Goal: Information Seeking & Learning: Learn about a topic

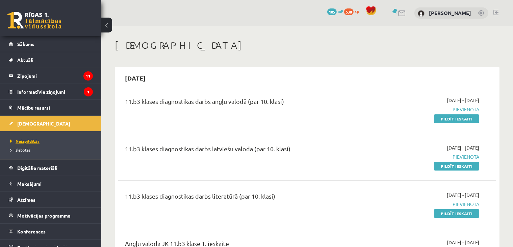
click at [42, 141] on link "Neizpildītās" at bounding box center [52, 141] width 84 height 6
click at [43, 170] on link "Digitālie materiāli" at bounding box center [51, 168] width 84 height 16
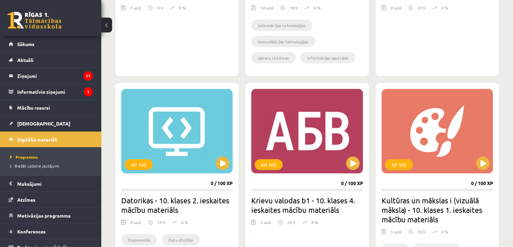
scroll to position [929, 0]
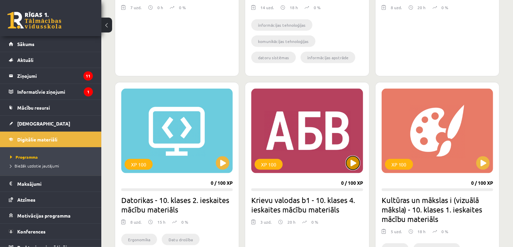
click at [353, 156] on button at bounding box center [353, 163] width 14 height 14
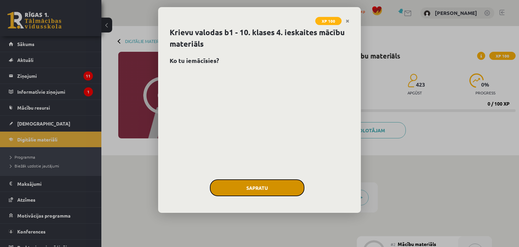
click at [271, 189] on button "Sapratu" at bounding box center [257, 187] width 95 height 17
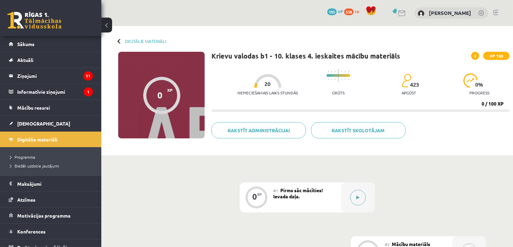
click at [353, 198] on button at bounding box center [358, 197] width 16 height 16
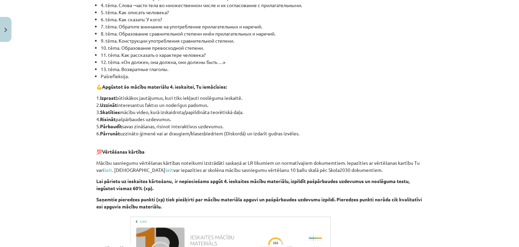
scroll to position [307, 0]
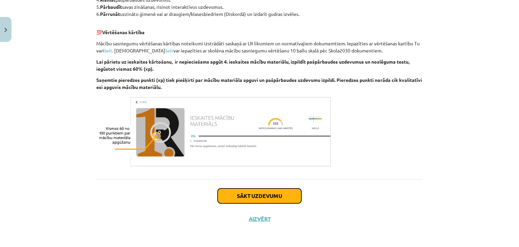
click at [265, 194] on button "Sākt uzdevumu" at bounding box center [260, 195] width 84 height 15
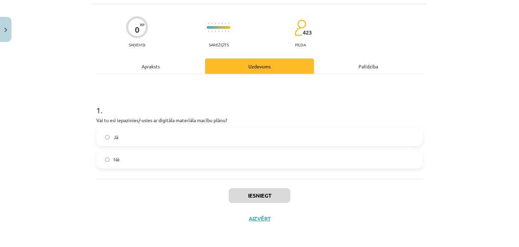
scroll to position [17, 0]
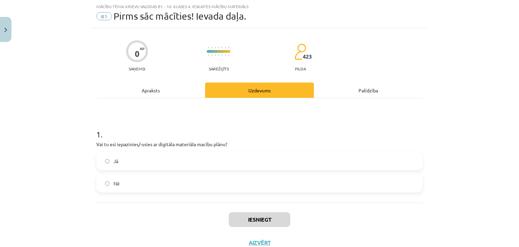
click at [228, 163] on label "Jā" at bounding box center [259, 160] width 325 height 17
click at [247, 218] on button "Iesniegt" at bounding box center [259, 219] width 61 height 15
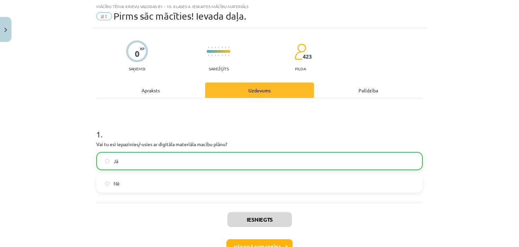
scroll to position [62, 0]
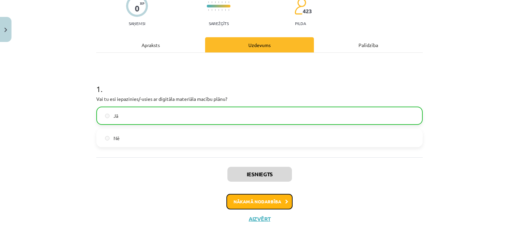
click at [256, 205] on button "Nākamā nodarbība" at bounding box center [259, 202] width 66 height 16
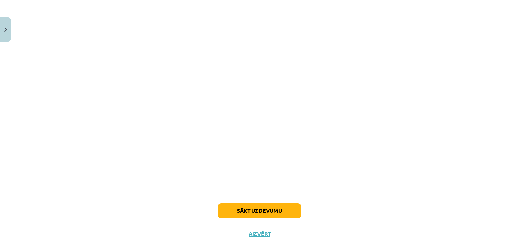
scroll to position [387, 0]
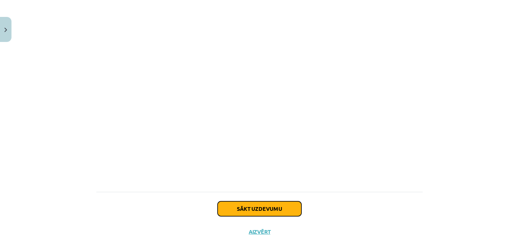
click at [227, 202] on button "Sākt uzdevumu" at bounding box center [260, 208] width 84 height 15
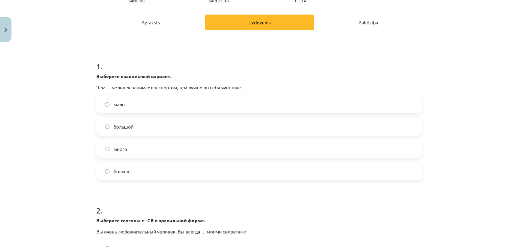
scroll to position [85, 0]
click at [180, 176] on label "больше" at bounding box center [259, 170] width 325 height 17
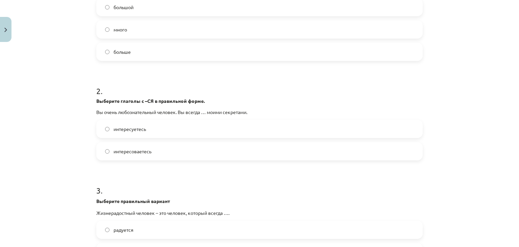
scroll to position [204, 0]
click at [182, 129] on label "интересуетесь" at bounding box center [259, 128] width 325 height 17
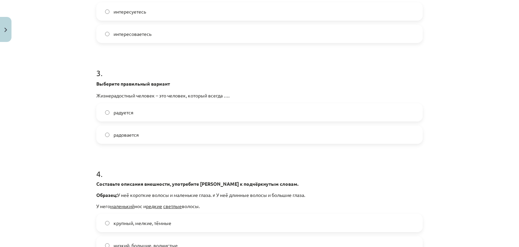
scroll to position [322, 0]
click at [181, 109] on label "радуется" at bounding box center [259, 111] width 325 height 17
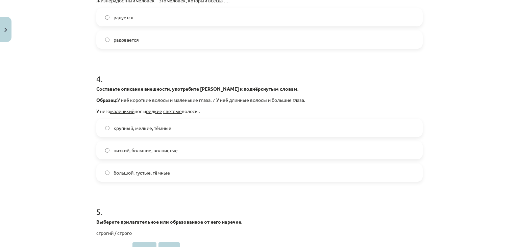
scroll to position [417, 0]
click at [176, 173] on label "большой, густые, тёмные" at bounding box center [259, 171] width 325 height 17
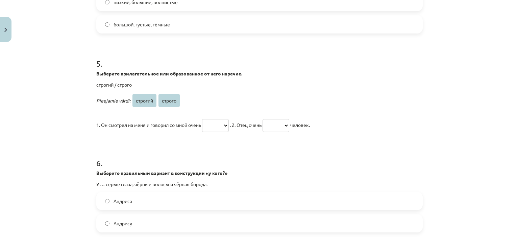
scroll to position [565, 0]
click at [213, 123] on select "******* ******" at bounding box center [215, 124] width 27 height 13
select select "******"
click at [202, 118] on select "******* ******" at bounding box center [215, 124] width 27 height 13
click at [289, 123] on select "******* ******" at bounding box center [275, 124] width 27 height 13
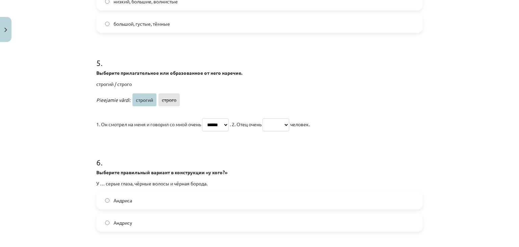
select select "*******"
click at [271, 118] on select "******* ******" at bounding box center [275, 124] width 27 height 13
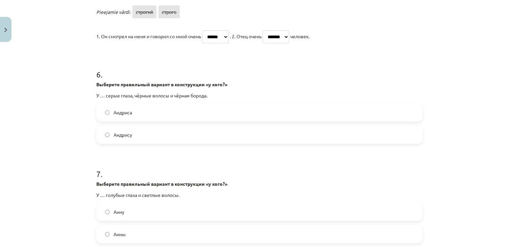
scroll to position [653, 0]
click at [180, 112] on label "Андриса" at bounding box center [259, 112] width 325 height 17
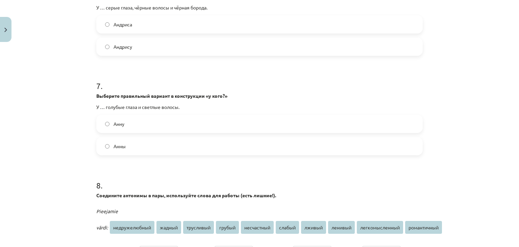
scroll to position [740, 0]
click at [168, 145] on label "Анны" at bounding box center [259, 145] width 325 height 17
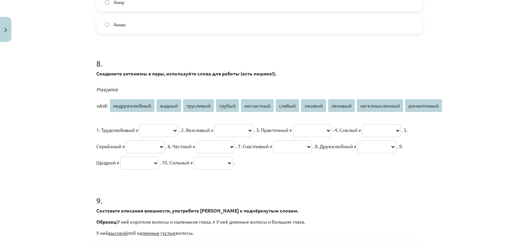
scroll to position [863, 0]
click at [166, 125] on select "**********" at bounding box center [158, 129] width 39 height 13
select select "*******"
click at [139, 123] on select "**********" at bounding box center [158, 129] width 39 height 13
click at [234, 130] on select "**********" at bounding box center [233, 129] width 39 height 13
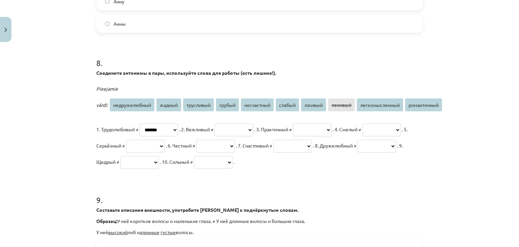
select select "******"
click at [230, 123] on select "**********" at bounding box center [233, 129] width 39 height 13
click at [331, 129] on select "**********" at bounding box center [312, 129] width 39 height 13
select select "**********"
click at [326, 123] on select "**********" at bounding box center [312, 129] width 39 height 13
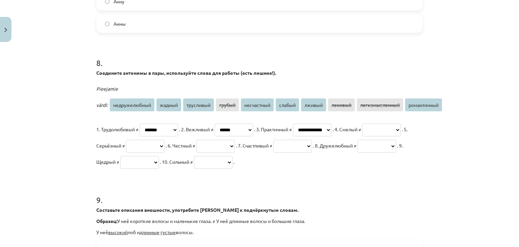
click at [362, 136] on select "**********" at bounding box center [381, 129] width 39 height 13
select select "*********"
click at [362, 136] on select "**********" at bounding box center [381, 129] width 39 height 13
click at [164, 146] on select "**********" at bounding box center [145, 145] width 39 height 13
select select "**********"
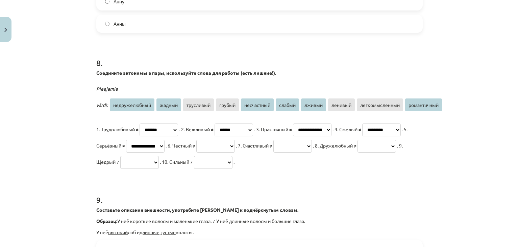
click at [164, 139] on select "**********" at bounding box center [145, 145] width 39 height 13
click at [235, 150] on select "**********" at bounding box center [215, 145] width 39 height 13
select select "******"
click at [235, 139] on select "**********" at bounding box center [215, 145] width 39 height 13
click at [273, 152] on select "**********" at bounding box center [292, 145] width 39 height 13
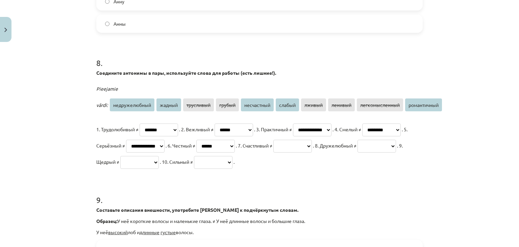
select select "**********"
click at [273, 152] on select "**********" at bounding box center [292, 145] width 39 height 13
click at [357, 152] on select "**********" at bounding box center [376, 145] width 39 height 13
select select "**********"
click at [357, 152] on select "**********" at bounding box center [376, 145] width 39 height 13
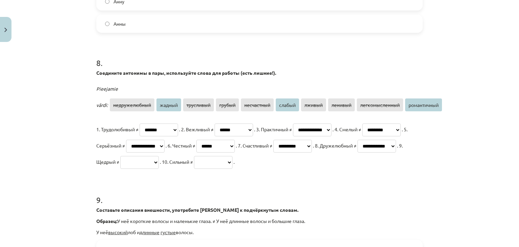
click at [159, 163] on select "**********" at bounding box center [139, 162] width 39 height 13
select select "******"
click at [159, 156] on select "**********" at bounding box center [139, 162] width 39 height 13
click at [194, 169] on select "**********" at bounding box center [213, 162] width 39 height 13
select select "******"
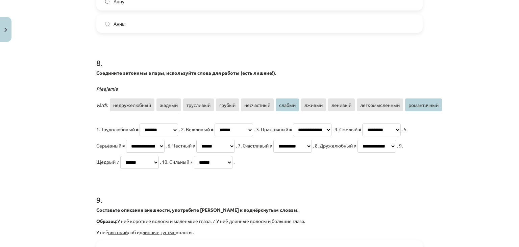
click at [194, 169] on select "**********" at bounding box center [213, 162] width 39 height 13
click at [164, 147] on select "**********" at bounding box center [145, 145] width 39 height 13
click at [331, 128] on select "**********" at bounding box center [312, 129] width 39 height 13
click at [326, 123] on select "**********" at bounding box center [312, 129] width 39 height 13
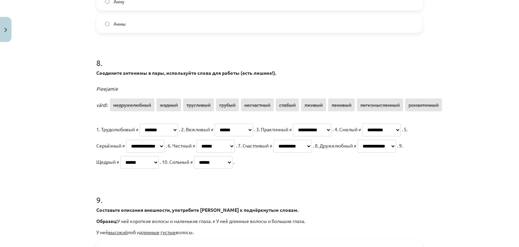
click at [331, 130] on select "**********" at bounding box center [312, 129] width 39 height 13
select select "**********"
click at [326, 123] on select "**********" at bounding box center [312, 129] width 39 height 13
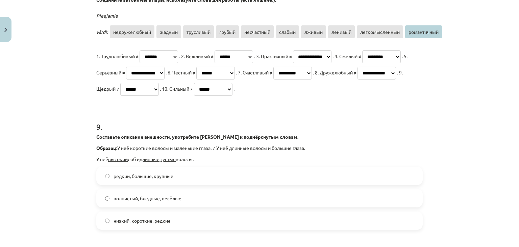
scroll to position [984, 0]
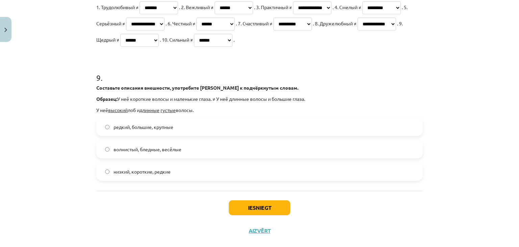
click at [188, 180] on label "низкий, короткие, редкие" at bounding box center [259, 171] width 325 height 17
click at [239, 215] on button "Iesniegt" at bounding box center [259, 207] width 61 height 15
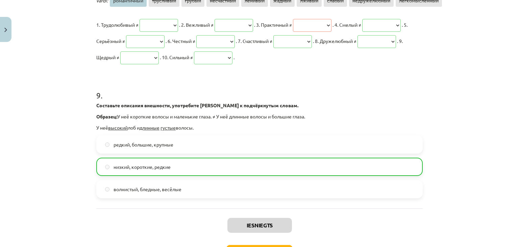
scroll to position [1034, 0]
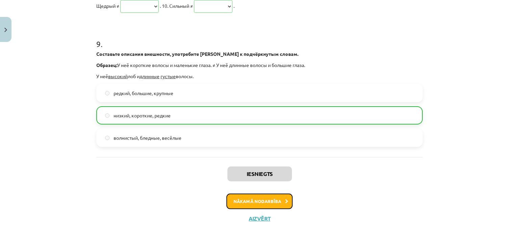
click at [278, 200] on button "Nākamā nodarbība" at bounding box center [259, 201] width 66 height 16
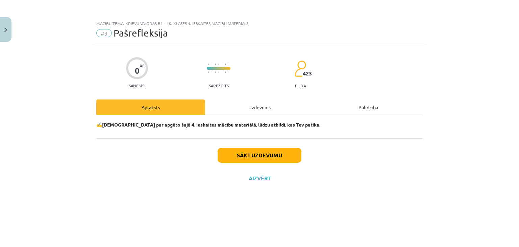
scroll to position [0, 0]
click at [281, 157] on button "Sākt uzdevumu" at bounding box center [260, 155] width 84 height 15
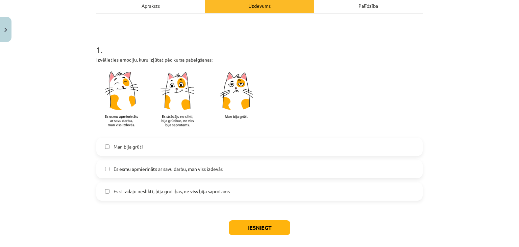
scroll to position [124, 0]
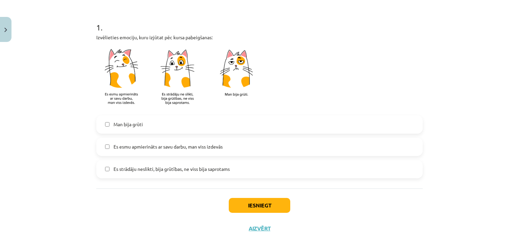
click at [188, 151] on label "Es esmu apmierināts ar savu darbu, man viss izdevās" at bounding box center [259, 146] width 325 height 17
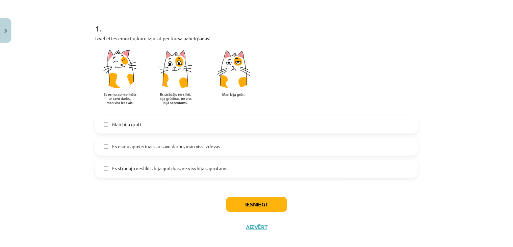
scroll to position [133, 0]
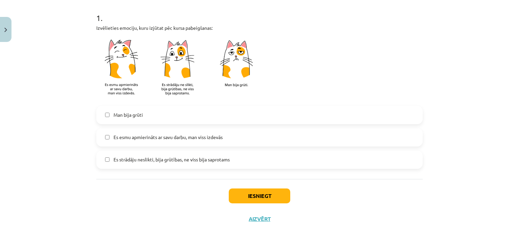
click at [188, 158] on span "Es strādāju neslikti, bija grūtības, ne viss bija saprotams" at bounding box center [171, 159] width 116 height 7
click at [196, 138] on span "Es esmu apmierināts ar savu darbu, man viss izdevās" at bounding box center [167, 136] width 109 height 7
click at [191, 161] on span "Es strādāju neslikti, bija grūtības, ne viss bija saprotams" at bounding box center [171, 159] width 116 height 7
click at [243, 194] on button "Iesniegt" at bounding box center [259, 195] width 61 height 15
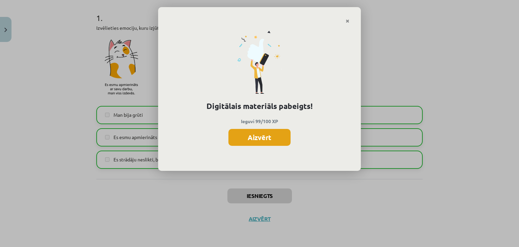
click at [258, 131] on button "Aizvērt" at bounding box center [259, 137] width 62 height 17
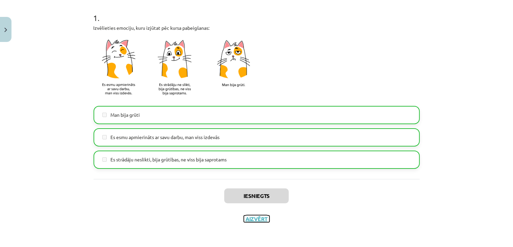
click at [250, 216] on button "Aizvērt" at bounding box center [257, 218] width 26 height 7
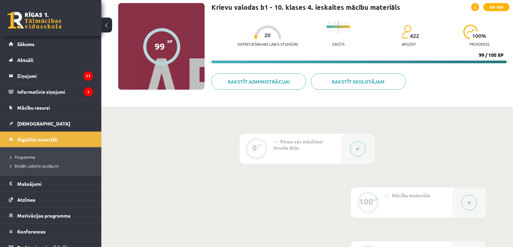
scroll to position [0, 0]
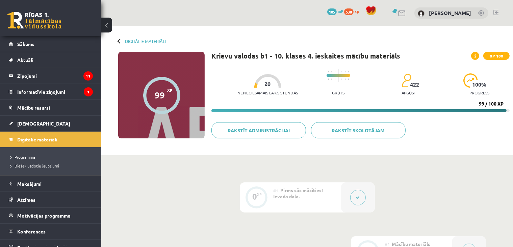
click at [43, 142] on link "Digitālie materiāli" at bounding box center [51, 139] width 84 height 16
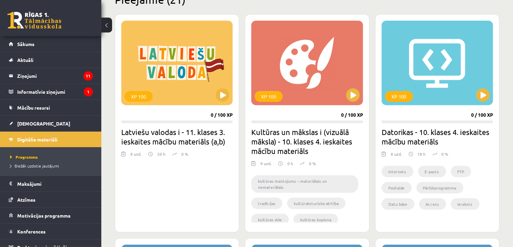
scroll to position [173, 0]
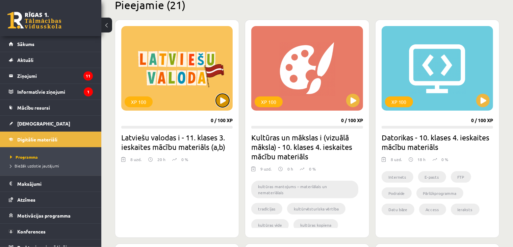
click at [224, 101] on button at bounding box center [223, 101] width 14 height 14
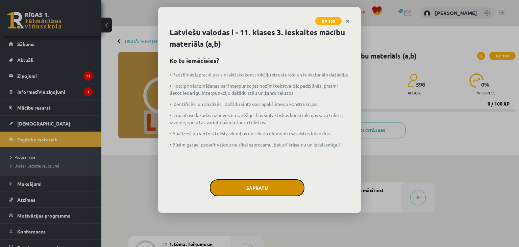
click at [259, 188] on button "Sapratu" at bounding box center [257, 187] width 95 height 17
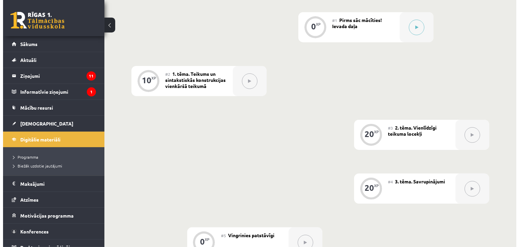
scroll to position [169, 0]
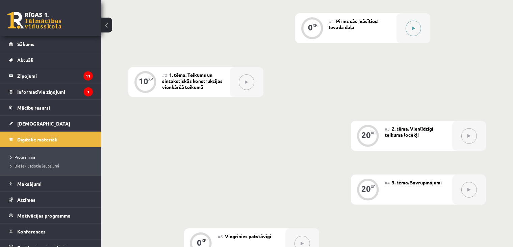
click at [406, 29] on button at bounding box center [414, 29] width 16 height 16
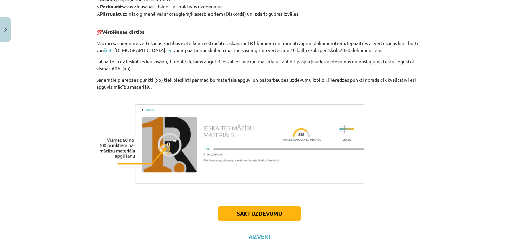
scroll to position [463, 0]
click at [265, 209] on button "Sākt uzdevumu" at bounding box center [260, 212] width 84 height 15
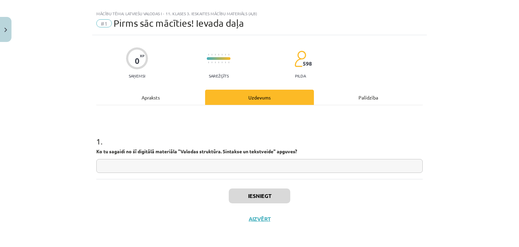
click at [267, 166] on input "text" at bounding box center [259, 166] width 326 height 14
type input "*"
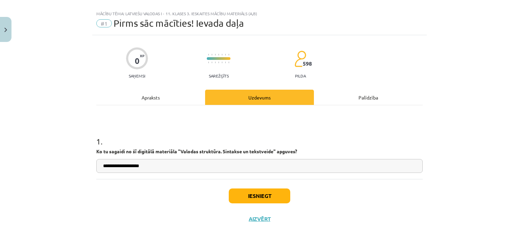
type input "**********"
click at [266, 196] on button "Iesniegt" at bounding box center [259, 195] width 61 height 15
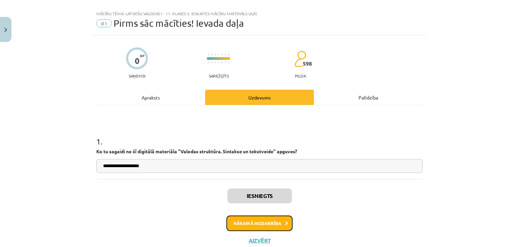
click at [266, 224] on button "Nākamā nodarbība" at bounding box center [259, 223] width 66 height 16
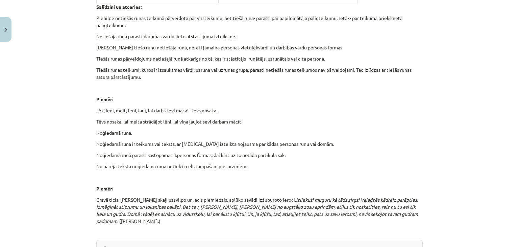
scroll to position [1648, 0]
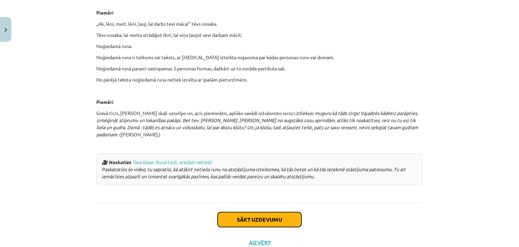
click at [266, 212] on button "Sākt uzdevumu" at bounding box center [260, 219] width 84 height 15
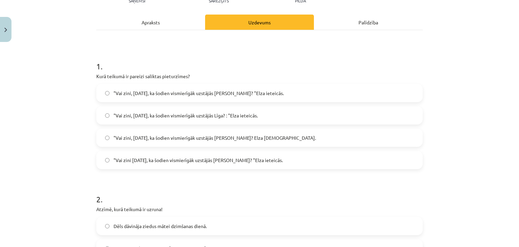
scroll to position [85, 0]
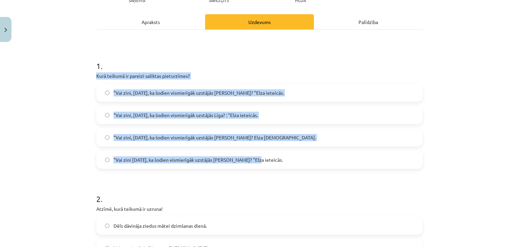
drag, startPoint x: 93, startPoint y: 74, endPoint x: 253, endPoint y: 160, distance: 182.1
copy div "Kurā teikumā ir pareizi saliktas pieturzīmes? "Vai zini, Pola, ka šodien vismie…"
click at [169, 138] on span ""Vai zini, Pola, ka šodien vismierīgāk uzstājās Līga? Elza ieteicās." at bounding box center [214, 137] width 202 height 7
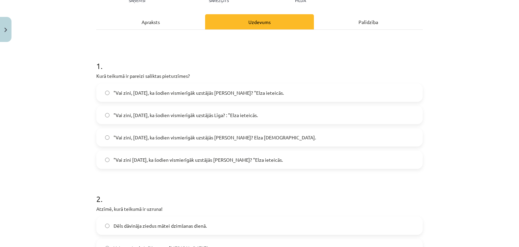
click at [142, 91] on span ""Vai zini, Pola, ka šodien vismierīgāk uzstājās Līga? "Elza ieteicās." at bounding box center [198, 92] width 170 height 7
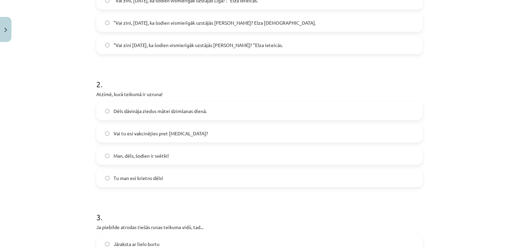
scroll to position [200, 0]
click at [153, 157] on span "Man, dēls, šodien ir svētki!" at bounding box center [140, 155] width 55 height 7
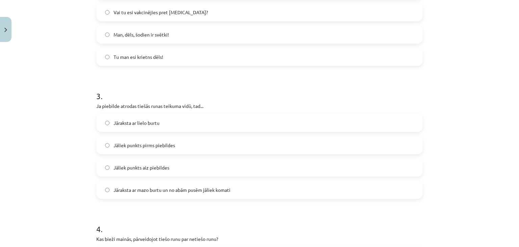
scroll to position [321, 0]
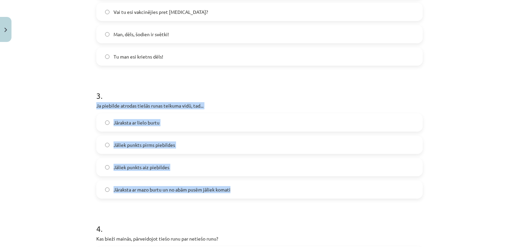
drag, startPoint x: 93, startPoint y: 103, endPoint x: 237, endPoint y: 189, distance: 167.6
click at [237, 189] on div "3 . Ja piebilde atrodas tiešās runas teikuma vidū, tad... Jāraksta ar lielo bur…" at bounding box center [259, 138] width 326 height 119
copy div "Ja piebilde atrodas tiešās runas teikuma vidū, tad... Jāraksta ar lielo burtu J…"
click at [156, 189] on span "Jāraksta ar mazo burtu un no abām pusēm jāliek komati" at bounding box center [171, 189] width 117 height 7
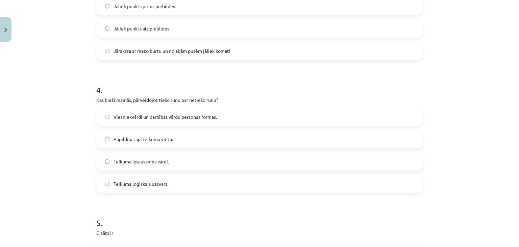
scroll to position [482, 0]
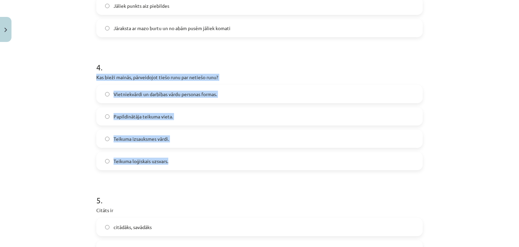
drag, startPoint x: 93, startPoint y: 76, endPoint x: 192, endPoint y: 155, distance: 127.0
copy div "Kas bieži mainās, pārveidojot tiešo runu par netiešo runu? Vietniekvārdi un dar…"
click at [169, 92] on span "Vietniekvārdi un darbības vārdu personas formas." at bounding box center [164, 94] width 103 height 7
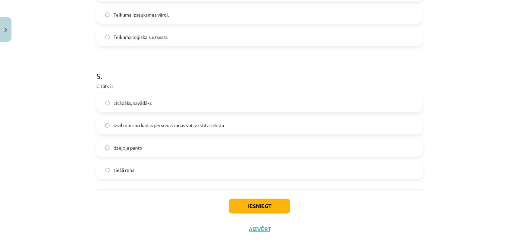
scroll to position [607, 0]
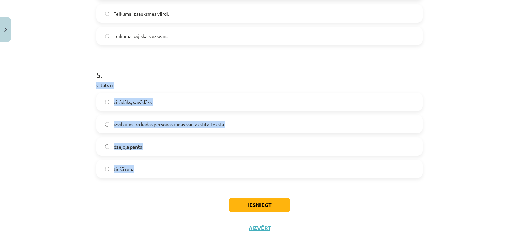
drag, startPoint x: 92, startPoint y: 84, endPoint x: 149, endPoint y: 171, distance: 103.7
copy div "Citāts ir citādāks, savādāks izvilkums no kādas personas runas vai rakstītā tek…"
click at [171, 127] on label "izvilkums no kādas personas runas vai rakstītā teksta" at bounding box center [259, 124] width 325 height 17
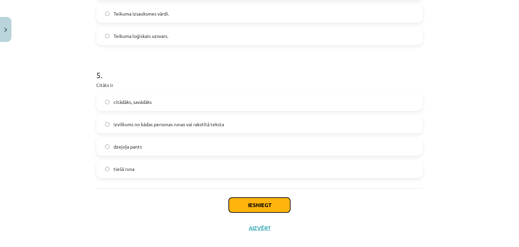
click at [238, 199] on button "Iesniegt" at bounding box center [259, 204] width 61 height 15
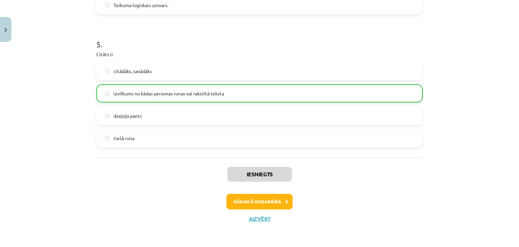
scroll to position [637, 0]
click at [260, 200] on button "Nākamā nodarbība" at bounding box center [259, 202] width 66 height 16
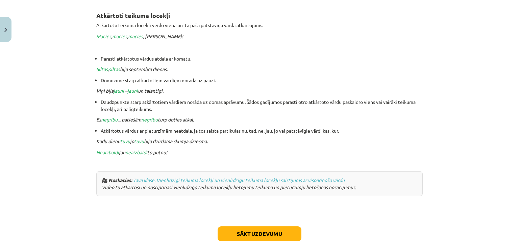
scroll to position [1430, 0]
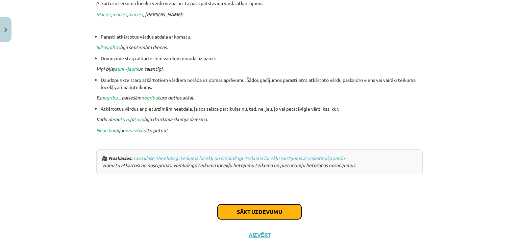
click at [259, 204] on button "Sākt uzdevumu" at bounding box center [260, 211] width 84 height 15
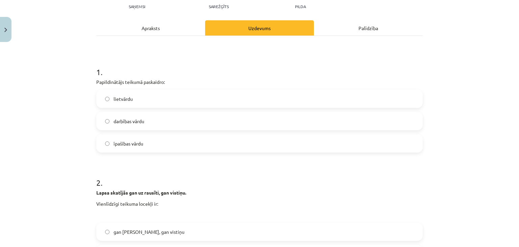
scroll to position [80, 0]
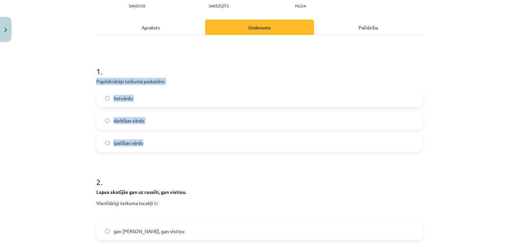
drag, startPoint x: 93, startPoint y: 79, endPoint x: 172, endPoint y: 137, distance: 97.6
copy div "Papildinātājs teikumā paskaidro: lietvārdu darbības vārdu īpašības vārdu"
click at [123, 119] on span "darbības vārdu" at bounding box center [128, 120] width 31 height 7
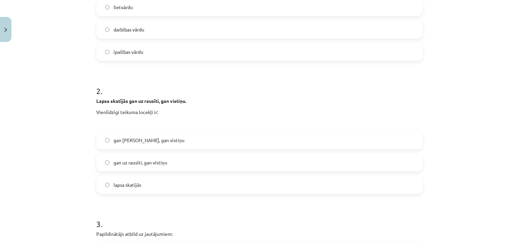
scroll to position [171, 0]
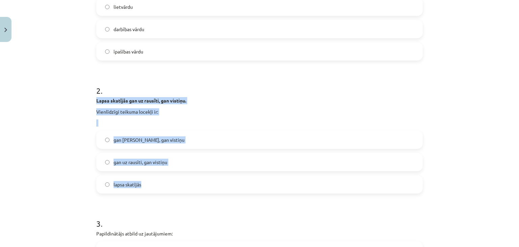
drag, startPoint x: 92, startPoint y: 98, endPoint x: 148, endPoint y: 181, distance: 99.9
copy div "Lapsa skatījās gan uz rausīti, gan vistiņu. Vienlīdzīgi teikuma locekļi ir: gan…"
click at [148, 162] on span "gan uz rausīti, gan vistiņu" at bounding box center [140, 161] width 54 height 7
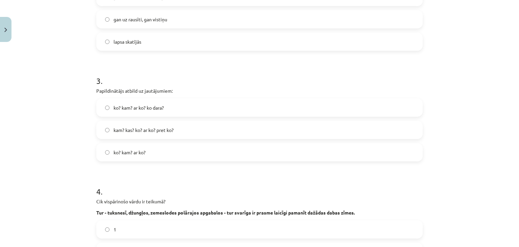
scroll to position [314, 0]
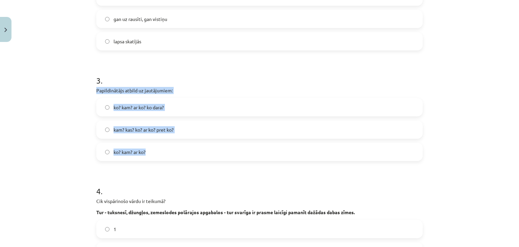
drag, startPoint x: 93, startPoint y: 89, endPoint x: 149, endPoint y: 150, distance: 83.4
copy div "Papildinātājs atbild uz jautājumiem: ko? kam? ar ko? ko dara? kam? kas? ko? ar …"
click at [139, 154] on span "ko? kam? ar ko?" at bounding box center [129, 151] width 32 height 7
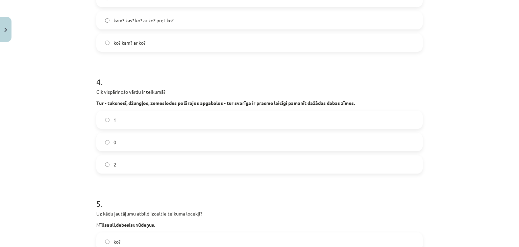
scroll to position [424, 0]
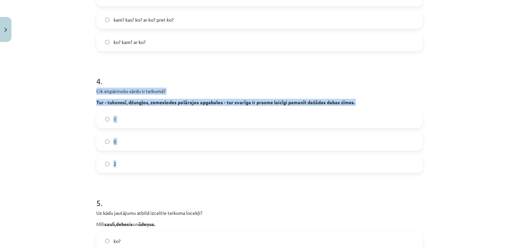
drag, startPoint x: 92, startPoint y: 88, endPoint x: 147, endPoint y: 167, distance: 95.4
copy div "Cik vispārinošo vārdu ir teikumā? Tur - tuksnesī, džungļos, zemeslodes polārajo…"
click at [125, 113] on label "1" at bounding box center [259, 118] width 325 height 17
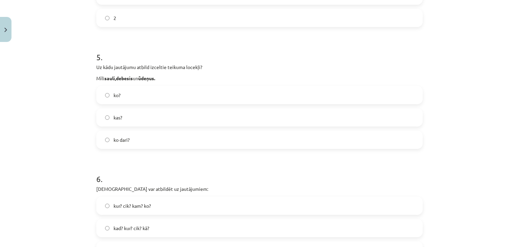
scroll to position [570, 0]
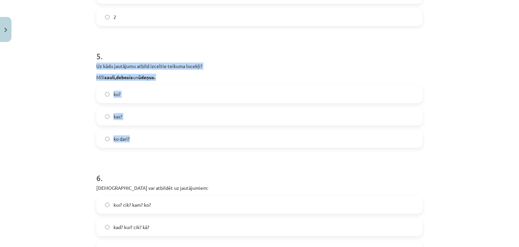
drag, startPoint x: 92, startPoint y: 62, endPoint x: 155, endPoint y: 135, distance: 96.4
click at [155, 135] on div "20 XP Saņemsi Sarežģīts 598 pilda Apraksts Uzdevums Palīdzība 1 . Papildinātājs…" at bounding box center [259, 157] width 334 height 1364
copy div "Uz kādu jautājumu atbild izceltie teikuma locekļi? Mīli sauli , debesis un ūdeņ…"
click at [122, 96] on label "ko?" at bounding box center [259, 93] width 325 height 17
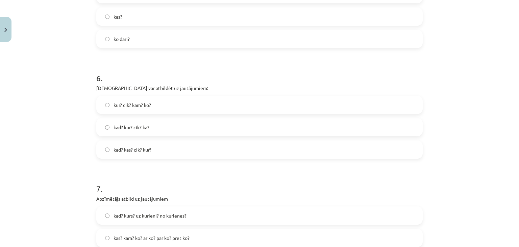
scroll to position [670, 0]
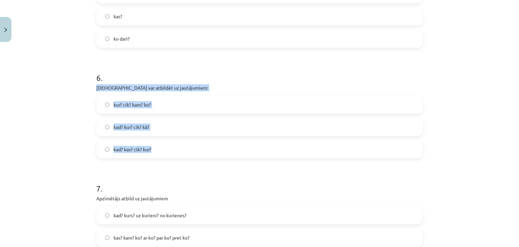
drag, startPoint x: 93, startPoint y: 86, endPoint x: 159, endPoint y: 143, distance: 87.2
click at [159, 143] on div "20 XP Saņemsi Sarežģīts 598 pilda Apraksts Uzdevums Palīdzība 1 . Papildinātājs…" at bounding box center [259, 57] width 334 height 1364
copy div "Apstāklis var atbildēt uz jautājumiem: kur? cik? kam? ko? kad? kur? cik? kā? ka…"
click at [127, 127] on span "kad? kur? cik? kā?" at bounding box center [131, 126] width 36 height 7
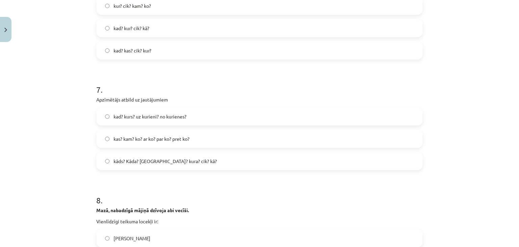
scroll to position [771, 0]
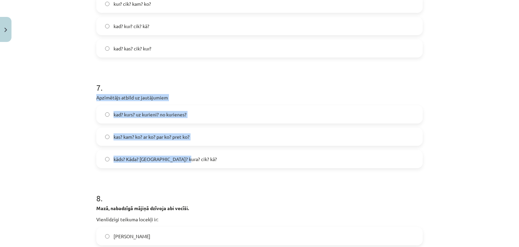
drag, startPoint x: 94, startPoint y: 97, endPoint x: 185, endPoint y: 159, distance: 110.3
click at [185, 159] on div "7 . Apzīmētājs atbild uz jautājumiem kad? kurs? uz kurieni? no kurienes? kas? k…" at bounding box center [259, 119] width 326 height 97
click at [155, 156] on span "kāds? Kāda? Kurš? kura? cik? kā?" at bounding box center [164, 158] width 103 height 7
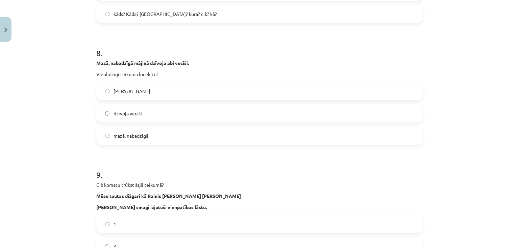
scroll to position [924, 0]
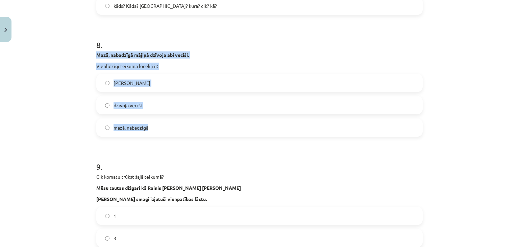
drag, startPoint x: 92, startPoint y: 52, endPoint x: 181, endPoint y: 117, distance: 109.8
click at [154, 131] on label "mazā, nabadzīgā" at bounding box center [259, 127] width 325 height 17
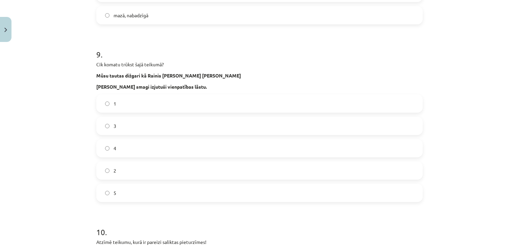
scroll to position [1037, 0]
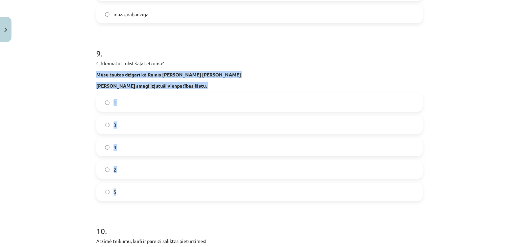
drag, startPoint x: 91, startPoint y: 72, endPoint x: 160, endPoint y: 184, distance: 132.2
click at [123, 139] on label "4" at bounding box center [259, 146] width 325 height 17
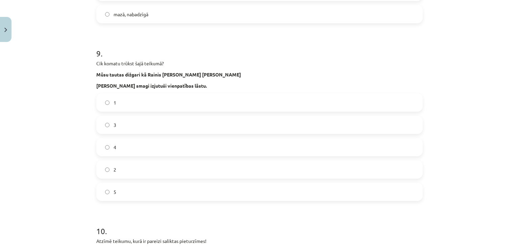
scroll to position [1179, 0]
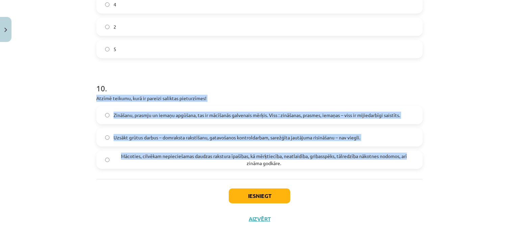
drag, startPoint x: 94, startPoint y: 97, endPoint x: 438, endPoint y: 153, distance: 348.4
click at [438, 153] on div "Mācību tēma: Latviešu valodas i - 11. klases 3. ieskaites mācību materiāls (a,b…" at bounding box center [259, 123] width 519 height 247
click at [163, 136] on span "Uzsākt grūtus darbus – domraksta rakstīšanu, gatavošanos kontroldarbam, sarežģī…" at bounding box center [236, 137] width 247 height 7
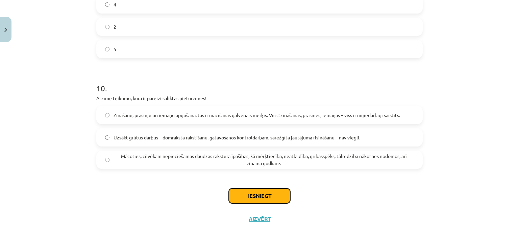
click at [236, 191] on button "Iesniegt" at bounding box center [259, 195] width 61 height 15
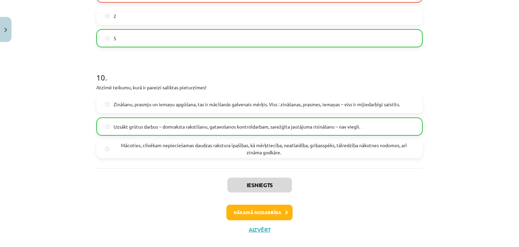
scroll to position [1201, 0]
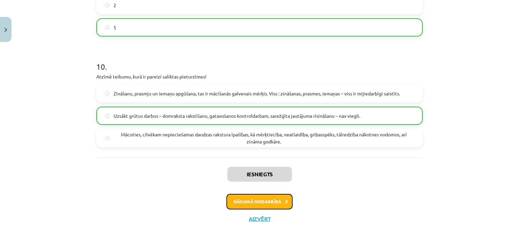
click at [247, 201] on button "Nākamā nodarbība" at bounding box center [259, 202] width 66 height 16
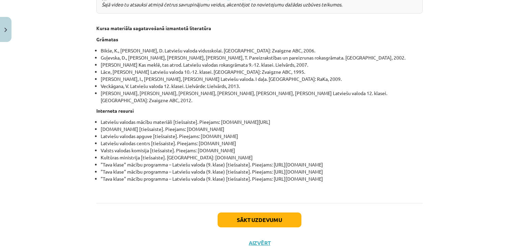
scroll to position [2376, 0]
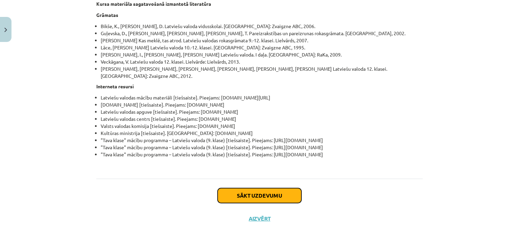
click at [250, 192] on button "Sākt uzdevumu" at bounding box center [260, 195] width 84 height 15
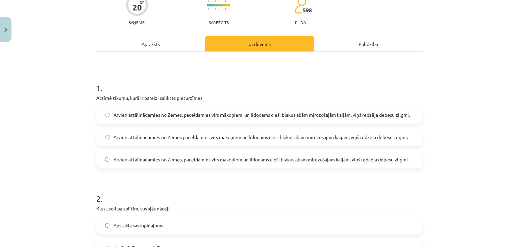
scroll to position [64, 0]
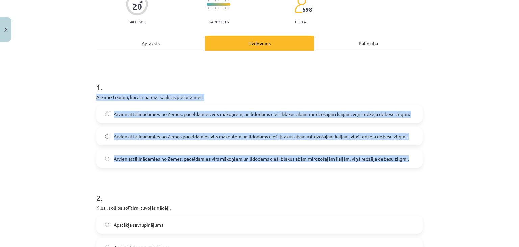
drag, startPoint x: 89, startPoint y: 94, endPoint x: 416, endPoint y: 149, distance: 331.3
click at [154, 160] on span "Arvien attālinādamies no Zemes, paceldamies virs mākoņiem un lidodams cieši bla…" at bounding box center [260, 158] width 295 height 7
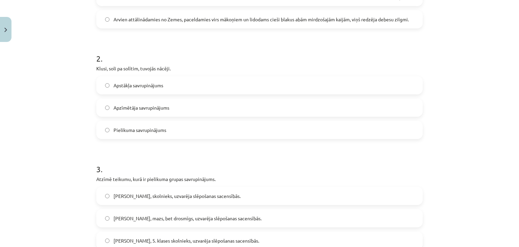
scroll to position [203, 0]
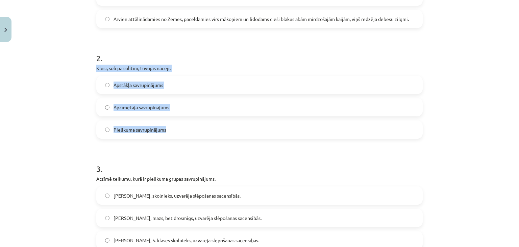
drag, startPoint x: 93, startPoint y: 68, endPoint x: 196, endPoint y: 131, distance: 120.8
click at [196, 131] on div "2 . Klusi, soli pa solītim, tuvojās nācēji. Apstākļa savrupinājums Apzīmētāja s…" at bounding box center [259, 90] width 326 height 97
click at [134, 87] on span "Apstākļa savrupinājums" at bounding box center [138, 84] width 50 height 7
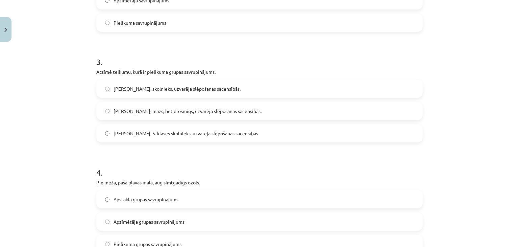
scroll to position [318, 0]
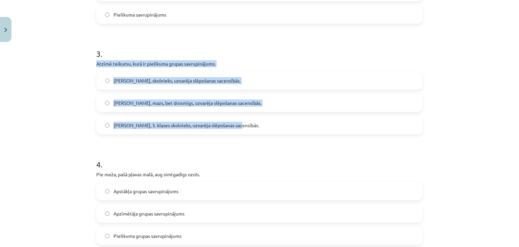
drag, startPoint x: 91, startPoint y: 61, endPoint x: 255, endPoint y: 126, distance: 176.3
click at [130, 125] on span "Juris, 5. klases skolnieks, uzvarēja slēpošanas sacensībās." at bounding box center [186, 125] width 146 height 7
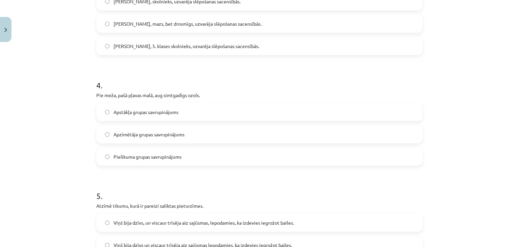
scroll to position [406, 0]
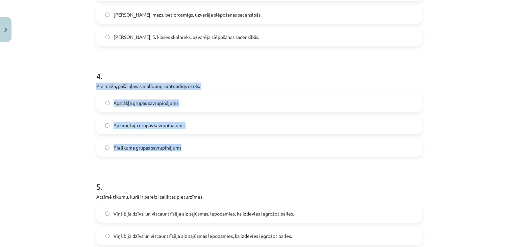
drag, startPoint x: 93, startPoint y: 85, endPoint x: 194, endPoint y: 144, distance: 116.3
click at [194, 144] on div "4 . Pie meža, pašā pļavas malā, aug simtgadīgs ozols. Apstākļa grupas savrupinā…" at bounding box center [259, 107] width 326 height 97
click at [144, 102] on span "Apstākļa grupas savrupinājums" at bounding box center [145, 102] width 65 height 7
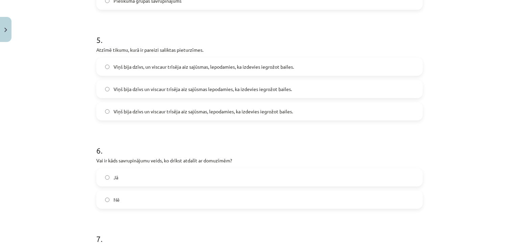
scroll to position [558, 0]
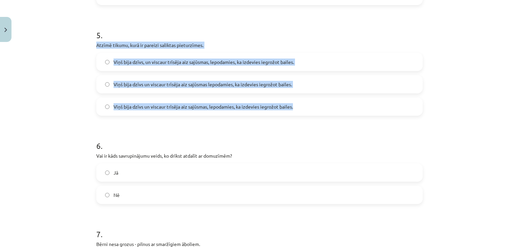
drag, startPoint x: 93, startPoint y: 42, endPoint x: 299, endPoint y: 103, distance: 215.1
click at [299, 103] on div "20 XP Saņemsi Sarežģīts 598 pilda Apraksts Uzdevums Palīdzība 1 . Atzīmē tikumu…" at bounding box center [259, 97] width 334 height 1220
click at [193, 108] on span "Viņš bija dzīvs un viscaur trīsēja aiz sajūsmas, lepodamies, ka izdevies iegrož…" at bounding box center [202, 106] width 179 height 7
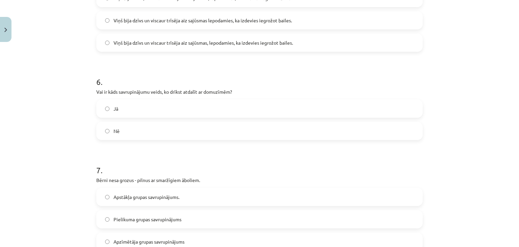
scroll to position [623, 0]
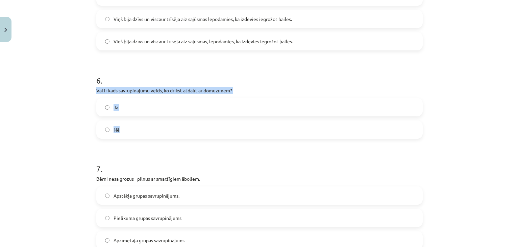
drag, startPoint x: 93, startPoint y: 88, endPoint x: 129, endPoint y: 129, distance: 54.3
click at [129, 129] on div "6 . Vai ir kāds savrupinājumu veids, ko drīkst atdalīt ar domuzīmēm? Jā Nē" at bounding box center [259, 101] width 326 height 75
click at [109, 110] on label "Jā" at bounding box center [259, 107] width 325 height 17
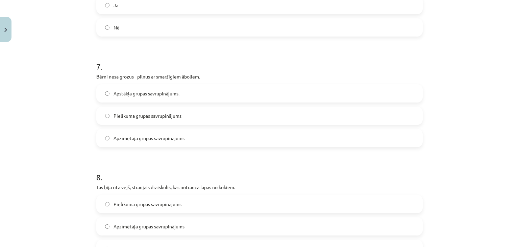
scroll to position [725, 0]
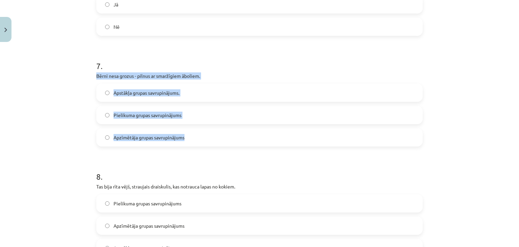
drag, startPoint x: 93, startPoint y: 74, endPoint x: 204, endPoint y: 134, distance: 126.3
click at [145, 138] on span "Apzīmētāja grupas savrupinājums" at bounding box center [148, 137] width 71 height 7
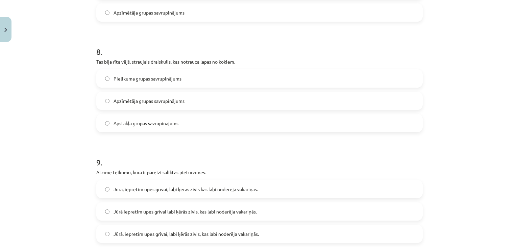
scroll to position [851, 0]
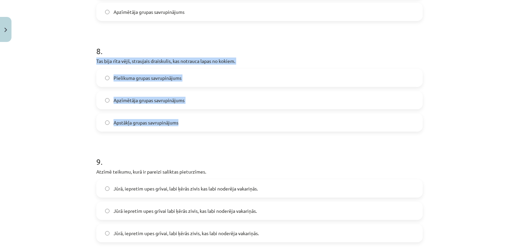
drag, startPoint x: 94, startPoint y: 60, endPoint x: 195, endPoint y: 119, distance: 117.8
click at [195, 119] on div "8 . Tas bija rīta vējš, straujais draiskulis, kas notrauca lapas no kokiem. Pie…" at bounding box center [259, 82] width 326 height 97
click at [128, 77] on span "Pielikuma grupas savrupinājums" at bounding box center [147, 77] width 68 height 7
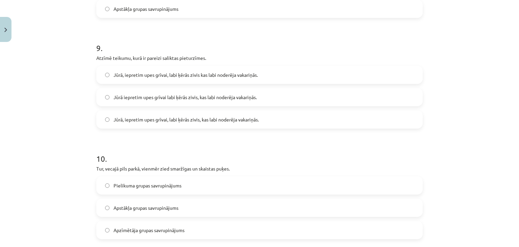
scroll to position [966, 0]
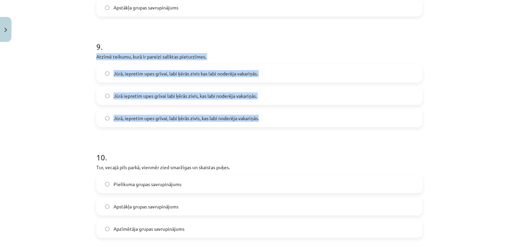
drag, startPoint x: 92, startPoint y: 56, endPoint x: 264, endPoint y: 115, distance: 182.1
click at [185, 115] on span "Jūrā, iepretim upes grīvai, labi ķērās zivis, kas labi noderēja vakariņās." at bounding box center [185, 117] width 145 height 7
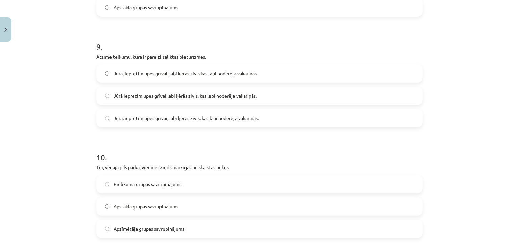
scroll to position [1035, 0]
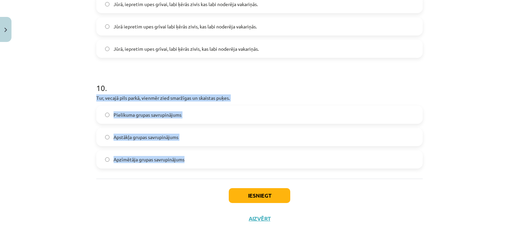
drag, startPoint x: 90, startPoint y: 96, endPoint x: 213, endPoint y: 154, distance: 136.3
click at [132, 139] on span "Apstākļa grupas savrupinājums" at bounding box center [145, 136] width 65 height 7
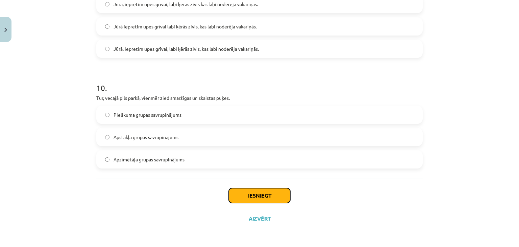
click at [232, 194] on button "Iesniegt" at bounding box center [259, 195] width 61 height 15
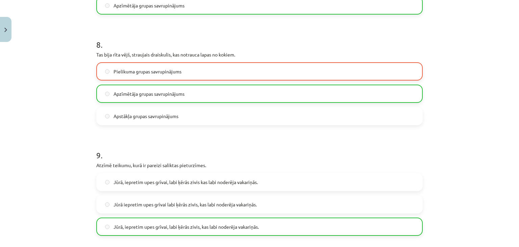
scroll to position [1056, 0]
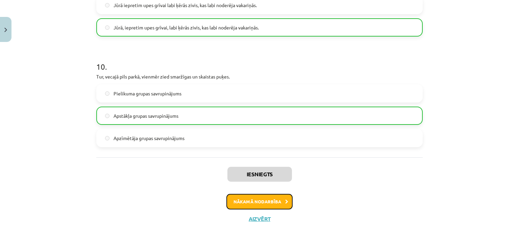
click at [254, 198] on button "Nākamā nodarbība" at bounding box center [259, 202] width 66 height 16
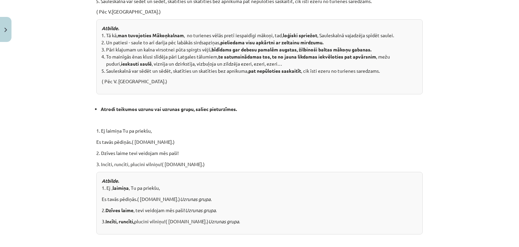
scroll to position [747, 0]
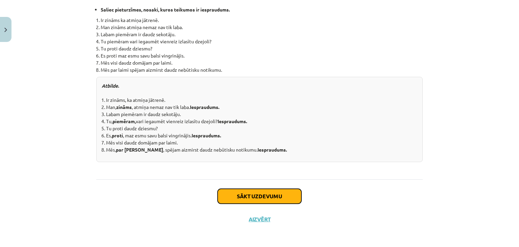
click at [255, 193] on button "Sākt uzdevumu" at bounding box center [260, 195] width 84 height 15
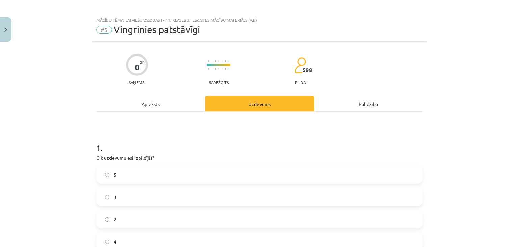
scroll to position [4, 0]
click at [150, 101] on div "Apraksts" at bounding box center [150, 103] width 109 height 15
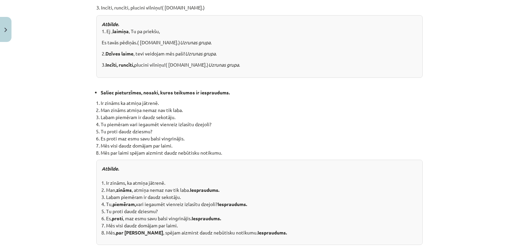
scroll to position [747, 0]
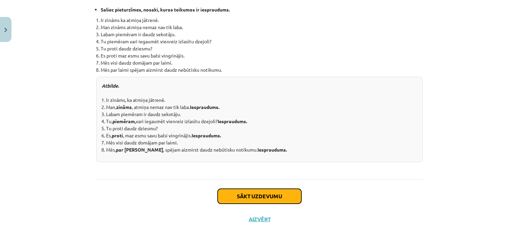
click at [244, 191] on button "Sākt uzdevumu" at bounding box center [260, 195] width 84 height 15
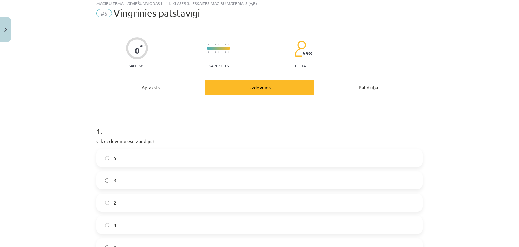
scroll to position [17, 0]
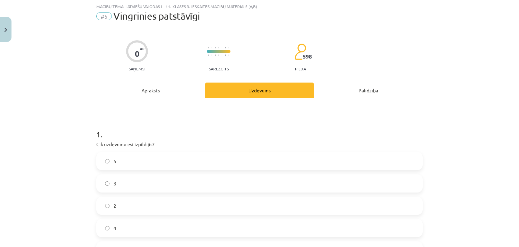
click at [168, 161] on label "5" at bounding box center [259, 160] width 325 height 17
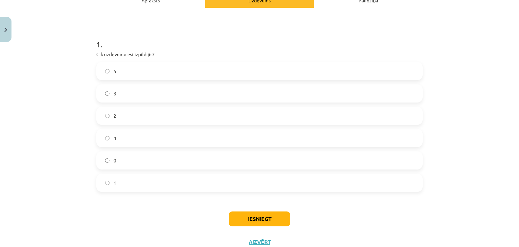
scroll to position [130, 0]
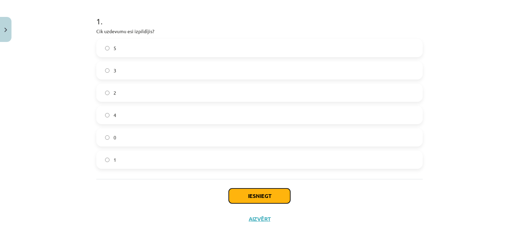
click at [240, 192] on button "Iesniegt" at bounding box center [259, 195] width 61 height 15
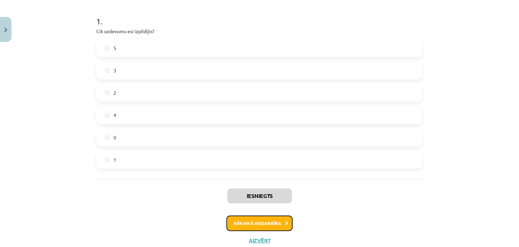
click at [247, 222] on button "Nākamā nodarbība" at bounding box center [259, 223] width 66 height 16
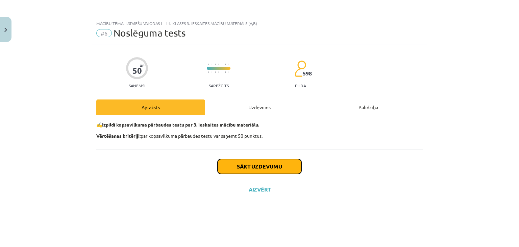
click at [247, 169] on button "Sākt uzdevumu" at bounding box center [260, 166] width 84 height 15
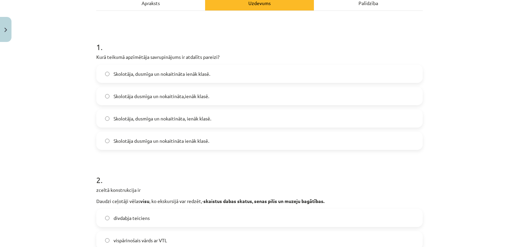
scroll to position [112, 0]
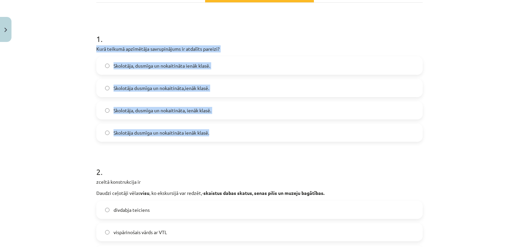
drag, startPoint x: 94, startPoint y: 48, endPoint x: 223, endPoint y: 129, distance: 152.7
click at [223, 129] on div "1 . Kurā teikumā apzīmētāja savrupinājums ir atdalīts pareizi? Skolotāja, dusmī…" at bounding box center [259, 81] width 326 height 119
click at [151, 111] on span "Skolotāja, dusmīga un nokaitināta, ienāk klasē." at bounding box center [162, 110] width 98 height 7
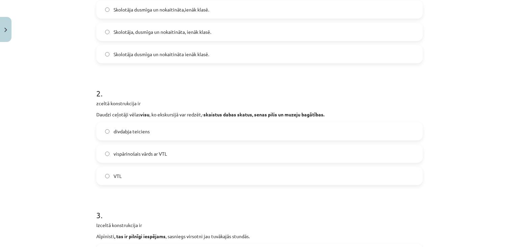
scroll to position [192, 0]
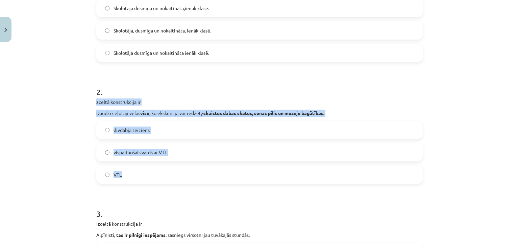
drag, startPoint x: 93, startPoint y: 101, endPoint x: 158, endPoint y: 167, distance: 92.2
click at [158, 167] on div "2 . zceltā konstrukcija ir Daudzi ceļotāji vēlas visu , ko ekskursijā var redzē…" at bounding box center [259, 129] width 326 height 108
click at [146, 173] on label "VTL" at bounding box center [259, 174] width 325 height 17
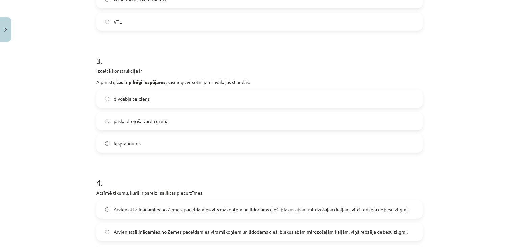
scroll to position [344, 0]
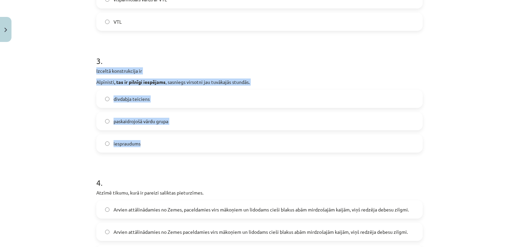
drag, startPoint x: 91, startPoint y: 67, endPoint x: 168, endPoint y: 137, distance: 103.8
click at [137, 145] on span "iespraudums" at bounding box center [126, 143] width 27 height 7
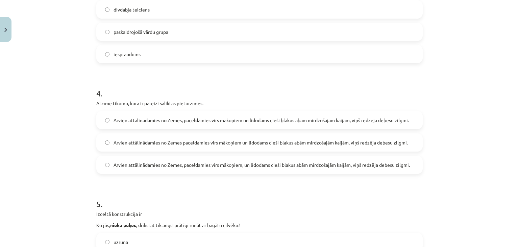
scroll to position [434, 0]
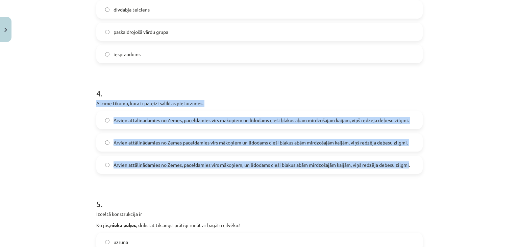
drag, startPoint x: 93, startPoint y: 102, endPoint x: 408, endPoint y: 160, distance: 320.0
click at [408, 160] on div "4 . Atzīmē tikumu, kurā ir pareizi saliktas pieturzīmes. Arvien attālinādamies …" at bounding box center [259, 125] width 326 height 97
click at [158, 122] on span "Arvien attālinādamies no Zemes, paceldamies virs mākoņiem un lidodams cieši bla…" at bounding box center [260, 120] width 295 height 7
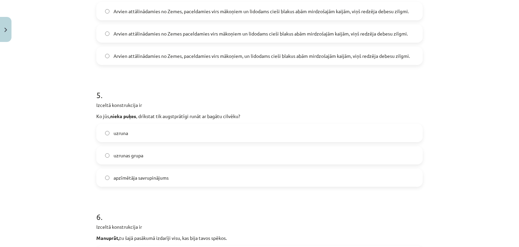
scroll to position [559, 0]
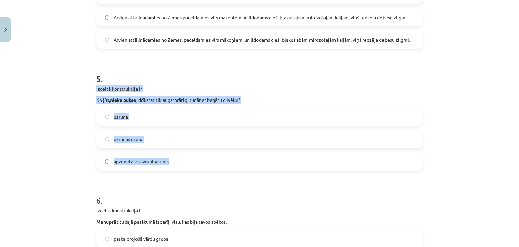
drag, startPoint x: 93, startPoint y: 88, endPoint x: 200, endPoint y: 153, distance: 125.3
click at [200, 153] on div "50 XP Saņemsi Sarežģīts 598 pilda Apraksts Uzdevums Palīdzība 1 . Kurā teikumā …" at bounding box center [259, 157] width 334 height 1342
click at [140, 114] on label "uzruna" at bounding box center [259, 116] width 325 height 17
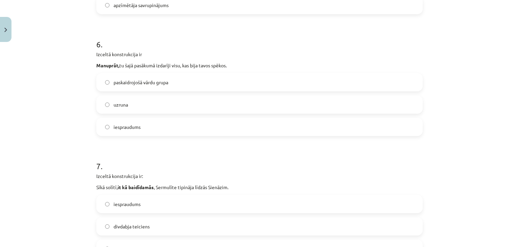
scroll to position [715, 0]
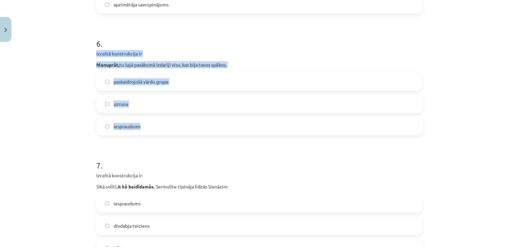
drag, startPoint x: 93, startPoint y: 51, endPoint x: 181, endPoint y: 124, distance: 114.5
click at [181, 124] on div "50 XP Saņemsi Sarežģīts 598 pilda Apraksts Uzdevums Palīdzība 1 . Kurā teikumā …" at bounding box center [259, 1] width 334 height 1342
click at [127, 125] on span "iespraudums" at bounding box center [126, 126] width 27 height 7
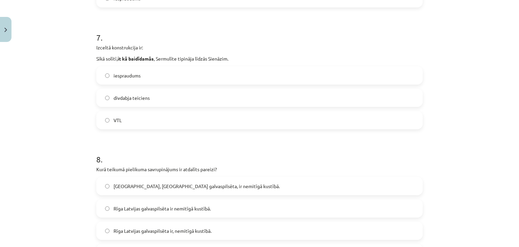
scroll to position [844, 0]
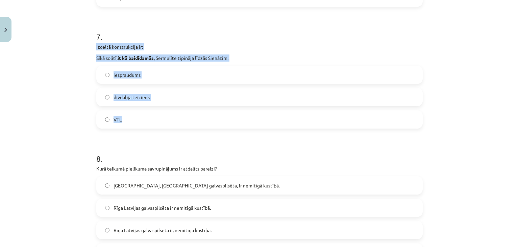
drag, startPoint x: 92, startPoint y: 45, endPoint x: 155, endPoint y: 126, distance: 103.7
click at [135, 96] on span "divdabja teiciens" at bounding box center [131, 97] width 36 height 7
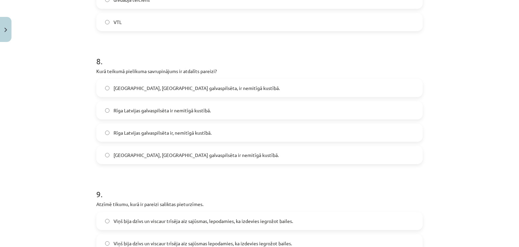
scroll to position [941, 0]
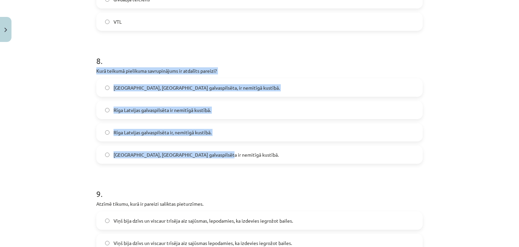
drag, startPoint x: 93, startPoint y: 69, endPoint x: 216, endPoint y: 150, distance: 147.1
click at [216, 150] on div "8 . Kurā teikumā pielikuma savrupinājums ir atdalīts pareizi? Rīga, Latvijas ga…" at bounding box center [259, 103] width 326 height 119
click at [127, 89] on span "Rīga, Latvijas galvaspilsēta, ir nemitīgā kustībā." at bounding box center [196, 87] width 166 height 7
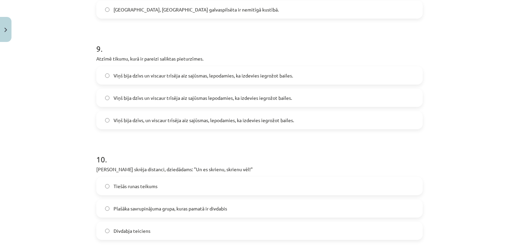
scroll to position [1091, 0]
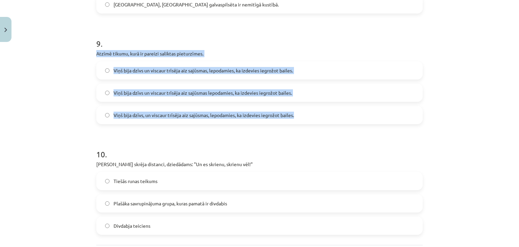
drag, startPoint x: 91, startPoint y: 50, endPoint x: 301, endPoint y: 110, distance: 218.4
click at [177, 65] on label "Viņš bija dzīvs un viscaur trīsēja aiz sajūsmas, lepodamies, ka izdevies iegrož…" at bounding box center [259, 70] width 325 height 17
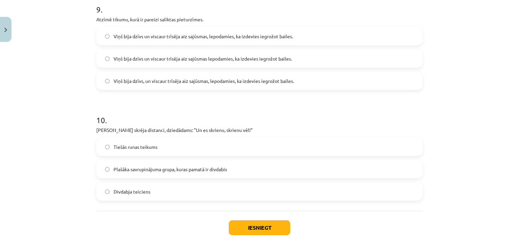
scroll to position [1157, 0]
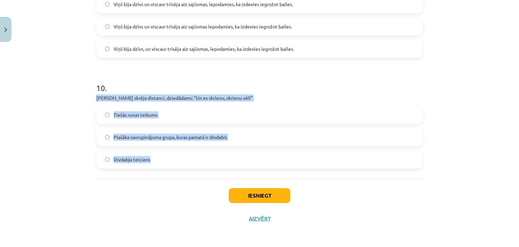
drag, startPoint x: 92, startPoint y: 97, endPoint x: 185, endPoint y: 161, distance: 113.4
click at [135, 156] on span "Divdabja teiciens" at bounding box center [131, 159] width 37 height 7
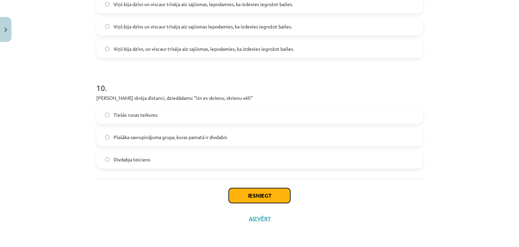
click at [257, 194] on button "Iesniegt" at bounding box center [259, 195] width 61 height 15
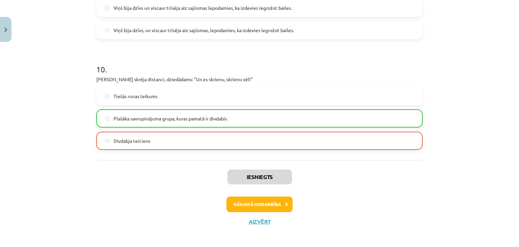
scroll to position [1178, 0]
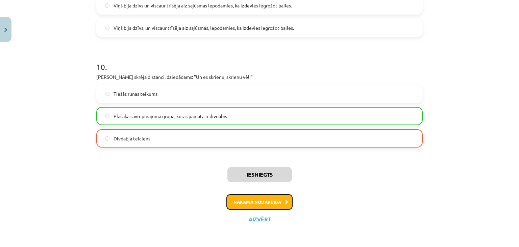
click at [285, 200] on icon at bounding box center [286, 202] width 3 height 4
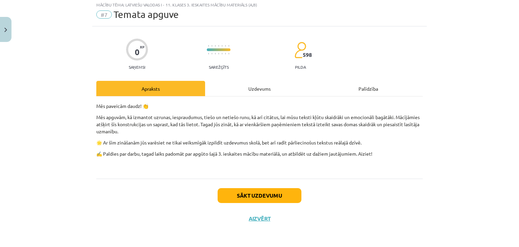
scroll to position [17, 0]
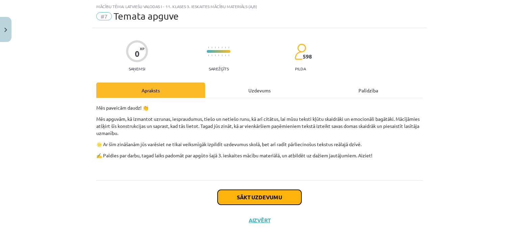
click at [282, 199] on button "Sākt uzdevumu" at bounding box center [260, 196] width 84 height 15
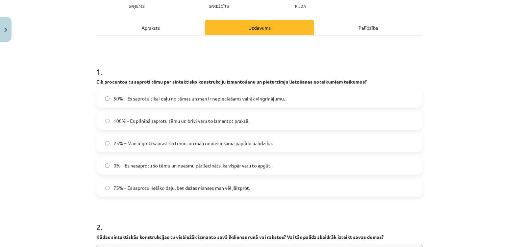
scroll to position [80, 0]
click at [247, 186] on span "75% – Es saprotu lielāko daļu, bet dažas nianses man vēl jāizprot." at bounding box center [181, 187] width 136 height 7
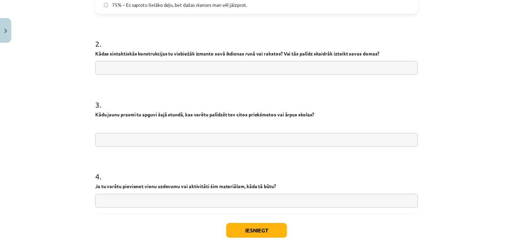
scroll to position [263, 0]
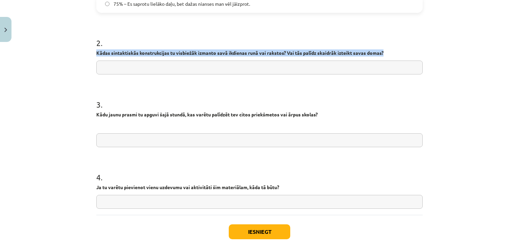
drag, startPoint x: 92, startPoint y: 51, endPoint x: 418, endPoint y: 53, distance: 326.6
click at [418, 53] on div "0 XP Saņemsi Sarežģīts 598 pilda Apraksts Uzdevums Palīdzība 1 . Cik procentos …" at bounding box center [259, 24] width 334 height 484
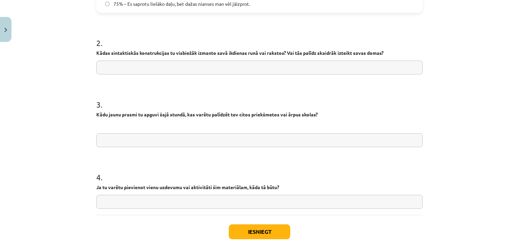
click at [140, 67] on input "text" at bounding box center [259, 67] width 326 height 14
type input "**********"
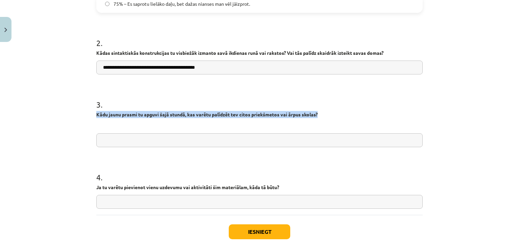
drag, startPoint x: 93, startPoint y: 114, endPoint x: 329, endPoint y: 115, distance: 235.7
click at [329, 115] on p "Kādu jaunu prasmi tu apguvi šajā stundā, kas varētu palīdzēt tev citos priekšme…" at bounding box center [259, 114] width 326 height 7
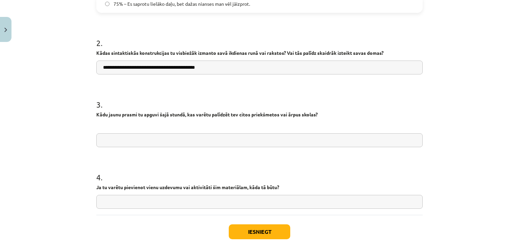
click at [167, 140] on input "text" at bounding box center [259, 140] width 326 height 14
type input "**********"
click at [160, 202] on input "text" at bounding box center [259, 202] width 326 height 14
type input "**"
click at [230, 230] on button "Iesniegt" at bounding box center [259, 231] width 61 height 15
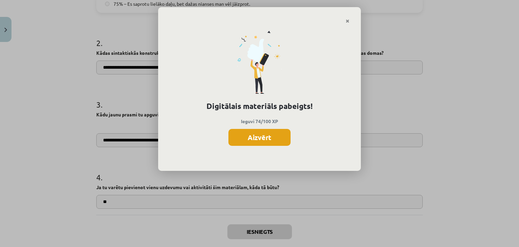
click at [286, 142] on button "Aizvērt" at bounding box center [259, 137] width 62 height 17
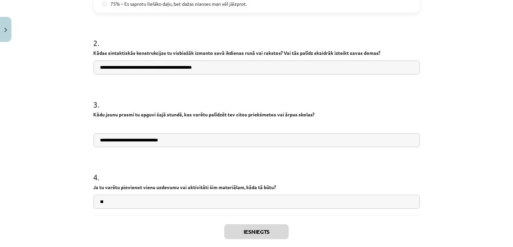
scroll to position [299, 0]
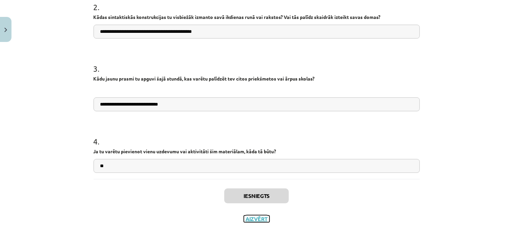
click at [261, 220] on button "Aizvērt" at bounding box center [257, 218] width 26 height 7
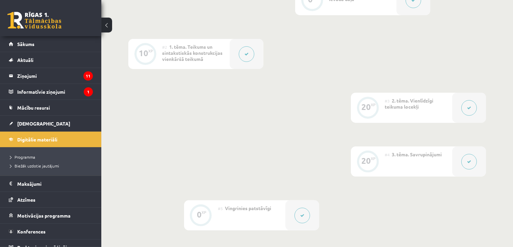
scroll to position [0, 0]
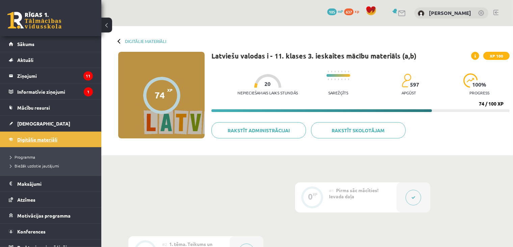
click at [51, 136] on span "Digitālie materiāli" at bounding box center [37, 139] width 40 height 6
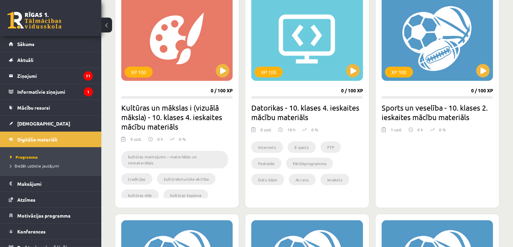
scroll to position [199, 0]
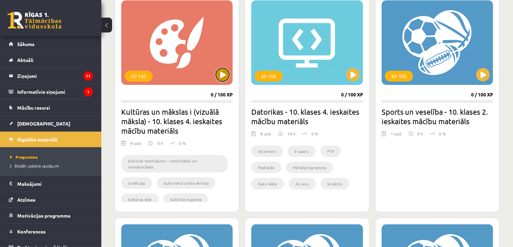
click at [227, 70] on button at bounding box center [223, 75] width 14 height 14
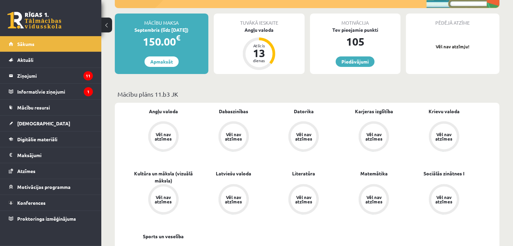
scroll to position [154, 0]
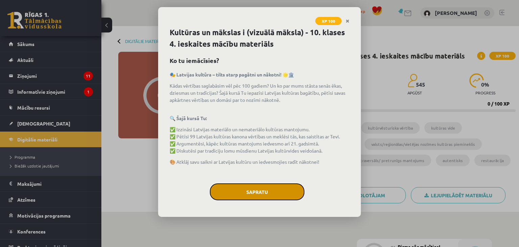
click at [266, 189] on button "Sapratu" at bounding box center [257, 191] width 95 height 17
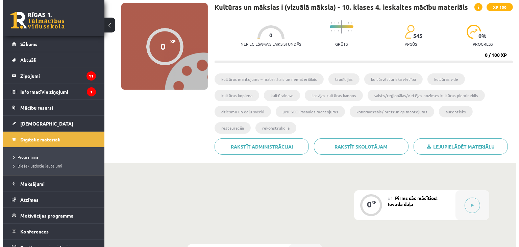
scroll to position [48, 0]
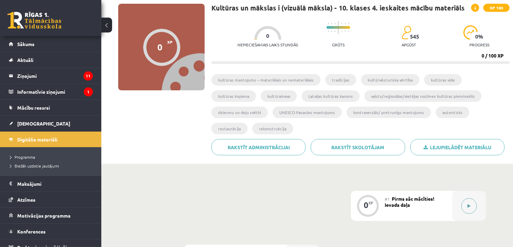
click at [469, 198] on button at bounding box center [469, 206] width 16 height 16
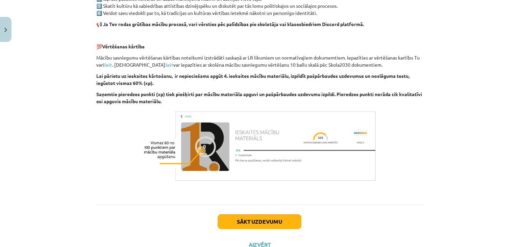
scroll to position [465, 0]
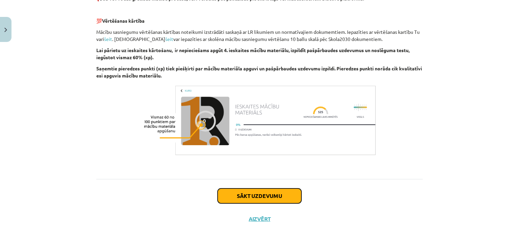
click at [291, 194] on button "Sākt uzdevumu" at bounding box center [260, 195] width 84 height 15
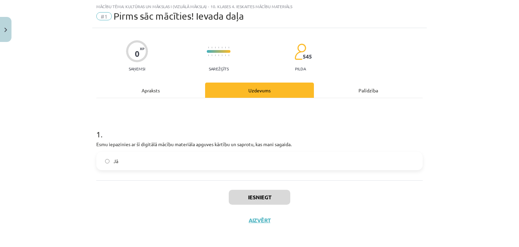
click at [282, 164] on label "Jā" at bounding box center [259, 160] width 325 height 17
click at [264, 195] on button "Iesniegt" at bounding box center [259, 196] width 61 height 15
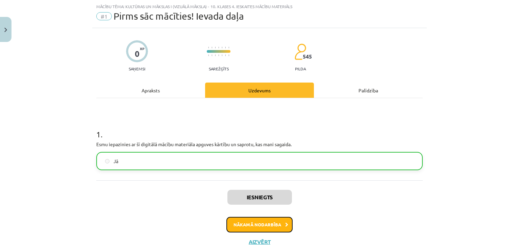
click at [262, 225] on button "Nākamā nodarbība" at bounding box center [259, 224] width 66 height 16
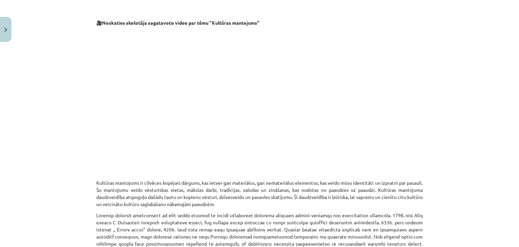
scroll to position [147, 0]
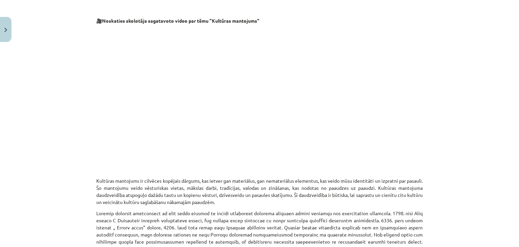
click at [401, 111] on p at bounding box center [259, 96] width 326 height 137
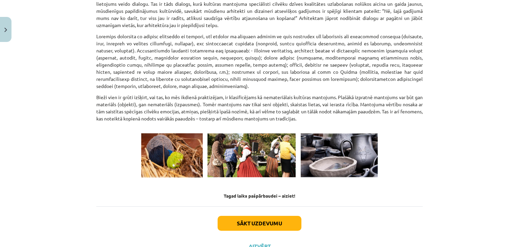
scroll to position [931, 0]
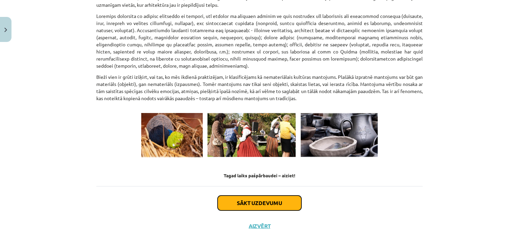
click at [257, 195] on button "Sākt uzdevumu" at bounding box center [260, 202] width 84 height 15
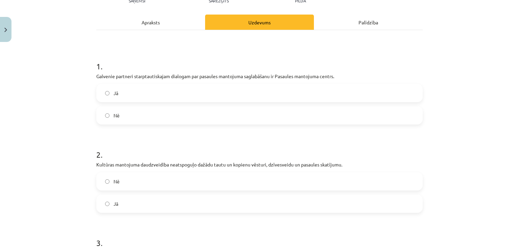
scroll to position [92, 0]
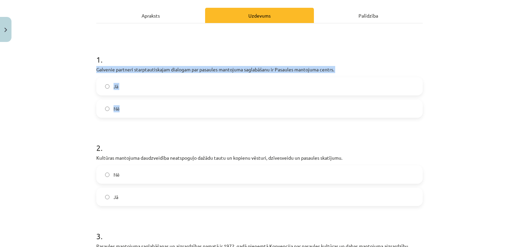
drag, startPoint x: 92, startPoint y: 69, endPoint x: 126, endPoint y: 108, distance: 52.7
click at [126, 108] on div "10 XP Saņemsi Sarežģīts 545 pilda Apraksts Uzdevums Palīdzība 1 . Galvenie part…" at bounding box center [259, 245] width 334 height 585
copy div "Galvenie partneri starptautiskajam dialogam par pasaules mantojuma saglabāšanu …"
click at [104, 90] on label "Jā" at bounding box center [259, 86] width 325 height 17
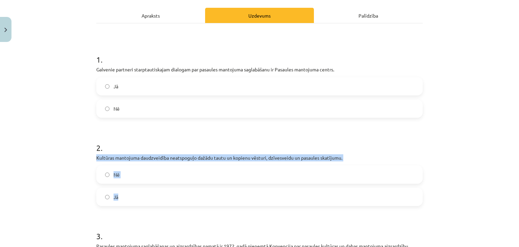
drag, startPoint x: 92, startPoint y: 158, endPoint x: 125, endPoint y: 199, distance: 52.6
click at [125, 199] on div "10 XP Saņemsi Sarežģīts 545 pilda Apraksts Uzdevums Palīdzība 1 . Galvenie part…" at bounding box center [259, 245] width 334 height 585
copy div "Kultūras mantojuma daudzveidība neatspoguļo dažādu tautu un kopienu vēsturi, dz…"
click at [131, 176] on label "Nē" at bounding box center [259, 174] width 325 height 17
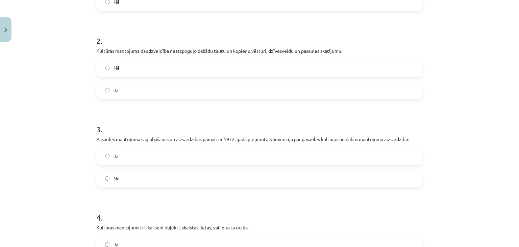
scroll to position [200, 0]
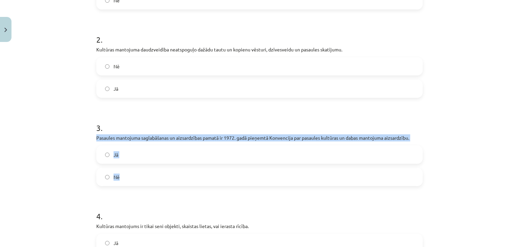
drag, startPoint x: 92, startPoint y: 136, endPoint x: 135, endPoint y: 184, distance: 64.8
click at [135, 184] on div "10 XP Saņemsi Sarežģīts 545 pilda Apraksts Uzdevums Palīdzība 1 . Galvenie part…" at bounding box center [259, 137] width 334 height 585
copy div "Pasaules mantojuma saglabāšanas un aizsardzības pamatā ir 1972. gadā pieņemtā K…"
click at [114, 151] on span "Jā" at bounding box center [115, 154] width 5 height 7
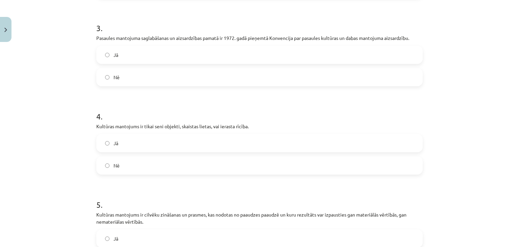
scroll to position [325, 0]
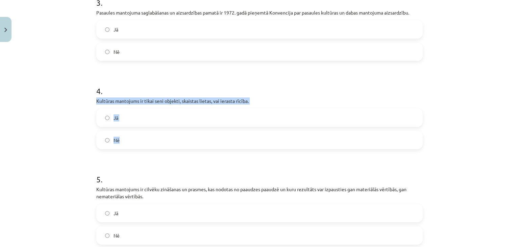
drag, startPoint x: 91, startPoint y: 98, endPoint x: 132, endPoint y: 144, distance: 61.5
click at [132, 144] on div "10 XP Saņemsi Sarežģīts 545 pilda Apraksts Uzdevums Palīdzība 1 . Galvenie part…" at bounding box center [259, 12] width 334 height 585
copy div "Kultūras mantojums ir tikai seni objekti, skaistas lietas, vai ierasta rīcība. …"
click at [121, 137] on label "Nē" at bounding box center [259, 139] width 325 height 17
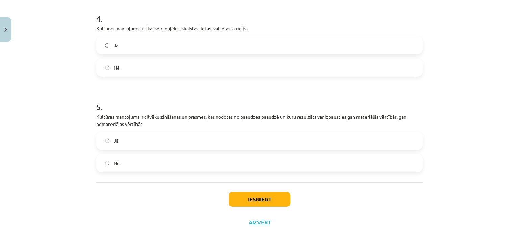
scroll to position [400, 0]
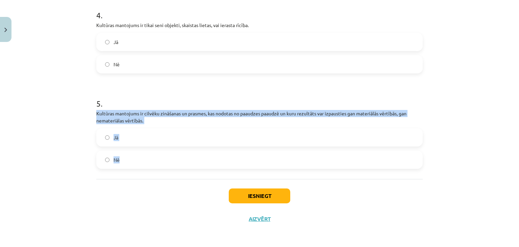
drag, startPoint x: 92, startPoint y: 110, endPoint x: 138, endPoint y: 162, distance: 69.6
copy div "Kultūras mantojums ir cilvēku zināšanas un prasmes, kas nodotas no paaudzes paa…"
click at [114, 135] on span "Jā" at bounding box center [115, 137] width 5 height 7
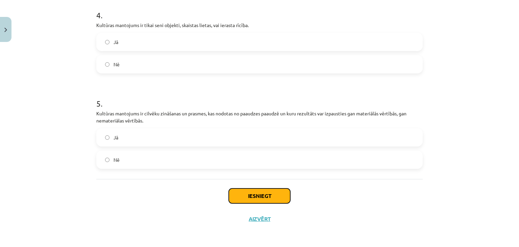
click at [229, 197] on button "Iesniegt" at bounding box center [259, 195] width 61 height 15
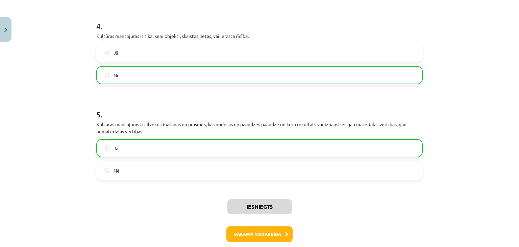
scroll to position [421, 0]
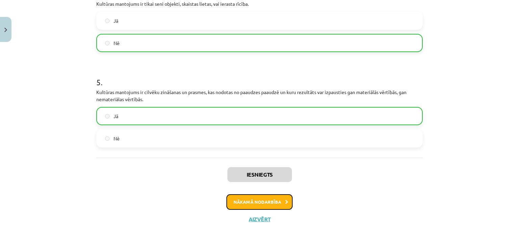
click at [254, 199] on button "Nākamā nodarbība" at bounding box center [259, 202] width 66 height 16
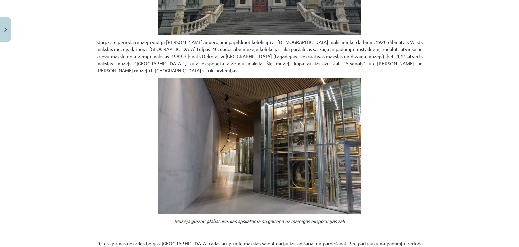
scroll to position [525, 0]
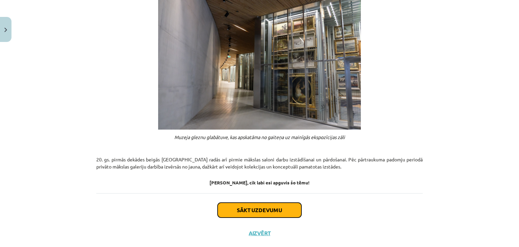
click at [254, 202] on button "Sākt uzdevumu" at bounding box center [260, 209] width 84 height 15
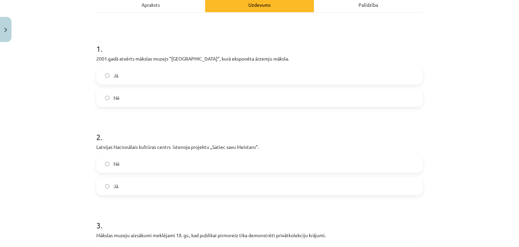
scroll to position [113, 0]
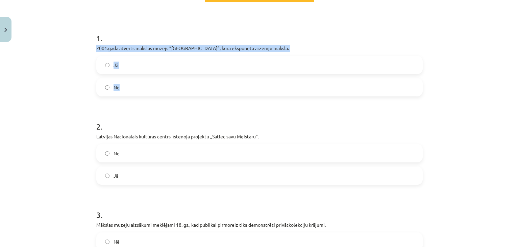
drag, startPoint x: 92, startPoint y: 47, endPoint x: 139, endPoint y: 83, distance: 59.2
click at [139, 83] on div "10 XP Saņemsi Sarežģīts 545 pilda Apraksts Uzdevums Palīdzība 1 . 2001.gadā atv…" at bounding box center [259, 221] width 334 height 578
copy div "2001.gadā atvērts mākslas muzejs “Rīgas Birža”, kurā eksponēta ārzemju māksla. …"
click at [115, 62] on span "Jā" at bounding box center [115, 64] width 5 height 7
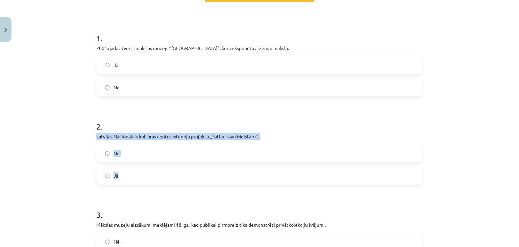
drag, startPoint x: 91, startPoint y: 135, endPoint x: 134, endPoint y: 177, distance: 60.2
click at [134, 177] on div "10 XP Saņemsi Sarežģīts 545 pilda Apraksts Uzdevums Palīdzība 1 . 2001.gadā atv…" at bounding box center [259, 221] width 334 height 578
copy div "Latvijas Nacionālais kultūras centrs īstenoja projektu „Satiec savu Meistaru”. …"
click at [117, 168] on label "Jā" at bounding box center [259, 175] width 325 height 17
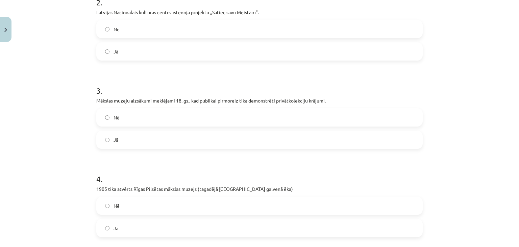
scroll to position [237, 0]
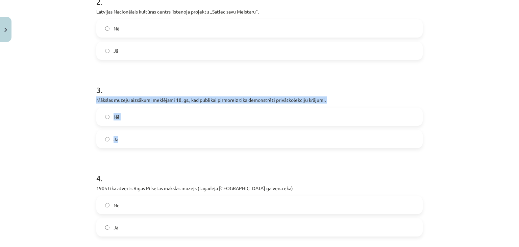
drag, startPoint x: 91, startPoint y: 98, endPoint x: 128, endPoint y: 139, distance: 55.5
click at [128, 139] on div "10 XP Saņemsi Sarežģīts 545 pilda Apraksts Uzdevums Palīdzība 1 . 2001.gadā atv…" at bounding box center [259, 96] width 334 height 578
copy div "Mākslas muzeju aizsākumi meklējami 18. gs., kad publikai pirmoreiz tika demonst…"
click at [116, 139] on label "Jā" at bounding box center [259, 138] width 325 height 17
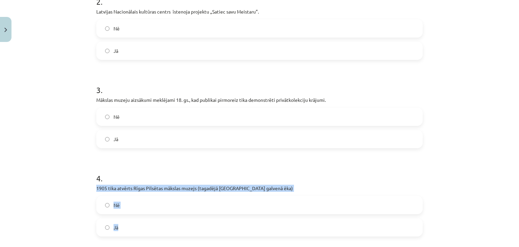
drag, startPoint x: 92, startPoint y: 186, endPoint x: 125, endPoint y: 226, distance: 51.6
click at [125, 226] on div "10 XP Saņemsi Sarežģīts 545 pilda Apraksts Uzdevums Palīdzība 1 . 2001.gadā atv…" at bounding box center [259, 96] width 334 height 578
copy div "1905 tika atvērts Rīgas Pilsētas mākslas muzejs (tagadējā Latvijas Nacionālā mā…"
click at [130, 219] on label "Jā" at bounding box center [259, 227] width 325 height 17
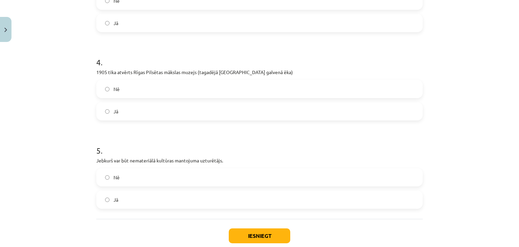
scroll to position [393, 0]
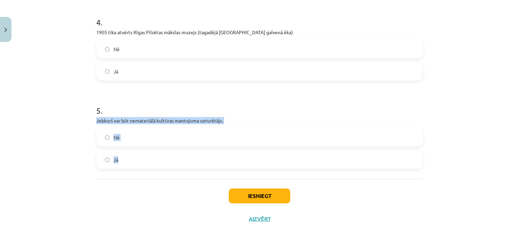
drag, startPoint x: 91, startPoint y: 119, endPoint x: 135, endPoint y: 154, distance: 56.7
copy div "Jebkurš var būt nemateriālā kultūras mantojuma uzturētājs. Nē Jā"
click at [121, 162] on label "Jā" at bounding box center [259, 159] width 325 height 17
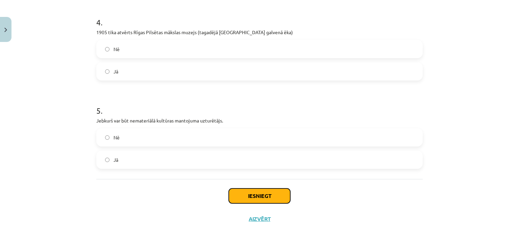
click at [233, 189] on button "Iesniegt" at bounding box center [259, 195] width 61 height 15
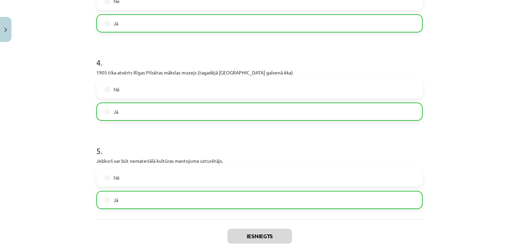
scroll to position [415, 0]
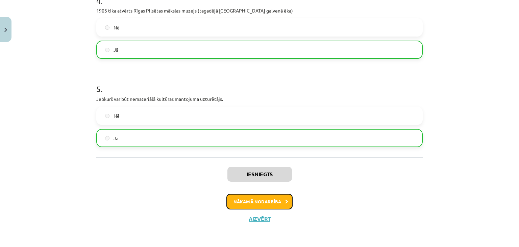
click at [243, 199] on button "Nākamā nodarbība" at bounding box center [259, 202] width 66 height 16
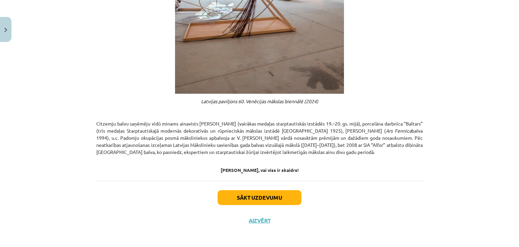
scroll to position [367, 0]
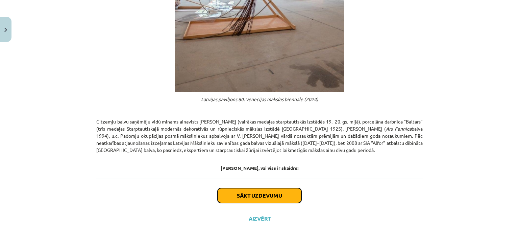
click at [249, 193] on button "Sākt uzdevumu" at bounding box center [260, 195] width 84 height 15
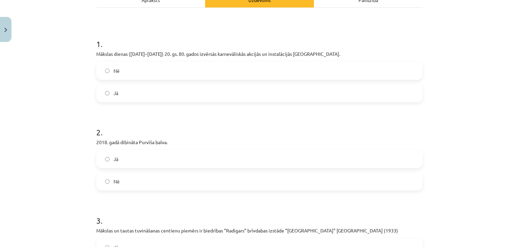
scroll to position [110, 0]
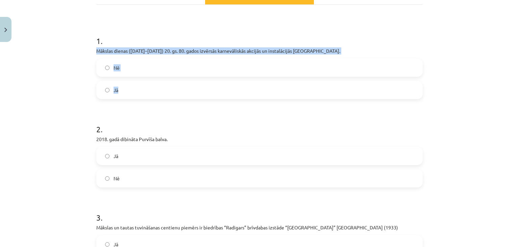
drag, startPoint x: 93, startPoint y: 58, endPoint x: 137, endPoint y: 102, distance: 61.6
click at [137, 99] on div "1 . Mākslas dienas (1959–1989) 20. gs. 80. gados izvērsās karnevāliskās akcijās…" at bounding box center [259, 61] width 326 height 75
click at [123, 98] on label "Jā" at bounding box center [259, 89] width 325 height 17
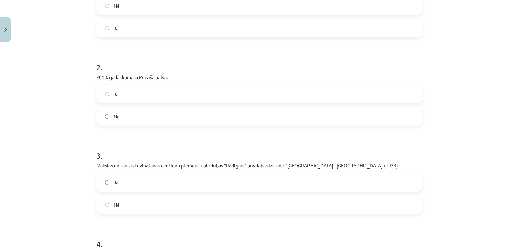
scroll to position [172, 0]
drag, startPoint x: 93, startPoint y: 86, endPoint x: 137, endPoint y: 125, distance: 59.4
click at [137, 125] on div "10 XP Saņemsi Sarežģīts 545 pilda Apraksts Uzdevums Palīdzība 1 . Mākslas diena…" at bounding box center [259, 165] width 334 height 585
click at [109, 121] on label "Nē" at bounding box center [259, 115] width 325 height 17
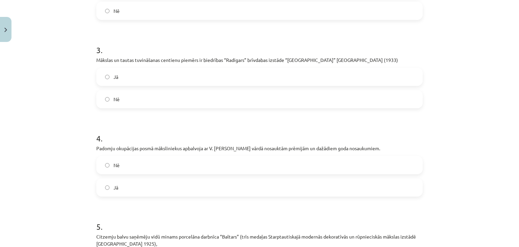
scroll to position [278, 0]
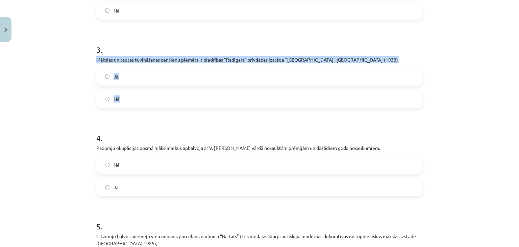
drag, startPoint x: 90, startPoint y: 69, endPoint x: 133, endPoint y: 110, distance: 59.5
click at [133, 110] on div "10 XP Saņemsi Sarežģīts 545 pilda Apraksts Uzdevums Palīdzība 1 . Mākslas diena…" at bounding box center [259, 59] width 334 height 585
click at [124, 85] on label "Jā" at bounding box center [259, 76] width 325 height 17
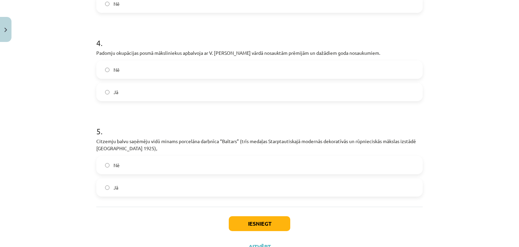
scroll to position [373, 0]
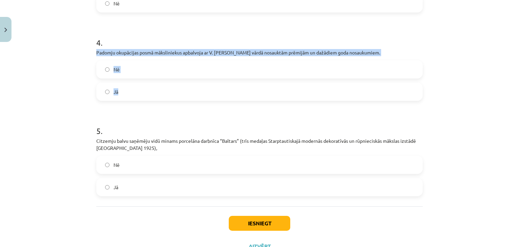
drag, startPoint x: 93, startPoint y: 62, endPoint x: 129, endPoint y: 98, distance: 50.9
click at [123, 100] on label "Jā" at bounding box center [259, 91] width 325 height 17
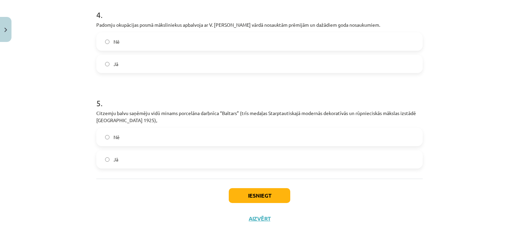
scroll to position [411, 0]
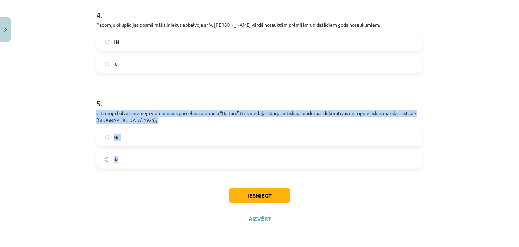
drag, startPoint x: 92, startPoint y: 110, endPoint x: 138, endPoint y: 160, distance: 67.9
click at [116, 156] on label "Jā" at bounding box center [259, 159] width 325 height 17
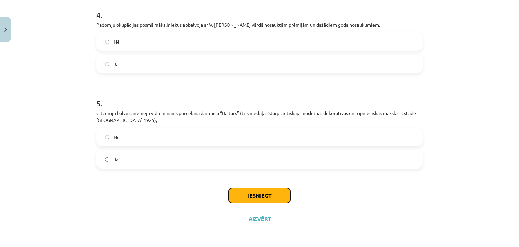
click at [230, 194] on button "Iesniegt" at bounding box center [259, 195] width 61 height 15
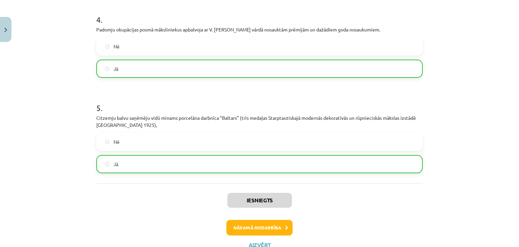
scroll to position [432, 0]
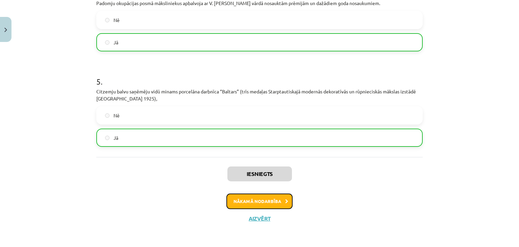
click at [267, 201] on button "Nākamā nodarbība" at bounding box center [259, 201] width 66 height 16
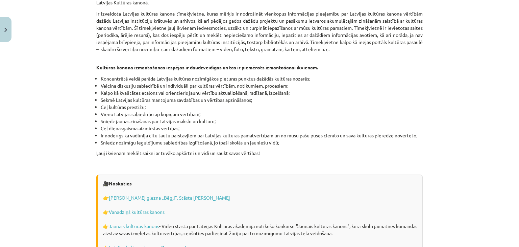
scroll to position [1925, 0]
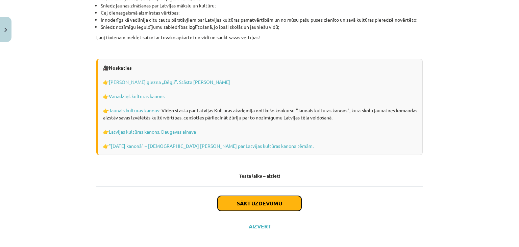
click at [272, 196] on button "Sākt uzdevumu" at bounding box center [260, 203] width 84 height 15
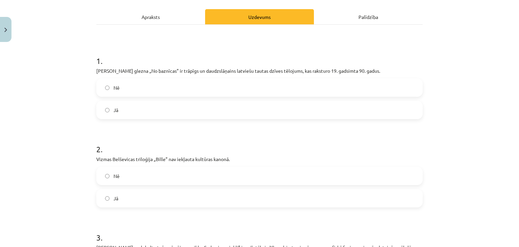
scroll to position [92, 0]
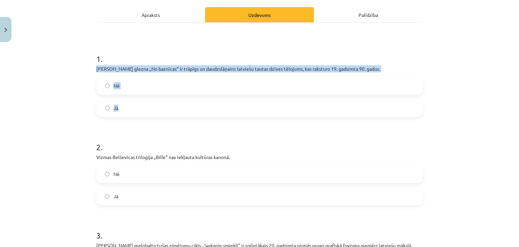
drag, startPoint x: 93, startPoint y: 68, endPoint x: 135, endPoint y: 105, distance: 56.5
click at [135, 105] on div "10 XP Saņemsi Sarežģīts 545 pilda Apraksts Uzdevums Palīdzība 1 . Jaņa Rozentāl…" at bounding box center [259, 245] width 334 height 585
click at [115, 107] on span "Jā" at bounding box center [115, 107] width 5 height 7
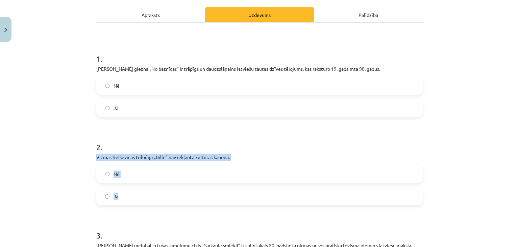
drag, startPoint x: 93, startPoint y: 155, endPoint x: 134, endPoint y: 196, distance: 57.6
click at [134, 196] on div "10 XP Saņemsi Sarežģīts 545 pilda Apraksts Uzdevums Palīdzība 1 . Jaņa Rozentāl…" at bounding box center [259, 245] width 334 height 585
click at [66, 118] on div "Mācību tēma: Kultūras un mākslas i (vizuālā māksla) - 10. klases 4. ieskaites m…" at bounding box center [259, 123] width 519 height 247
click at [134, 172] on label "Nē" at bounding box center [259, 173] width 325 height 17
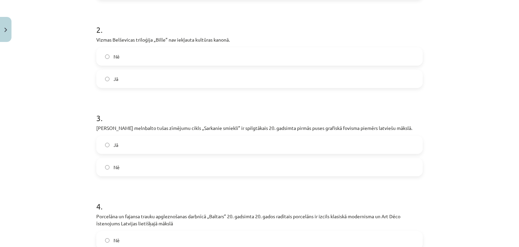
scroll to position [211, 0]
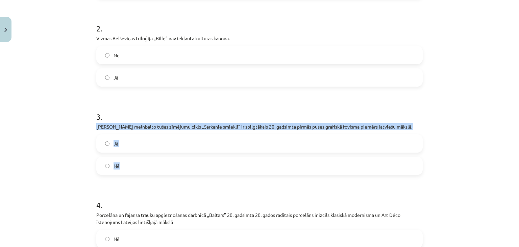
drag, startPoint x: 90, startPoint y: 124, endPoint x: 139, endPoint y: 161, distance: 61.9
click at [139, 161] on div "10 XP Saņemsi Sarežģīts 545 pilda Apraksts Uzdevums Palīdzība 1 . Jaņa Rozentāl…" at bounding box center [259, 126] width 334 height 585
click at [126, 147] on label "Jā" at bounding box center [259, 143] width 325 height 17
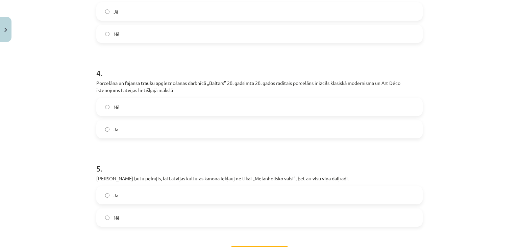
scroll to position [344, 0]
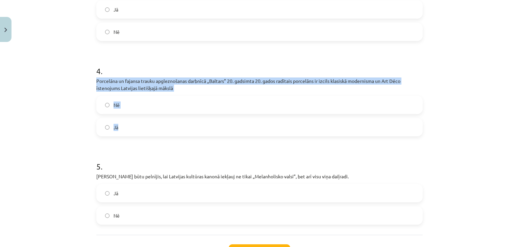
drag, startPoint x: 92, startPoint y: 79, endPoint x: 131, endPoint y: 122, distance: 57.8
click at [117, 132] on label "Jā" at bounding box center [259, 127] width 325 height 17
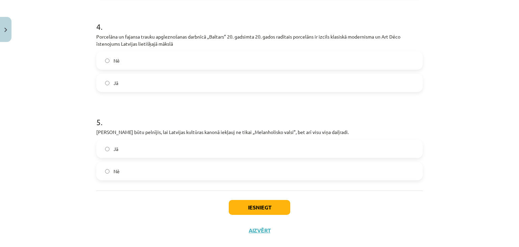
scroll to position [400, 0]
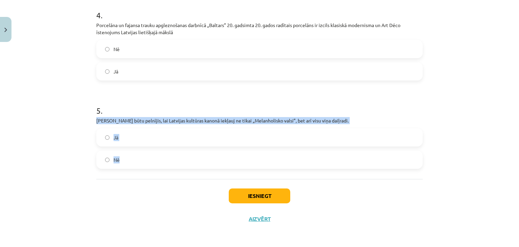
drag, startPoint x: 91, startPoint y: 119, endPoint x: 133, endPoint y: 156, distance: 57.0
click at [123, 138] on label "Jā" at bounding box center [259, 137] width 325 height 17
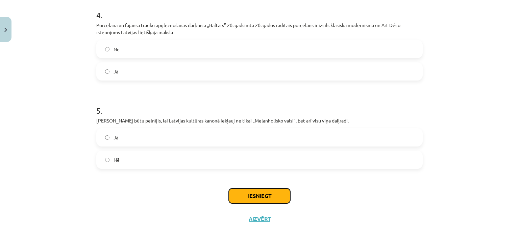
click at [253, 192] on button "Iesniegt" at bounding box center [259, 195] width 61 height 15
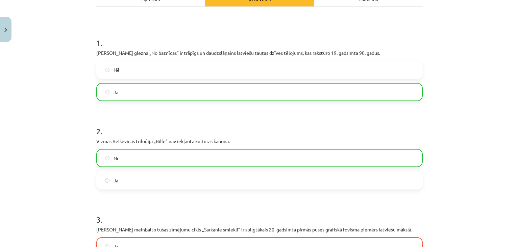
scroll to position [107, 0]
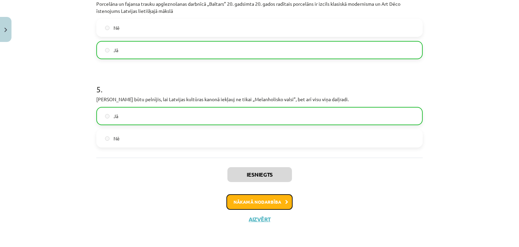
click at [256, 202] on button "Nākamā nodarbība" at bounding box center [259, 202] width 66 height 16
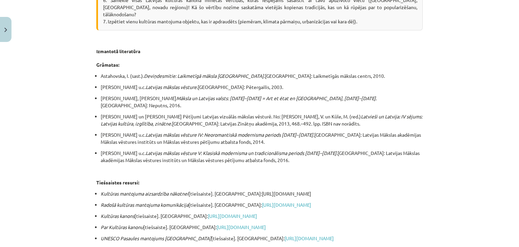
scroll to position [1278, 0]
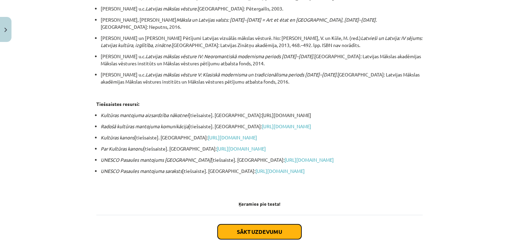
click at [259, 224] on button "Sākt uzdevumu" at bounding box center [260, 231] width 84 height 15
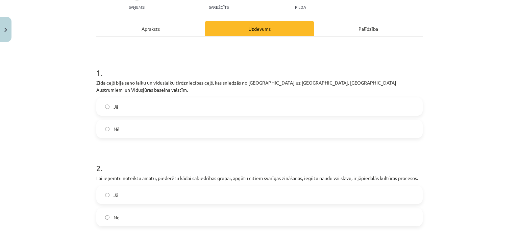
scroll to position [79, 0]
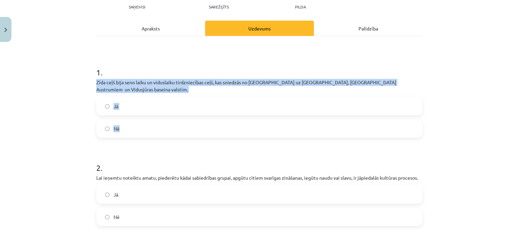
drag, startPoint x: 92, startPoint y: 79, endPoint x: 147, endPoint y: 119, distance: 67.2
click at [124, 100] on label "Jā" at bounding box center [259, 106] width 325 height 17
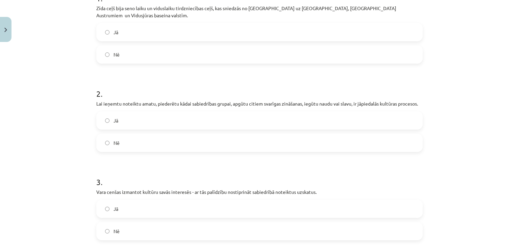
scroll to position [153, 0]
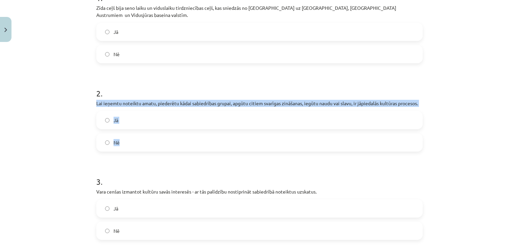
drag, startPoint x: 91, startPoint y: 94, endPoint x: 148, endPoint y: 133, distance: 69.1
click at [148, 133] on div "10 XP Saņemsi Sarežģīts 545 pilda Apraksts Uzdevums Palīdzība 1 . Zīda ceļš bij…" at bounding box center [259, 184] width 334 height 585
click at [113, 111] on label "Jā" at bounding box center [259, 119] width 325 height 17
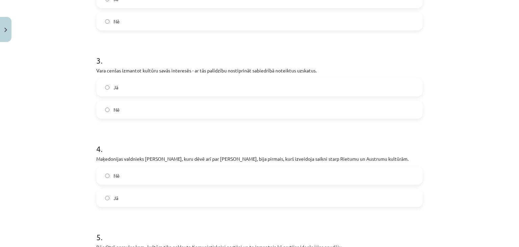
scroll to position [275, 0]
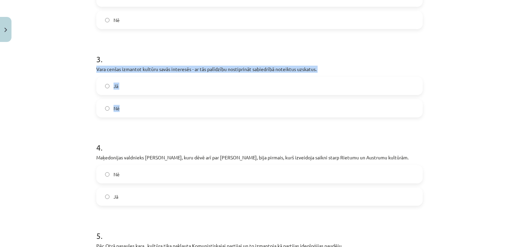
drag, startPoint x: 91, startPoint y: 59, endPoint x: 136, endPoint y: 98, distance: 59.6
click at [136, 98] on div "10 XP Saņemsi Sarežģīts 545 pilda Apraksts Uzdevums Palīdzība 1 . Zīda ceļš bij…" at bounding box center [259, 62] width 334 height 585
click at [120, 80] on label "Jā" at bounding box center [259, 85] width 325 height 17
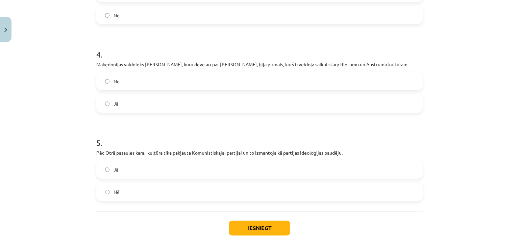
scroll to position [368, 0]
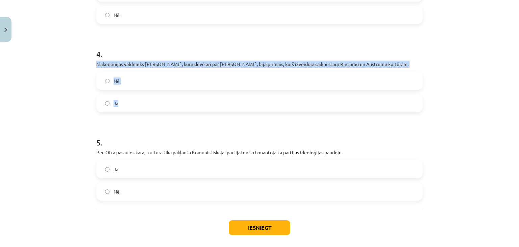
drag, startPoint x: 91, startPoint y: 55, endPoint x: 149, endPoint y: 88, distance: 66.7
click at [119, 96] on label "Jā" at bounding box center [259, 103] width 325 height 17
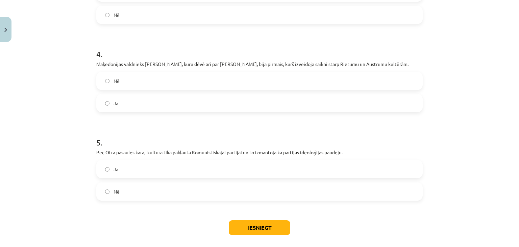
scroll to position [393, 0]
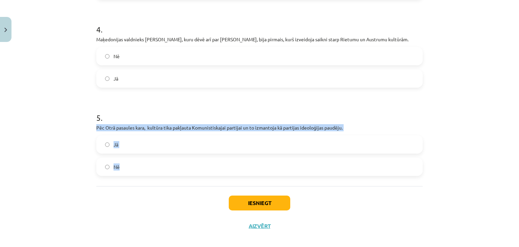
drag, startPoint x: 92, startPoint y: 119, endPoint x: 132, endPoint y: 166, distance: 62.5
click at [119, 138] on label "Jā" at bounding box center [259, 144] width 325 height 17
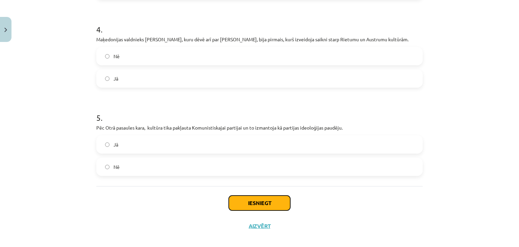
click at [230, 195] on button "Iesniegt" at bounding box center [259, 202] width 61 height 15
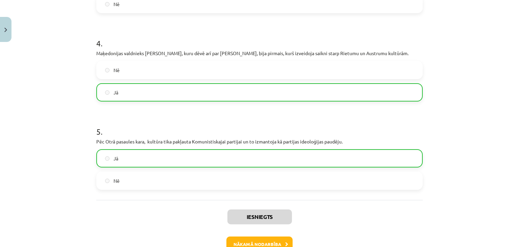
scroll to position [415, 0]
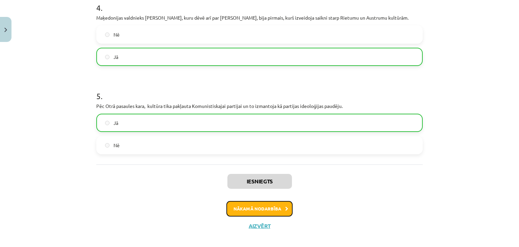
click at [266, 201] on button "Nākamā nodarbība" at bounding box center [259, 209] width 66 height 16
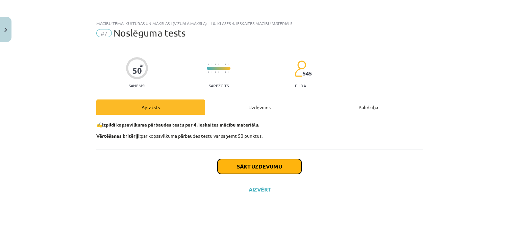
click at [250, 165] on button "Sākt uzdevumu" at bounding box center [260, 166] width 84 height 15
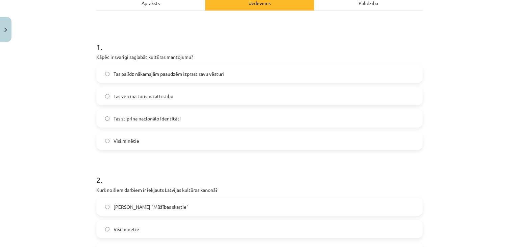
scroll to position [108, 0]
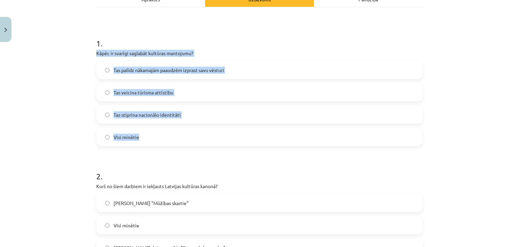
drag, startPoint x: 90, startPoint y: 50, endPoint x: 165, endPoint y: 130, distance: 109.4
click at [125, 135] on span "Visi minētie" at bounding box center [126, 136] width 26 height 7
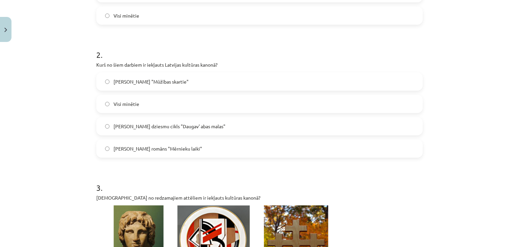
scroll to position [230, 0]
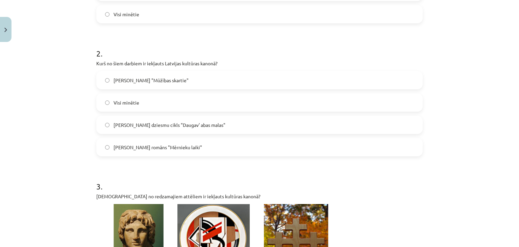
drag, startPoint x: 91, startPoint y: 60, endPoint x: 223, endPoint y: 146, distance: 157.8
click at [126, 103] on span "Visi minētie" at bounding box center [126, 102] width 26 height 7
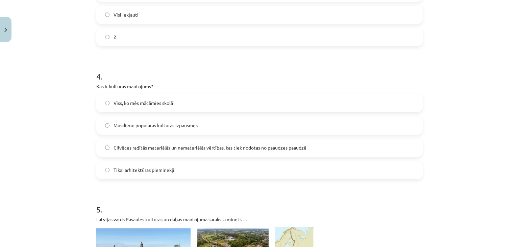
scroll to position [565, 0]
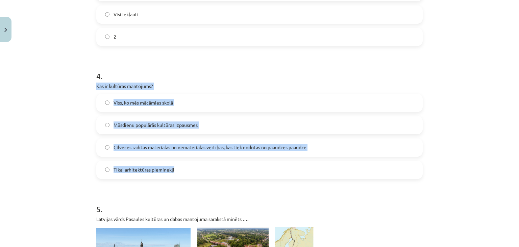
drag, startPoint x: 92, startPoint y: 84, endPoint x: 199, endPoint y: 163, distance: 133.1
click at [168, 142] on label "Cilvēces radītās materiālās un nemateriālās vērtības, kas tiek nodotas no paaud…" at bounding box center [259, 147] width 325 height 17
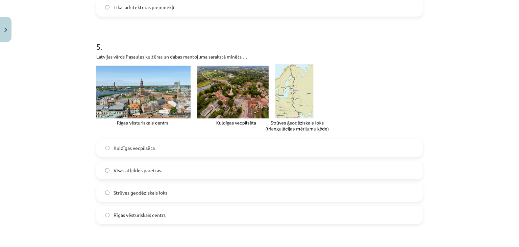
scroll to position [727, 0]
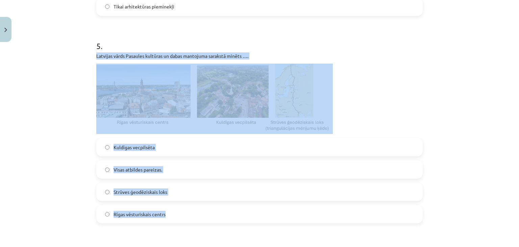
drag, startPoint x: 92, startPoint y: 53, endPoint x: 182, endPoint y: 209, distance: 180.4
click at [182, 209] on div "50 XP Saņemsi Sarežģīts 545 pilda Apraksts Uzdevums Palīdzība 1 . Kāpēc ir svar…" at bounding box center [259, 132] width 334 height 1631
click at [153, 172] on span "Visas atbildes pareizas." at bounding box center [137, 169] width 49 height 7
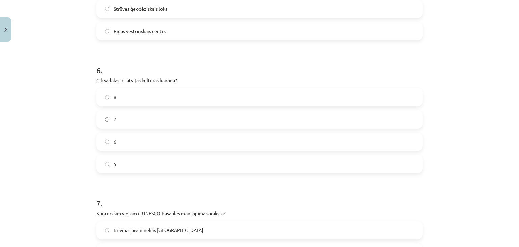
scroll to position [911, 0]
drag, startPoint x: 92, startPoint y: 79, endPoint x: 145, endPoint y: 158, distance: 95.4
click at [122, 97] on label "8" at bounding box center [259, 96] width 325 height 17
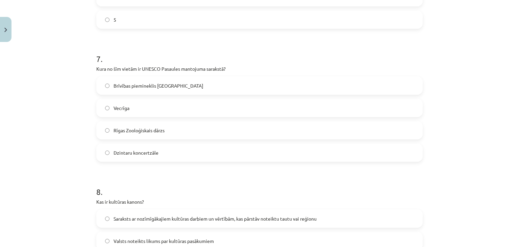
scroll to position [1055, 0]
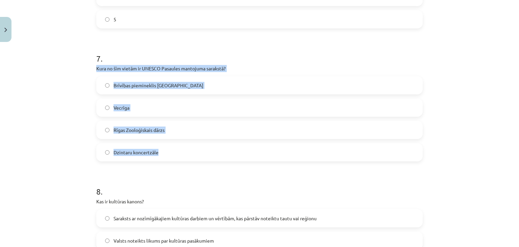
drag, startPoint x: 93, startPoint y: 67, endPoint x: 174, endPoint y: 148, distance: 115.1
click at [123, 110] on span "Vecrīga" at bounding box center [121, 107] width 16 height 7
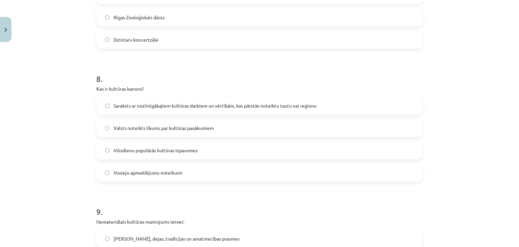
scroll to position [1168, 0]
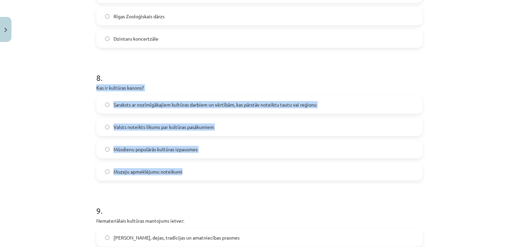
drag, startPoint x: 93, startPoint y: 87, endPoint x: 190, endPoint y: 168, distance: 127.1
click at [134, 106] on span "Saraksts ar nozīmīgākajiem kultūras darbiem un vērtībām, kas pārstāv noteiktu t…" at bounding box center [214, 104] width 203 height 7
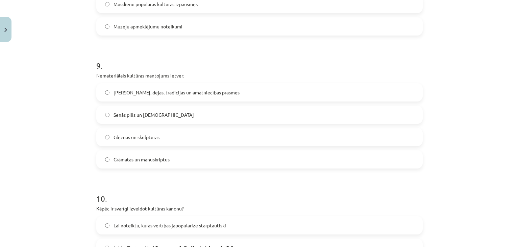
scroll to position [1314, 0]
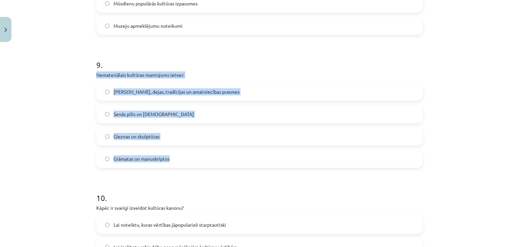
drag, startPoint x: 92, startPoint y: 73, endPoint x: 178, endPoint y: 156, distance: 118.9
click at [134, 88] on span "Dziesmas, dejas, tradīcijas un amatniecības prasmes" at bounding box center [176, 91] width 126 height 7
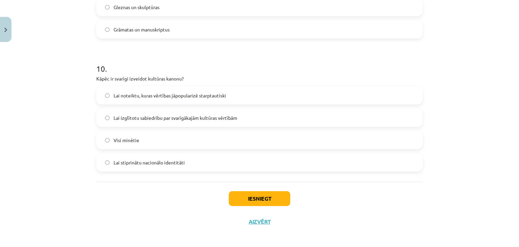
scroll to position [1446, 0]
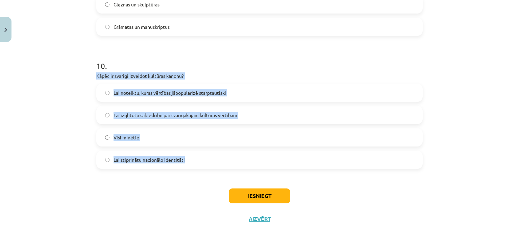
drag, startPoint x: 90, startPoint y: 73, endPoint x: 189, endPoint y: 151, distance: 126.7
click at [135, 135] on span "Visi minētie" at bounding box center [126, 137] width 26 height 7
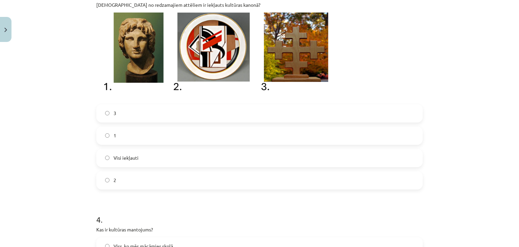
scroll to position [425, 0]
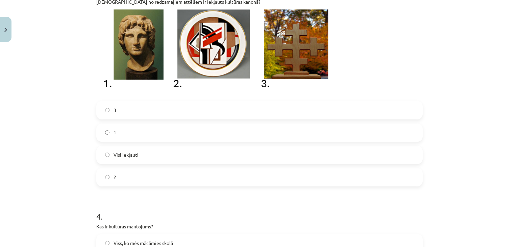
click at [145, 110] on label "3" at bounding box center [259, 110] width 325 height 17
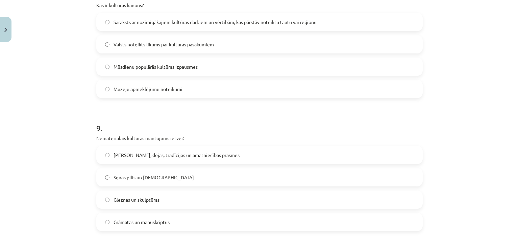
scroll to position [1446, 0]
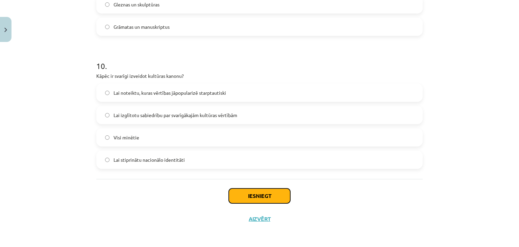
click at [271, 199] on button "Iesniegt" at bounding box center [259, 195] width 61 height 15
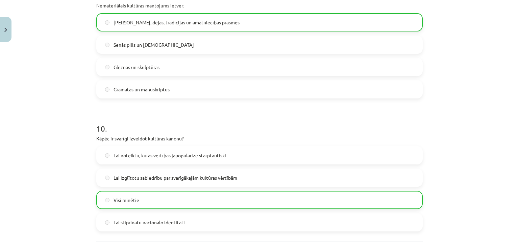
scroll to position [1467, 0]
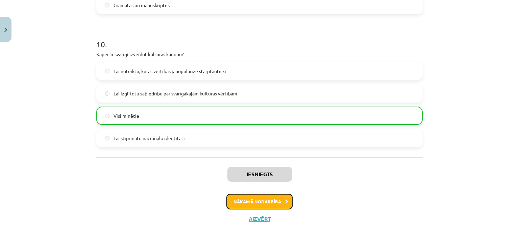
click at [271, 199] on button "Nākamā nodarbība" at bounding box center [259, 202] width 66 height 16
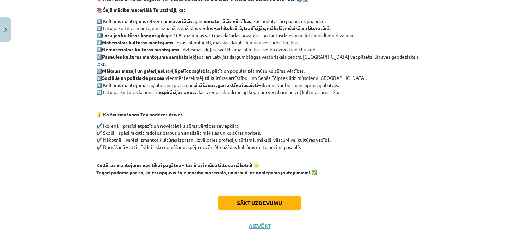
scroll to position [126, 0]
click at [271, 199] on button "Sākt uzdevumu" at bounding box center [260, 202] width 84 height 15
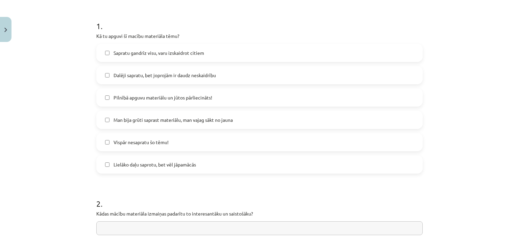
scroll to position [126, 0]
click at [156, 56] on label "Sapratu gandrīz visu, varu izskaidrot citiem" at bounding box center [259, 51] width 325 height 17
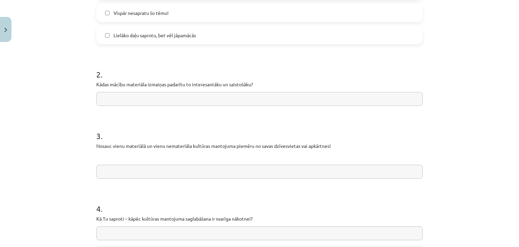
scroll to position [254, 0]
click at [174, 96] on input "text" at bounding box center [259, 99] width 326 height 14
type input "*"
type input "**********"
click at [173, 169] on input "text" at bounding box center [259, 171] width 326 height 14
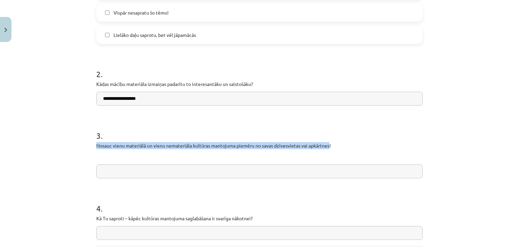
drag, startPoint x: 93, startPoint y: 144, endPoint x: 328, endPoint y: 145, distance: 235.1
click at [328, 145] on div "**********" at bounding box center [259, 44] width 334 height 506
click at [328, 145] on p "Nosauc vienu materiālā un vienu nemateriāla kultūras mantojuma piemēru no savas…" at bounding box center [259, 145] width 326 height 7
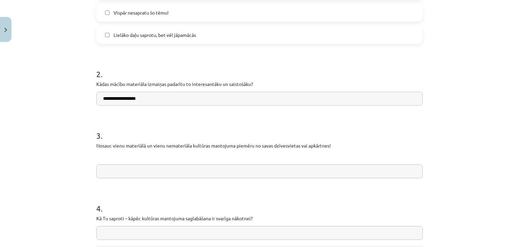
click at [325, 144] on p "Nosauc vienu materiālā un vienu nemateriāla kultūras mantojuma piemēru no savas…" at bounding box center [259, 145] width 326 height 7
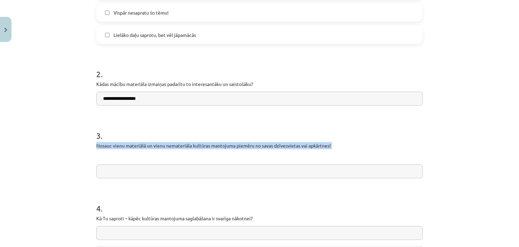
click at [325, 144] on p "Nosauc vienu materiālā un vienu nemateriāla kultūras mantojuma piemēru no savas…" at bounding box center [259, 145] width 326 height 7
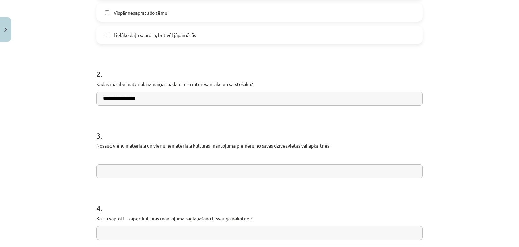
click at [139, 170] on input "text" at bounding box center [259, 171] width 326 height 14
type input "**********"
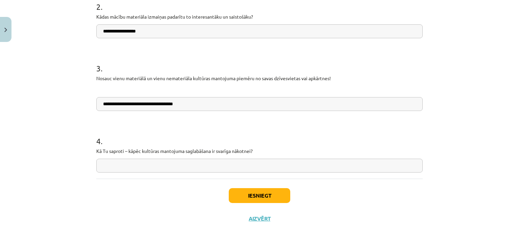
click at [102, 150] on p "Kā Tu saproti – kāpēc kultūras mantojuma saglabāšana ir svarīga nākotnei?" at bounding box center [259, 150] width 326 height 7
click at [188, 163] on input "text" at bounding box center [259, 165] width 326 height 14
type input "**********"
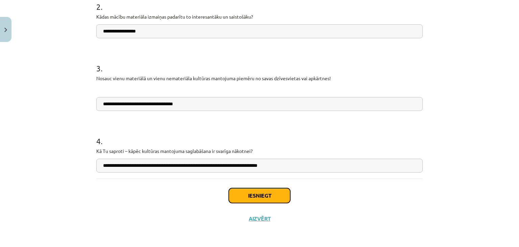
click at [267, 197] on button "Iesniegt" at bounding box center [259, 195] width 61 height 15
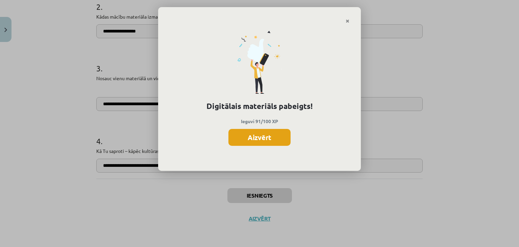
click at [252, 136] on button "Aizvērt" at bounding box center [259, 137] width 62 height 17
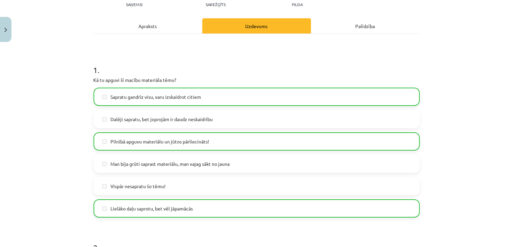
scroll to position [85, 0]
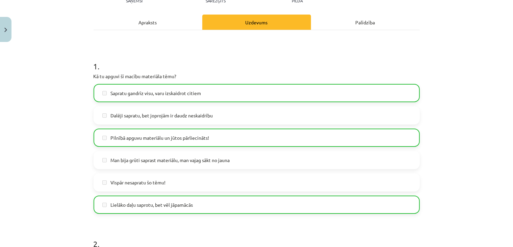
click at [252, 136] on label "Pilnībā apguvu materiālu un jūtos pārliecināts!" at bounding box center [256, 137] width 325 height 17
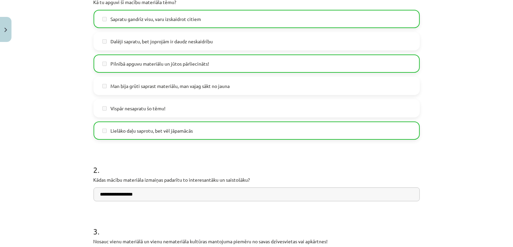
scroll to position [322, 0]
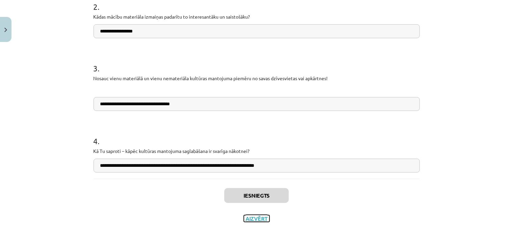
click at [253, 216] on button "Aizvērt" at bounding box center [257, 218] width 26 height 7
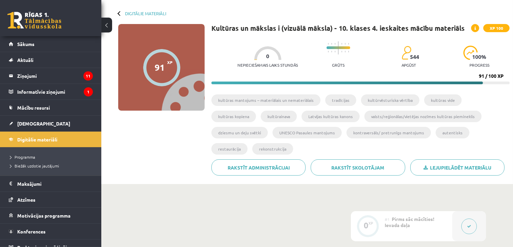
scroll to position [0, 0]
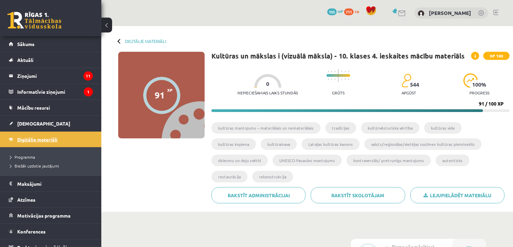
click at [55, 138] on span "Digitālie materiāli" at bounding box center [37, 139] width 40 height 6
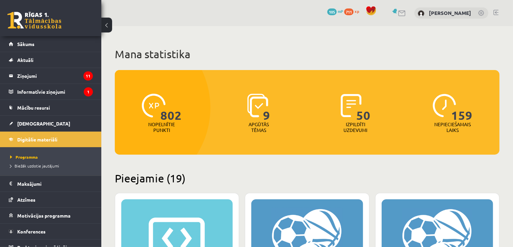
click at [375, 173] on h2 "Pieejamie (19)" at bounding box center [307, 177] width 385 height 13
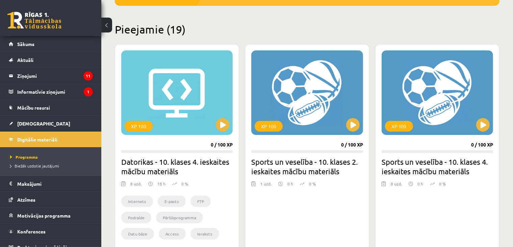
scroll to position [145, 0]
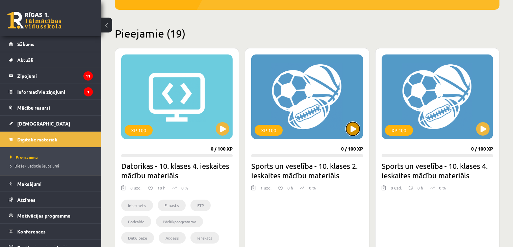
click at [354, 128] on button at bounding box center [353, 129] width 14 height 14
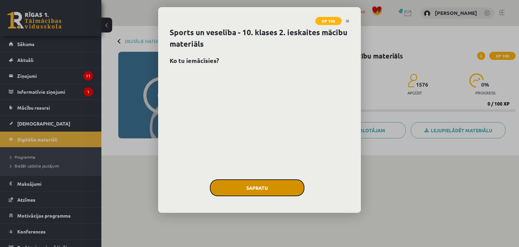
click at [276, 188] on button "Sapratu" at bounding box center [257, 187] width 95 height 17
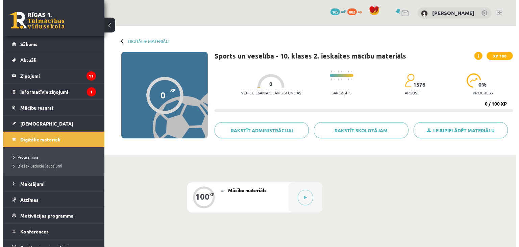
scroll to position [84, 0]
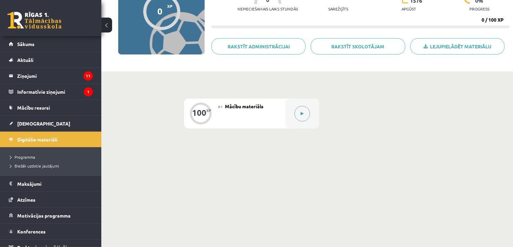
click at [305, 114] on button at bounding box center [303, 114] width 16 height 16
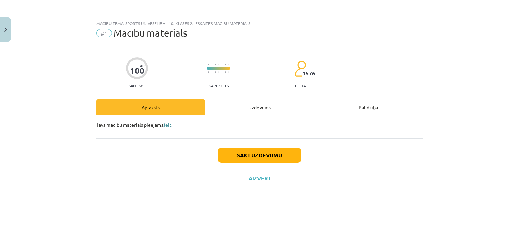
click at [164, 125] on link "šeit" at bounding box center [167, 124] width 8 height 6
click at [236, 157] on button "Sākt uzdevumu" at bounding box center [260, 155] width 84 height 15
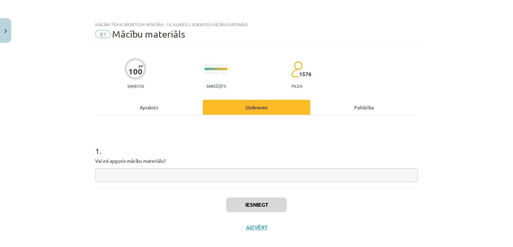
scroll to position [10, 0]
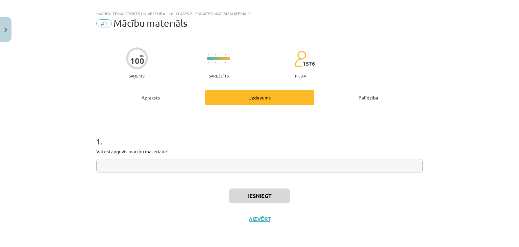
click at [236, 157] on div "1 . Vai esi apguvis mācību materiālu?" at bounding box center [259, 149] width 326 height 48
click at [237, 162] on input "text" at bounding box center [259, 166] width 326 height 14
type input "**"
click at [255, 201] on button "Iesniegt" at bounding box center [259, 195] width 61 height 15
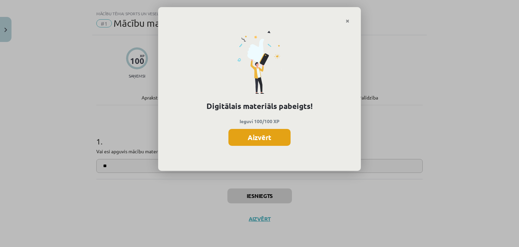
click at [262, 137] on button "Aizvērt" at bounding box center [259, 137] width 62 height 17
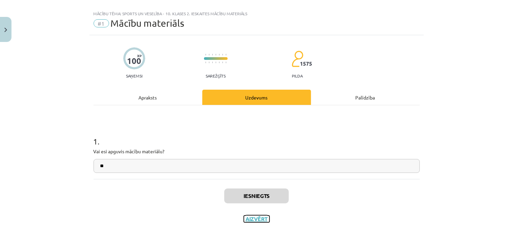
click at [251, 216] on button "Aizvērt" at bounding box center [257, 218] width 26 height 7
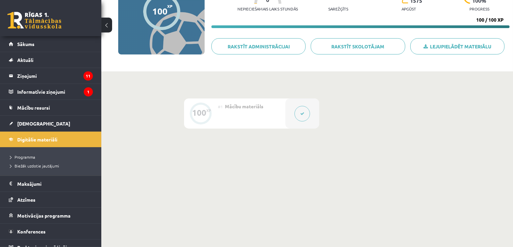
scroll to position [0, 0]
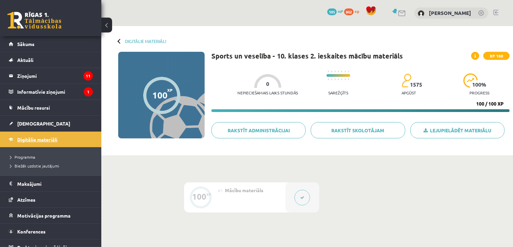
click at [62, 141] on link "Digitālie materiāli" at bounding box center [51, 139] width 84 height 16
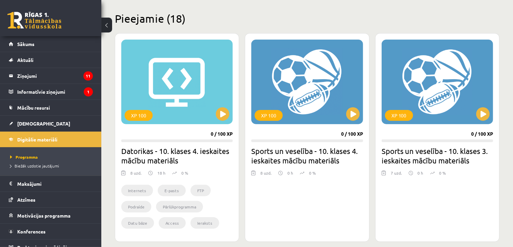
scroll to position [159, 0]
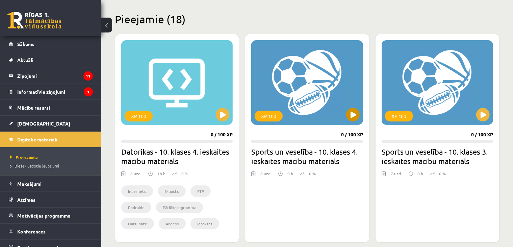
click at [345, 117] on div "XP 100" at bounding box center [306, 82] width 111 height 84
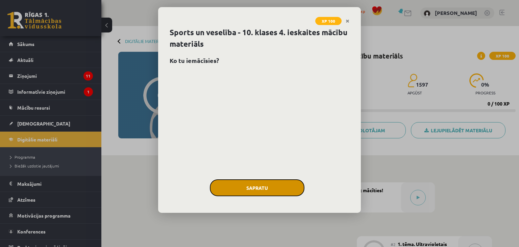
click at [294, 190] on button "Sapratu" at bounding box center [257, 187] width 95 height 17
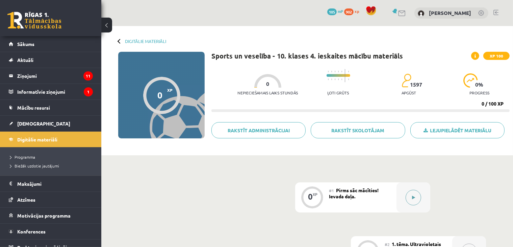
click at [412, 196] on icon at bounding box center [413, 197] width 3 height 4
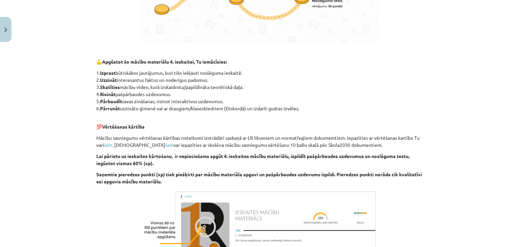
scroll to position [530, 0]
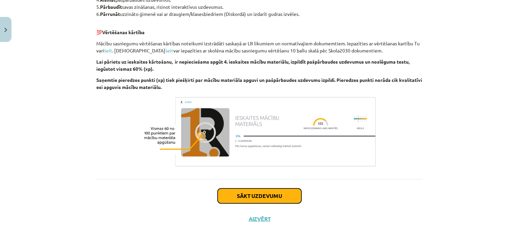
click at [293, 191] on button "Sākt uzdevumu" at bounding box center [260, 195] width 84 height 15
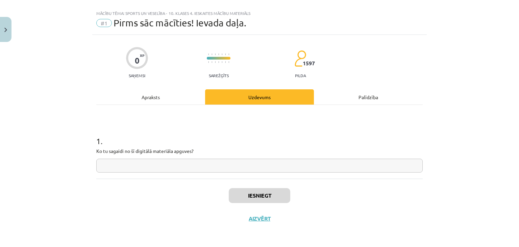
scroll to position [10, 0]
click at [313, 164] on input "text" at bounding box center [259, 166] width 326 height 14
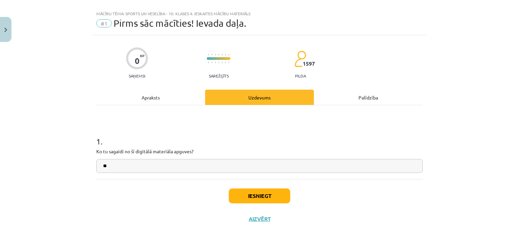
type input "*"
type input "**********"
click at [270, 198] on button "Iesniegt" at bounding box center [259, 195] width 61 height 15
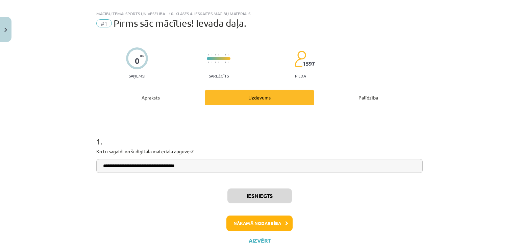
scroll to position [31, 0]
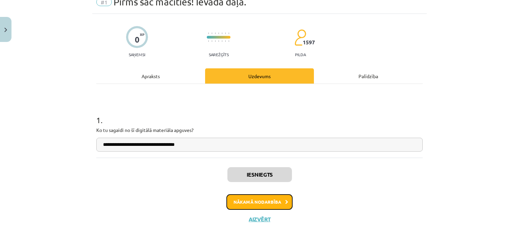
click at [270, 206] on button "Nākamā nodarbība" at bounding box center [259, 202] width 66 height 16
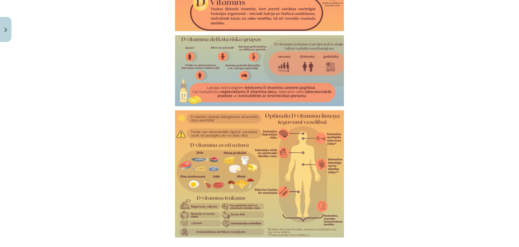
scroll to position [1174, 0]
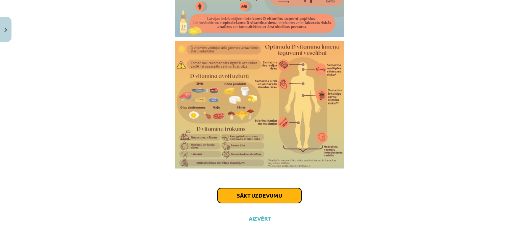
click at [268, 195] on button "Sākt uzdevumu" at bounding box center [260, 195] width 84 height 15
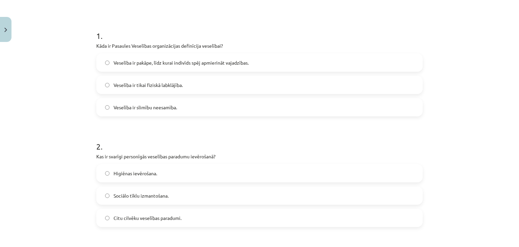
scroll to position [116, 0]
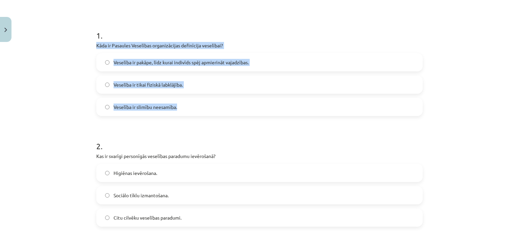
drag, startPoint x: 91, startPoint y: 43, endPoint x: 192, endPoint y: 100, distance: 116.0
copy div "Kāda ir Pasaules Veselības organizācijas definīcija veselībai? Veselība ir pakā…"
click at [144, 62] on span "Veselība ir pakāpe, līdz kurai indivīds spēj apmierināt vajadzības." at bounding box center [180, 62] width 135 height 7
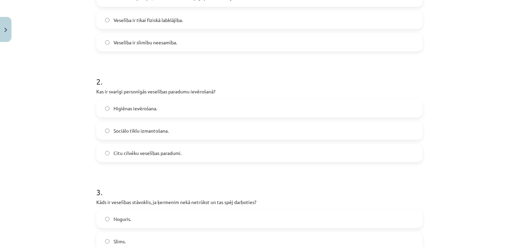
scroll to position [180, 0]
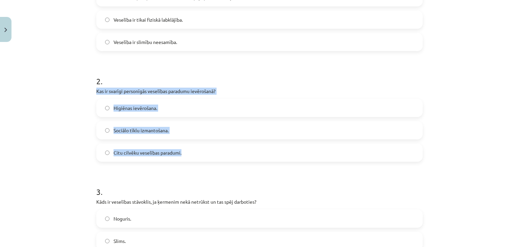
drag, startPoint x: 91, startPoint y: 91, endPoint x: 200, endPoint y: 144, distance: 121.3
click at [200, 144] on div "10 XP Saņemsi Sarežģīts 1597 pilda Apraksts Uzdevums Palīdzība 1 . Kāda ir Pasa…" at bounding box center [259, 210] width 334 height 690
copy div "Kas ir svarīgi personīgās veselības paradumu ievērošanā? Higiēnas ievērošana. S…"
click at [143, 108] on span "Higiēnas ievērošana." at bounding box center [135, 107] width 44 height 7
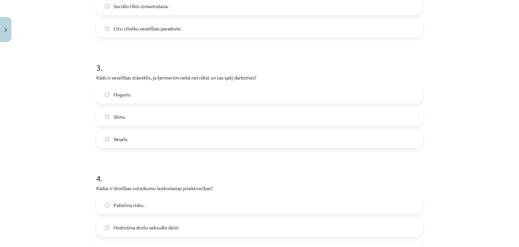
scroll to position [305, 0]
click at [147, 132] on label "Vesels." at bounding box center [259, 138] width 325 height 17
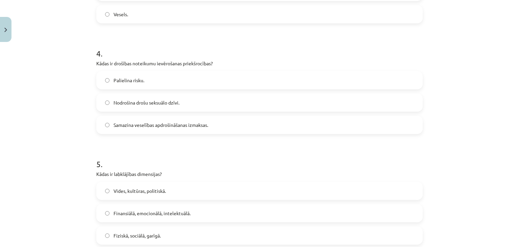
scroll to position [430, 0]
click at [152, 126] on span "Samazina veselības apdrošināšanas izmaksas." at bounding box center [160, 124] width 95 height 7
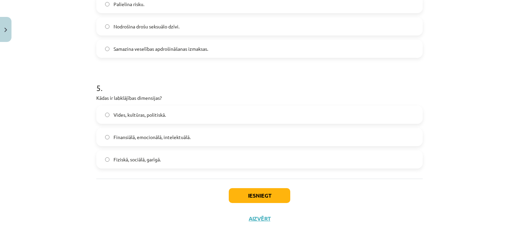
click at [154, 161] on span "Fiziskā, sociālā, garīgā." at bounding box center [136, 159] width 47 height 7
click at [241, 191] on button "Iesniegt" at bounding box center [259, 195] width 61 height 15
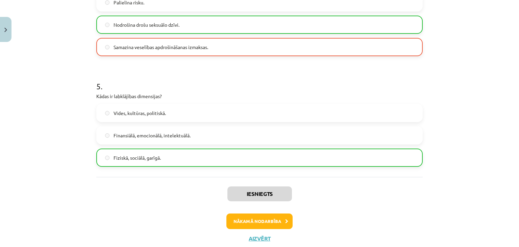
scroll to position [526, 0]
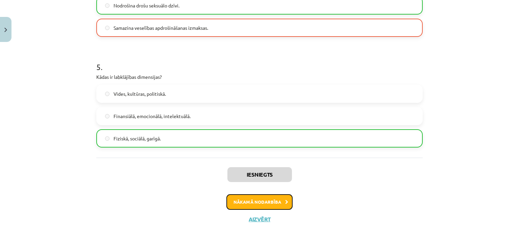
click at [259, 199] on button "Nākamā nodarbība" at bounding box center [259, 202] width 66 height 16
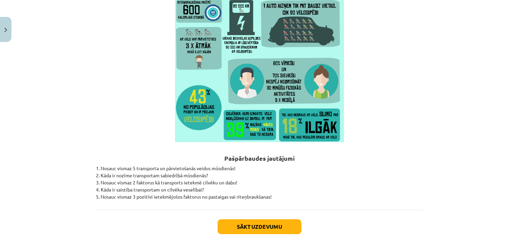
scroll to position [1976, 0]
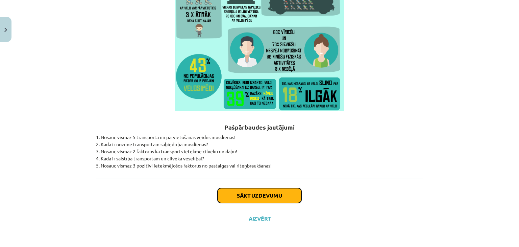
click at [264, 197] on button "Sākt uzdevumu" at bounding box center [260, 195] width 84 height 15
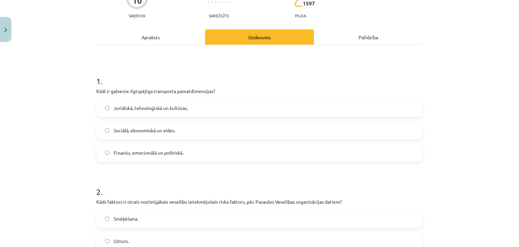
scroll to position [93, 0]
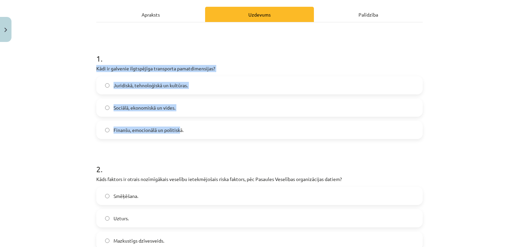
drag, startPoint x: 92, startPoint y: 67, endPoint x: 178, endPoint y: 130, distance: 106.4
click at [178, 130] on span "Finanšu, emocionālā un politiskā." at bounding box center [148, 129] width 70 height 7
drag, startPoint x: 93, startPoint y: 68, endPoint x: 186, endPoint y: 141, distance: 118.6
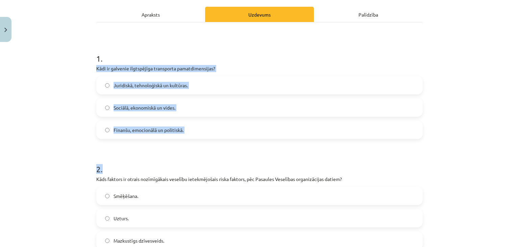
copy form "Kādi ir galvenie ilgtspējīga transporta pamatdimensijas? Juridiskā, tehnoloģisk…"
click at [129, 103] on label "Sociālā, ekonomiskā un vides." at bounding box center [259, 107] width 325 height 17
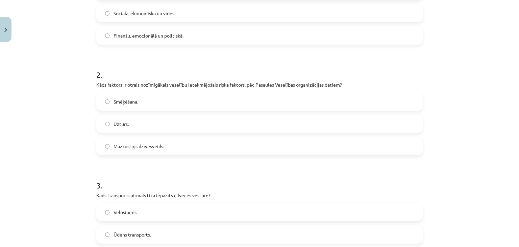
scroll to position [188, 0]
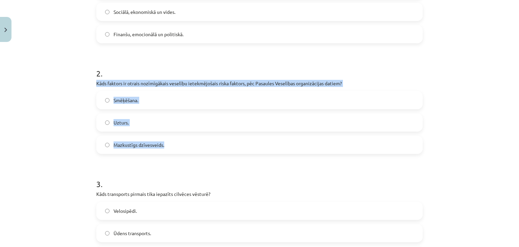
drag, startPoint x: 92, startPoint y: 81, endPoint x: 180, endPoint y: 138, distance: 105.1
click at [180, 138] on div "10 XP Saņemsi Sarežģīts 1597 pilda Apraksts Uzdevums Palīdzība 1 . Kādi ir galv…" at bounding box center [259, 202] width 334 height 690
copy div "Kāds faktors ir otrais nozīmīgākais veselību ietekmējošais riska faktors, pēc P…"
click at [161, 142] on label "Mazkustīgs dzīvesveids." at bounding box center [259, 144] width 325 height 17
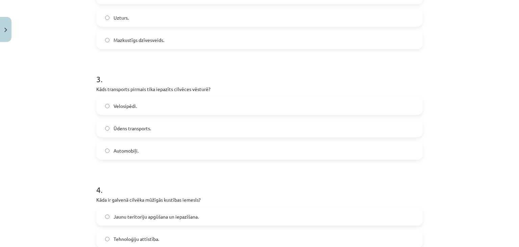
scroll to position [293, 0]
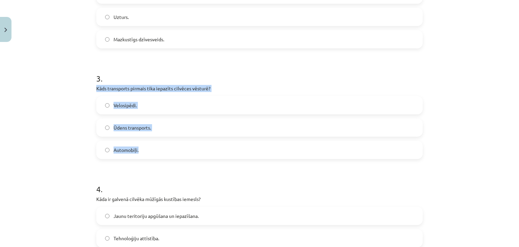
drag, startPoint x: 93, startPoint y: 87, endPoint x: 161, endPoint y: 149, distance: 92.0
click at [161, 149] on div "3 . Kāds transports pirmais tika iepazīts cilvēces vēsturē? [GEOGRAPHIC_DATA]. …" at bounding box center [259, 110] width 326 height 97
copy div "Kāds transports pirmais tika iepazīts cilvēces vēsturē? [GEOGRAPHIC_DATA]. Ūden…"
click at [157, 127] on label "Ūdens transports." at bounding box center [259, 127] width 325 height 17
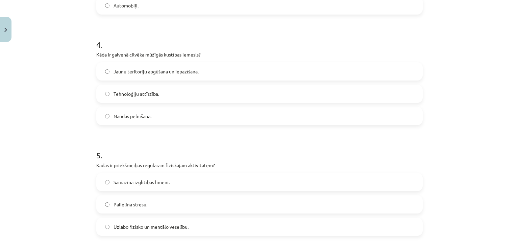
scroll to position [438, 0]
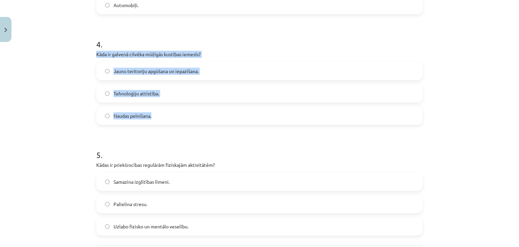
drag, startPoint x: 91, startPoint y: 52, endPoint x: 169, endPoint y: 118, distance: 101.8
click at [176, 71] on span "Jaunu teritoriju apgūšana un iepazīšana." at bounding box center [155, 71] width 85 height 7
drag, startPoint x: 93, startPoint y: 52, endPoint x: 178, endPoint y: 107, distance: 101.6
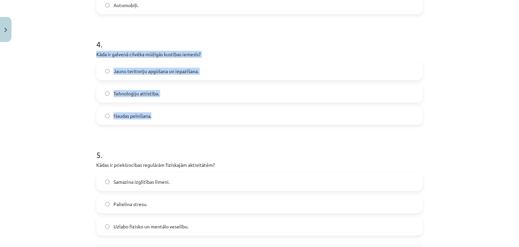
copy div "Kāda ir galvenā cilvēka mūžīgās kustības iemesls? Jaunu teritoriju apgūšana un …"
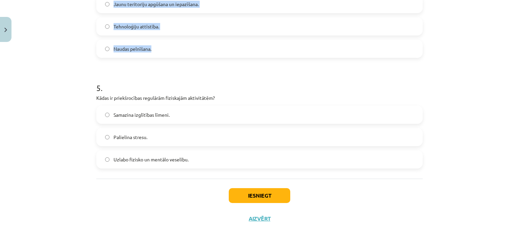
scroll to position [505, 0]
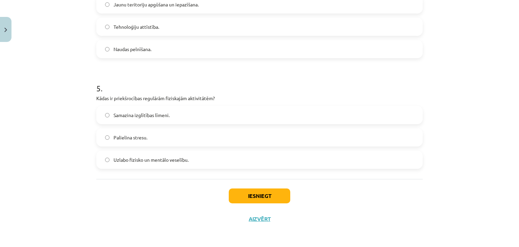
click at [149, 164] on label "Uzlabo fizisko un mentālo veselību." at bounding box center [259, 159] width 325 height 17
click at [247, 192] on button "Iesniegt" at bounding box center [259, 195] width 61 height 15
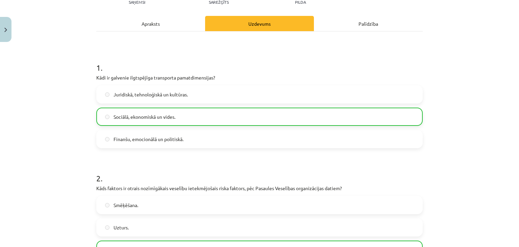
scroll to position [526, 0]
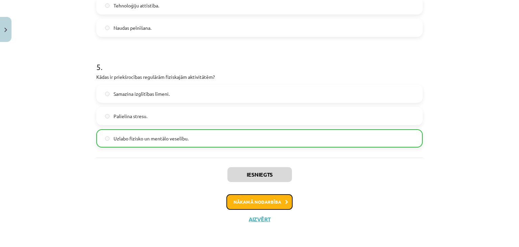
click at [265, 206] on button "Nākamā nodarbība" at bounding box center [259, 202] width 66 height 16
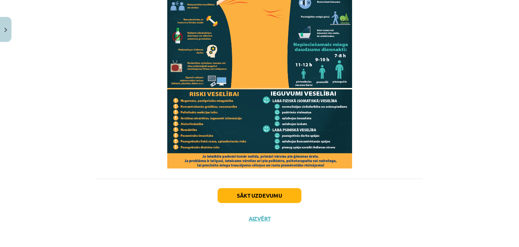
scroll to position [654, 0]
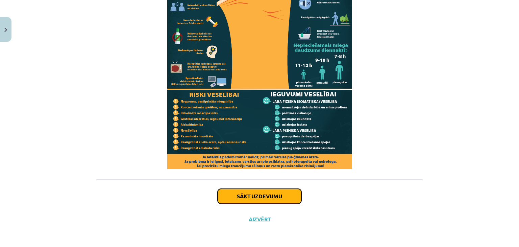
click at [267, 196] on button "Sākt uzdevumu" at bounding box center [260, 195] width 84 height 15
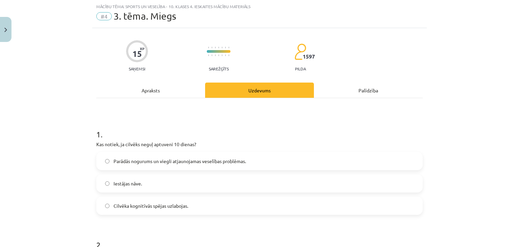
scroll to position [116, 0]
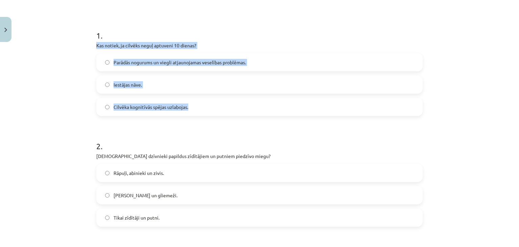
drag, startPoint x: 91, startPoint y: 43, endPoint x: 201, endPoint y: 102, distance: 124.3
copy div "Kas notiek, ja cilvēks neguļ aptuveni 10 dienas? Parādās nogurums un viegli atj…"
click at [124, 62] on span "Parādās nogurums un viegli atjaunojamas veselības problēmas." at bounding box center [179, 62] width 132 height 7
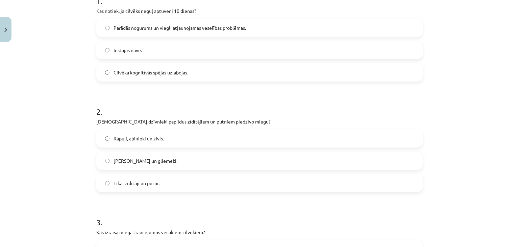
scroll to position [151, 0]
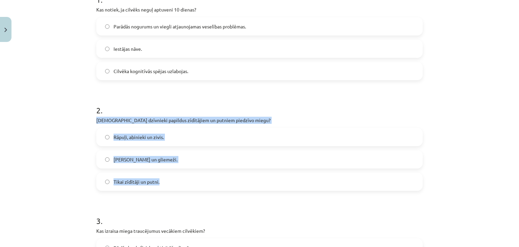
drag, startPoint x: 93, startPoint y: 119, endPoint x: 179, endPoint y: 175, distance: 102.2
click at [179, 175] on div "2 . Kuri dzīvnieki papildus zīdītājiem un putniem piedzīvo miegu? Rāpuļi, abini…" at bounding box center [259, 142] width 326 height 97
copy div "Kuri dzīvnieki papildus zīdītājiem un putniem piedzīvo miegu? Rāpuļi, abinieki …"
click at [137, 136] on span "Rāpuļi, abinieki un zivis." at bounding box center [138, 136] width 50 height 7
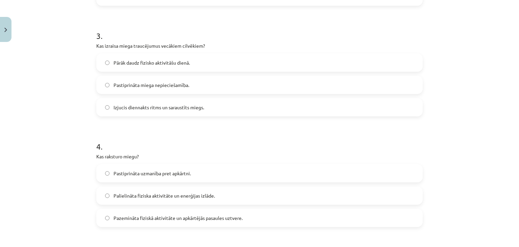
scroll to position [336, 0]
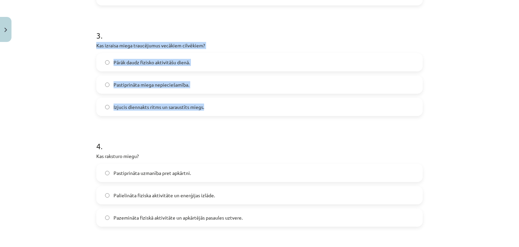
drag, startPoint x: 92, startPoint y: 43, endPoint x: 201, endPoint y: 105, distance: 125.1
click at [201, 105] on div "15 XP Saņemsi Sarežģīts 1597 pilda Apraksts Uzdevums Palīdzība 1 . Kas notiek, …" at bounding box center [259, 54] width 334 height 690
copy div "Kas izraisa miega traucējumus vecākiem cilvēkiem? Pārāk daudz fizisko aktivitāš…"
click at [132, 103] on span "Izjucis diennakts ritms un saraustīts miegs." at bounding box center [158, 106] width 91 height 7
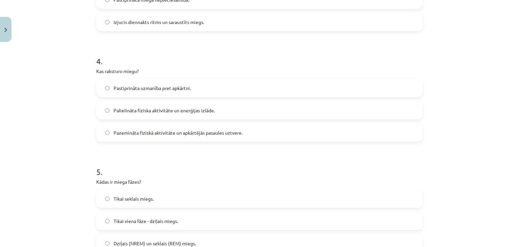
scroll to position [423, 0]
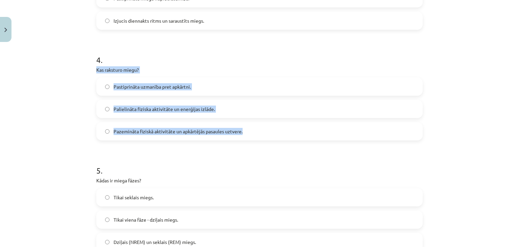
drag, startPoint x: 93, startPoint y: 67, endPoint x: 246, endPoint y: 126, distance: 163.8
copy div "Kas raksturo miegu? Pastiprināta uzmanība pret apkārtni. Palielināta fiziska ak…"
click at [155, 132] on span "Pazemināta fiziskā aktivitāte un apkārtējās pasaules uztvere." at bounding box center [177, 131] width 129 height 7
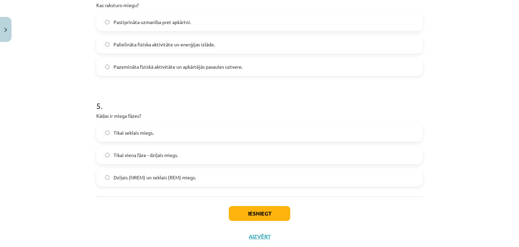
scroll to position [487, 0]
click at [173, 177] on span "Dziļais (NREM) un seklais (REM) miegs." at bounding box center [154, 176] width 82 height 7
click at [248, 214] on button "Iesniegt" at bounding box center [259, 212] width 61 height 15
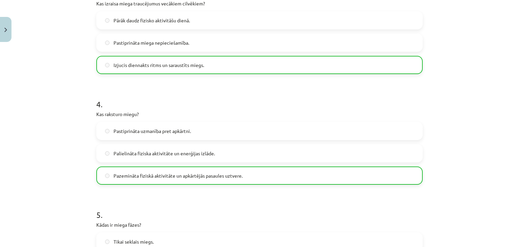
scroll to position [526, 0]
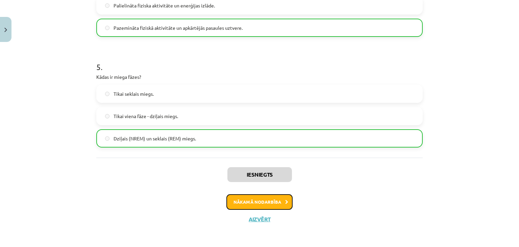
click at [252, 202] on button "Nākamā nodarbība" at bounding box center [259, 202] width 66 height 16
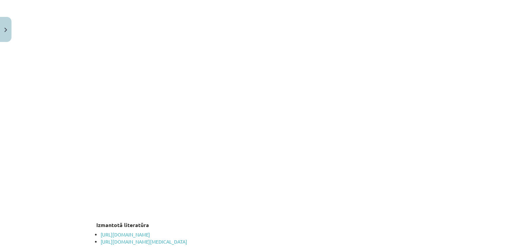
scroll to position [1335, 0]
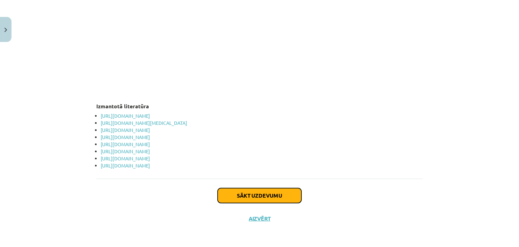
click at [252, 202] on button "Sākt uzdevumu" at bounding box center [260, 195] width 84 height 15
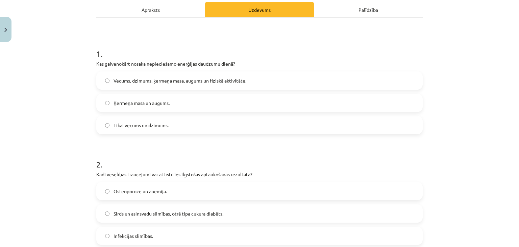
scroll to position [98, 0]
click at [199, 82] on span "Vecums, dzimums, ķermeņa masa, augums un fiziskā aktivitāte." at bounding box center [179, 80] width 133 height 7
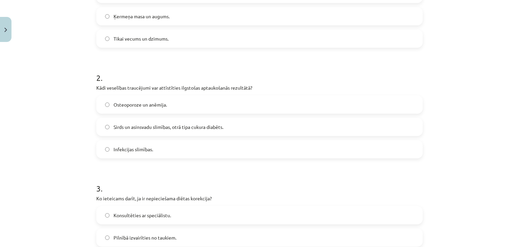
scroll to position [184, 0]
click at [205, 128] on span "Sirds un asinsvadu slimības, otrā tipa cukura diabēts." at bounding box center [168, 126] width 110 height 7
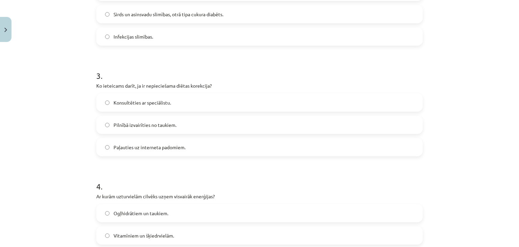
scroll to position [297, 0]
click at [193, 101] on label "Konsultēties ar speciālistu." at bounding box center [259, 102] width 325 height 17
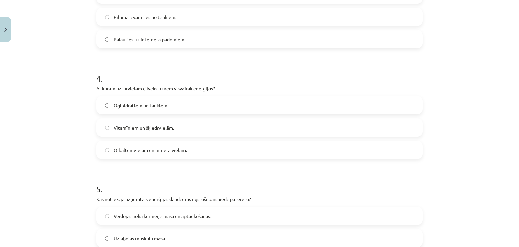
scroll to position [405, 0]
click at [193, 152] on label "Olbaltumvielām un minerālvielām." at bounding box center [259, 148] width 325 height 17
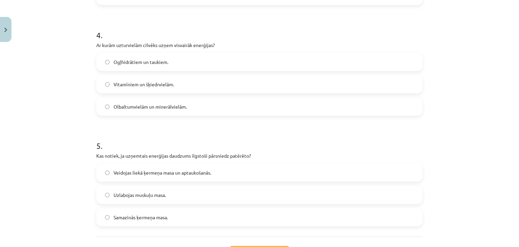
scroll to position [446, 0]
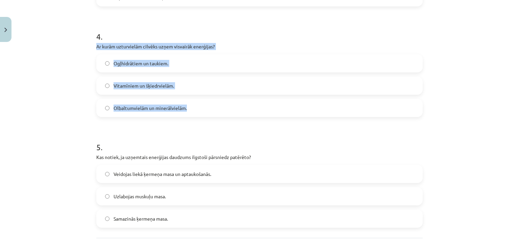
drag, startPoint x: 93, startPoint y: 45, endPoint x: 201, endPoint y: 105, distance: 122.8
click at [201, 105] on div "4 . Ar kurām uzturvielām cilvēks uzņem visvairāk enerģijas? Ogļhidrātiem un tau…" at bounding box center [259, 68] width 326 height 97
click at [128, 60] on span "Ogļhidrātiem un taukiem." at bounding box center [140, 63] width 55 height 7
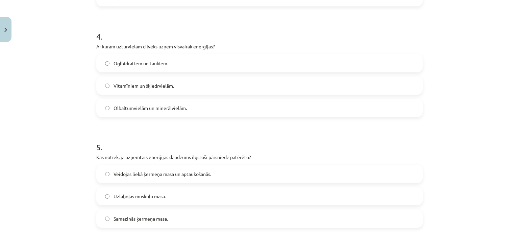
scroll to position [505, 0]
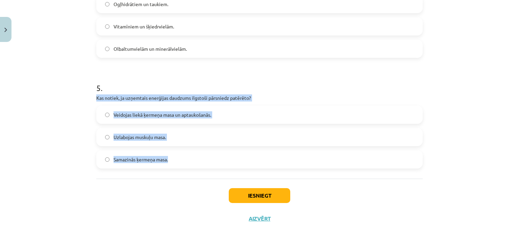
drag, startPoint x: 93, startPoint y: 97, endPoint x: 184, endPoint y: 156, distance: 108.1
click at [184, 156] on div "5 . Kas notiek, ja uzņemtais enerģijas daudzums ilgstoši pārsniedz patērēto? Ve…" at bounding box center [259, 119] width 326 height 97
click at [158, 117] on span "Veidojas liekā ķermeņa masa un aptaukošanās." at bounding box center [162, 114] width 98 height 7
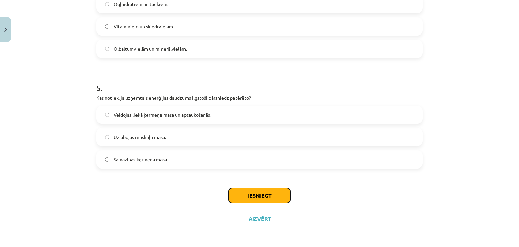
click at [247, 202] on button "Iesniegt" at bounding box center [259, 195] width 61 height 15
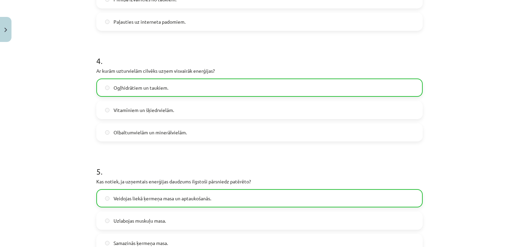
scroll to position [526, 0]
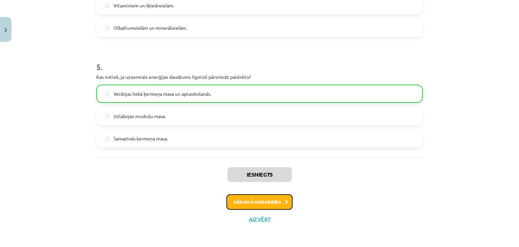
click at [239, 203] on button "Nākamā nodarbība" at bounding box center [259, 202] width 66 height 16
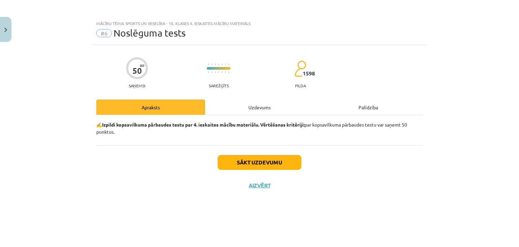
scroll to position [0, 0]
click at [255, 163] on button "Sākt uzdevumu" at bounding box center [260, 162] width 84 height 15
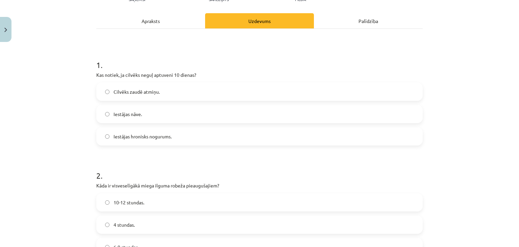
scroll to position [86, 0]
click at [181, 111] on label "Iestājas nāve." at bounding box center [259, 113] width 325 height 17
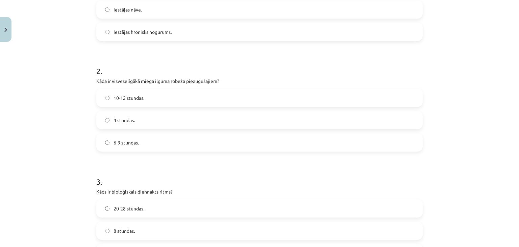
scroll to position [190, 0]
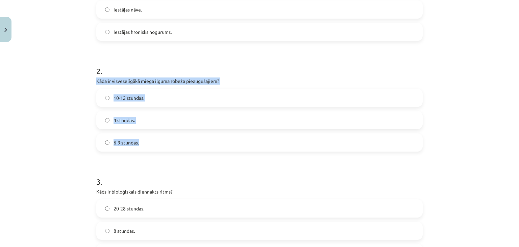
drag, startPoint x: 93, startPoint y: 79, endPoint x: 157, endPoint y: 147, distance: 93.2
click at [157, 147] on div "2 . Kāda ir visveselīgākā miega ilguma robeža pieaugušajiem? 10-12 stundas. 4 s…" at bounding box center [259, 102] width 326 height 97
click at [134, 143] on span "6-9 stundas." at bounding box center [125, 142] width 25 height 7
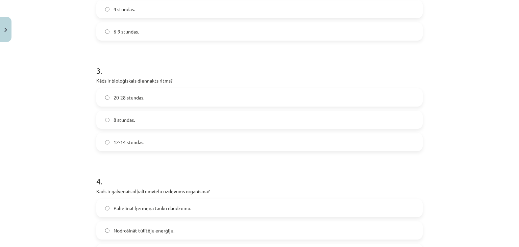
scroll to position [301, 0]
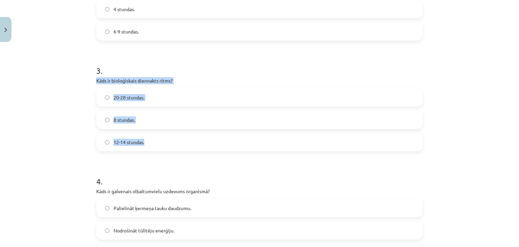
drag, startPoint x: 92, startPoint y: 79, endPoint x: 155, endPoint y: 143, distance: 90.0
click at [130, 100] on span "20-28 stundas." at bounding box center [128, 97] width 31 height 7
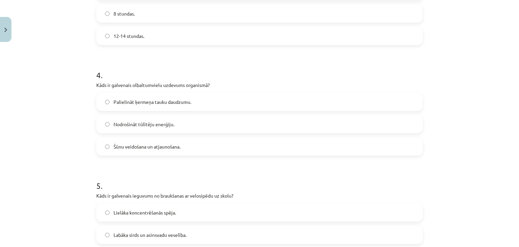
scroll to position [407, 0]
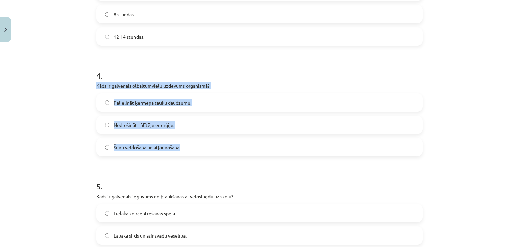
drag, startPoint x: 93, startPoint y: 84, endPoint x: 198, endPoint y: 137, distance: 117.7
click at [198, 137] on div "4 . Kāds ir galvenais olbaltumvielu uzdevums organismā? Palielināt ķermeņa tauk…" at bounding box center [259, 107] width 326 height 97
click at [153, 148] on span "Šūnu veidošana un atjaunošana." at bounding box center [146, 147] width 67 height 7
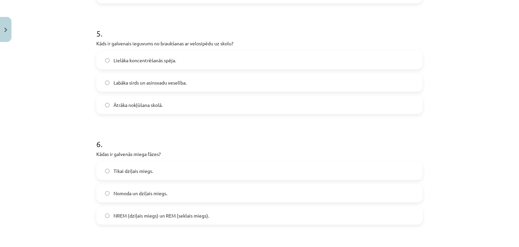
scroll to position [561, 0]
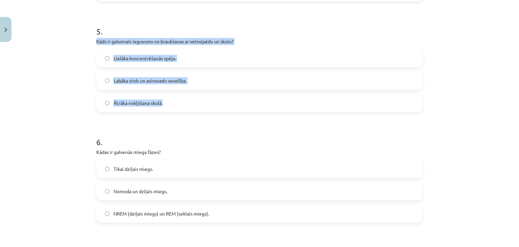
drag, startPoint x: 92, startPoint y: 40, endPoint x: 179, endPoint y: 99, distance: 105.2
click at [179, 99] on div "50 XP Saņemsi Sarežģīts 1598 pilda Apraksts Uzdevums Palīdzība 1 . Kas notiek, …" at bounding box center [259, 105] width 334 height 1242
click at [143, 79] on span "Labāka sirds un asinsvadu veselība." at bounding box center [149, 80] width 73 height 7
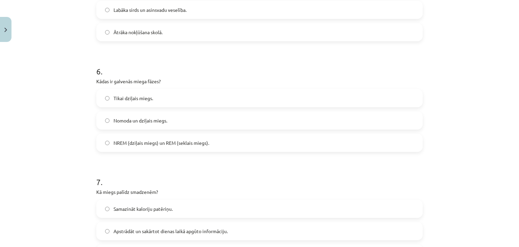
scroll to position [633, 0]
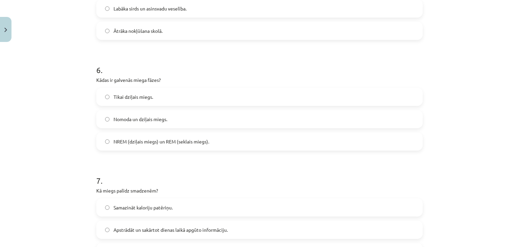
click at [160, 143] on span "NREM (dziļais miegs) un REM (seklais miegs)." at bounding box center [161, 141] width 96 height 7
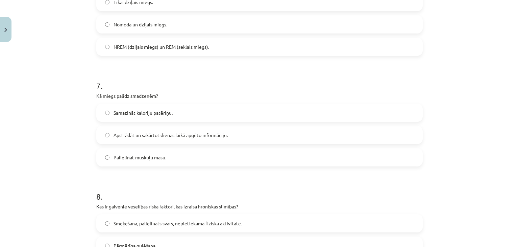
scroll to position [735, 0]
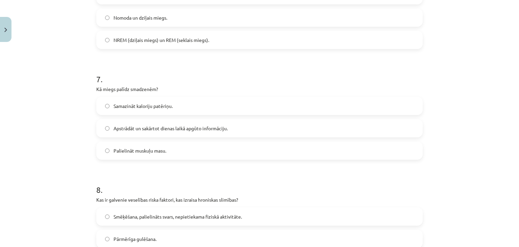
click at [174, 124] on label "Apstrādāt un sakārtot dienas laikā apgūto informāciju." at bounding box center [259, 128] width 325 height 17
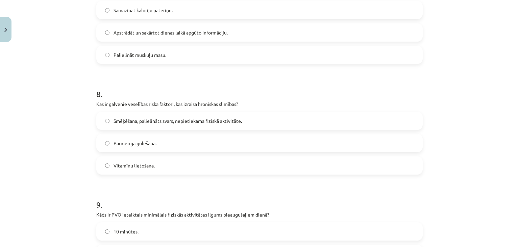
scroll to position [844, 0]
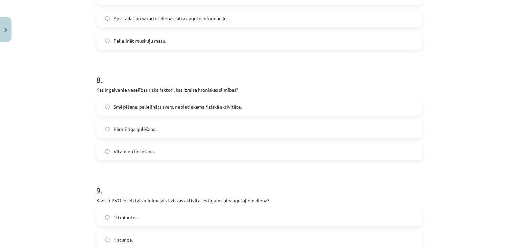
click at [169, 108] on span "Smēķēšana, palielināts svars, nepietiekama fiziskā aktivitāte." at bounding box center [177, 106] width 128 height 7
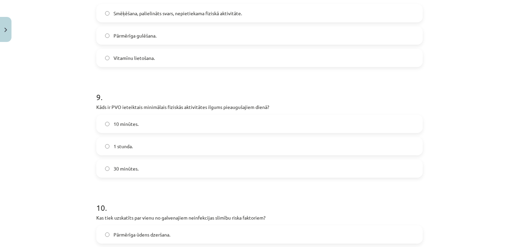
scroll to position [953, 0]
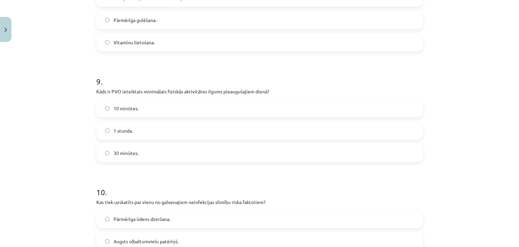
click at [158, 155] on label "30 minūtes." at bounding box center [259, 152] width 325 height 17
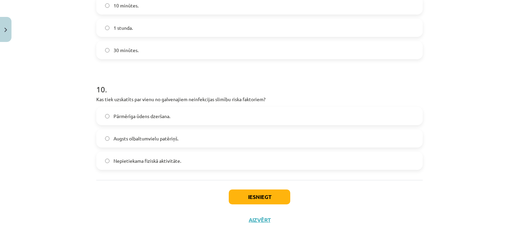
scroll to position [1057, 0]
click at [180, 159] on label "Nepietiekama fiziskā aktivitāte." at bounding box center [259, 159] width 325 height 17
click at [237, 196] on button "Iesniegt" at bounding box center [259, 195] width 61 height 15
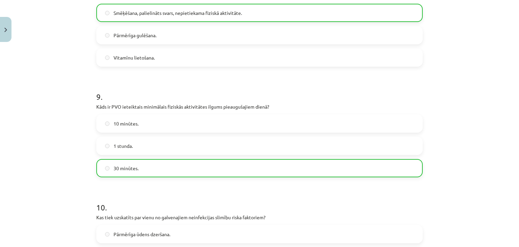
scroll to position [1078, 0]
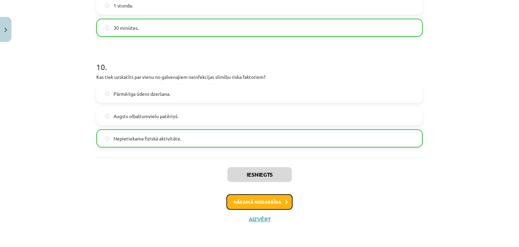
click at [254, 204] on button "Nākamā nodarbība" at bounding box center [259, 202] width 66 height 16
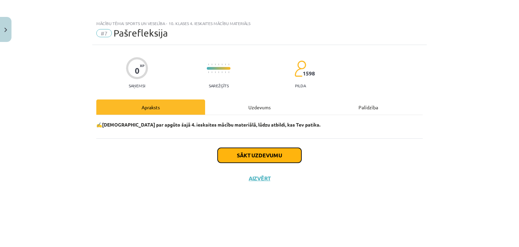
click at [264, 152] on button "Sākt uzdevumu" at bounding box center [260, 155] width 84 height 15
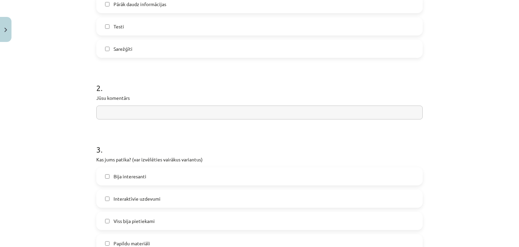
scroll to position [263, 0]
click at [192, 119] on form "1 . Kas jums nepatika? (var izvēlēties vairākus variantus) Garlaicīgi Neuzzināj…" at bounding box center [259, 185] width 326 height 628
click at [199, 112] on input "text" at bounding box center [259, 112] width 326 height 14
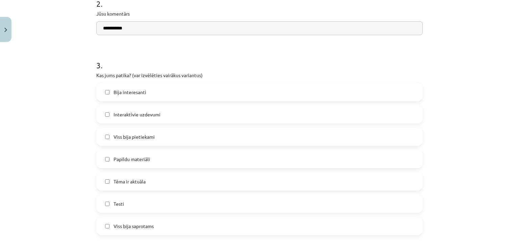
type input "**********"
click at [189, 95] on label "Bija interesanti" at bounding box center [259, 91] width 325 height 17
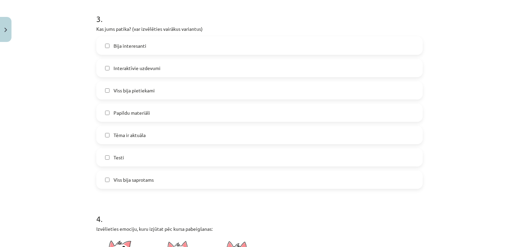
scroll to position [396, 0]
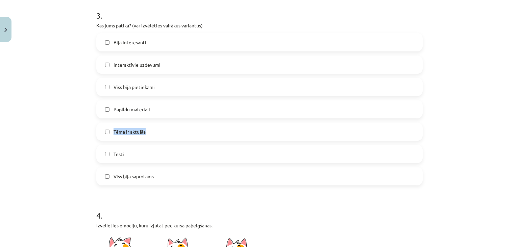
drag, startPoint x: 187, startPoint y: 111, endPoint x: 186, endPoint y: 126, distance: 15.6
click at [186, 126] on div "Bija interesanti Interaktīvie uzdevumi Viss bija pietiekami Papildu materiāli T…" at bounding box center [259, 109] width 326 height 152
click at [186, 126] on label "Tēma ir aktuāla" at bounding box center [259, 131] width 325 height 17
click at [185, 174] on label "Viss bija saprotams" at bounding box center [259, 176] width 325 height 17
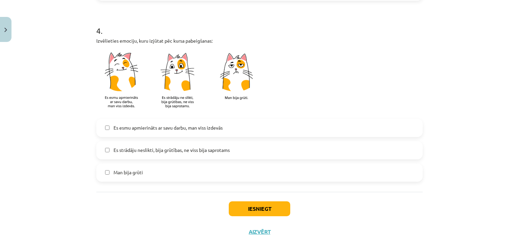
scroll to position [582, 0]
click at [182, 126] on span "Es esmu apmierināts ar savu darbu, man viss izdevās" at bounding box center [167, 126] width 109 height 7
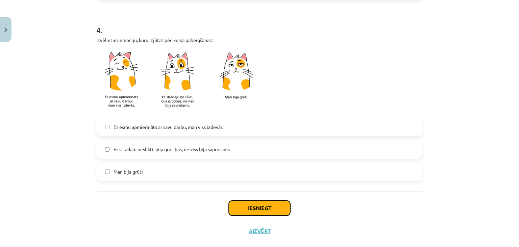
click at [233, 204] on button "Iesniegt" at bounding box center [259, 207] width 61 height 15
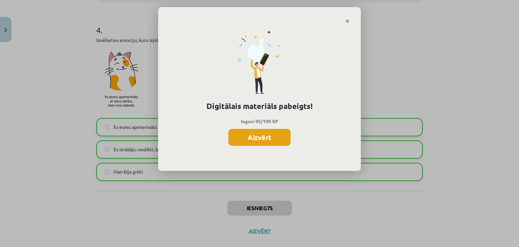
click at [260, 133] on button "Aizvērt" at bounding box center [259, 137] width 62 height 17
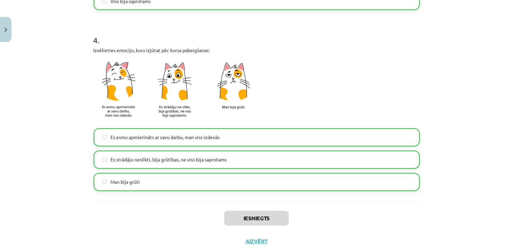
scroll to position [594, 0]
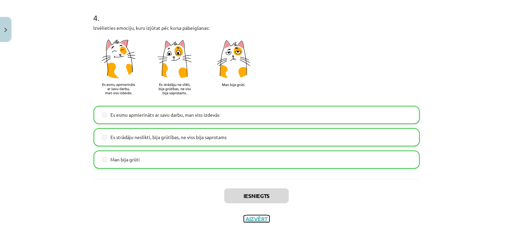
click at [258, 216] on button "Aizvērt" at bounding box center [257, 218] width 26 height 7
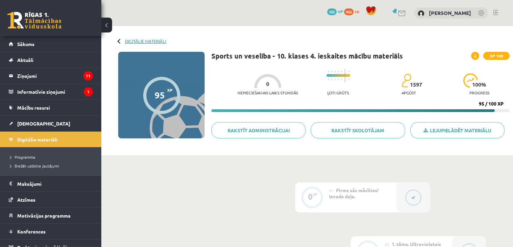
click at [147, 40] on link "Digitālie materiāli" at bounding box center [145, 41] width 41 height 5
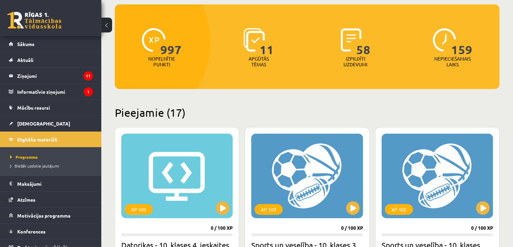
scroll to position [62, 0]
